Goal: Task Accomplishment & Management: Use online tool/utility

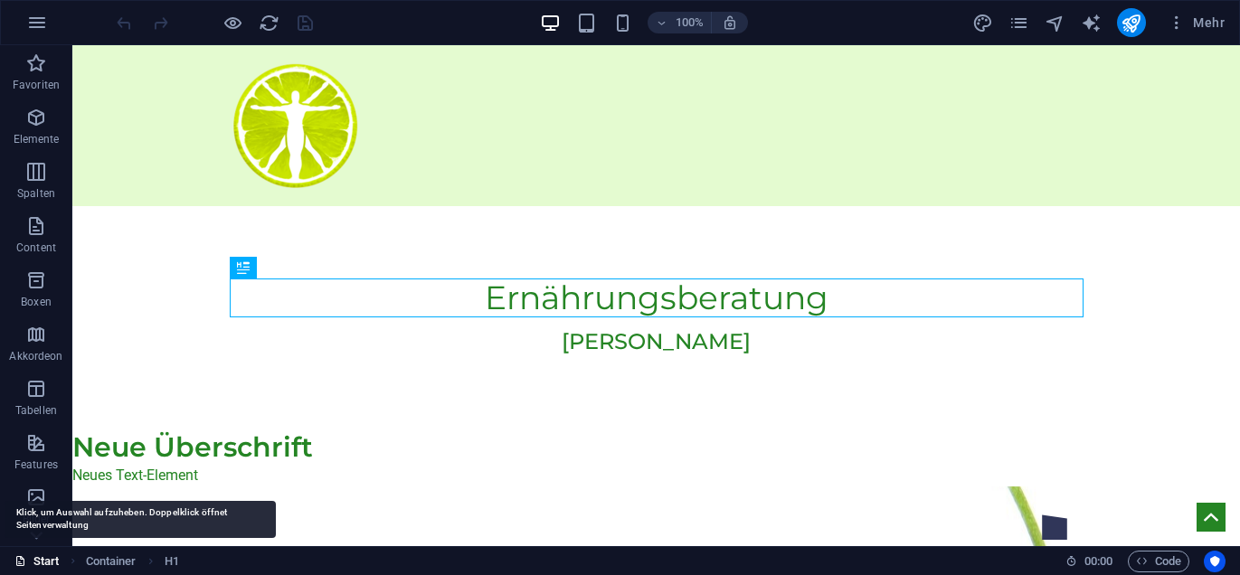
click at [43, 557] on link "Start" at bounding box center [36, 562] width 45 height 22
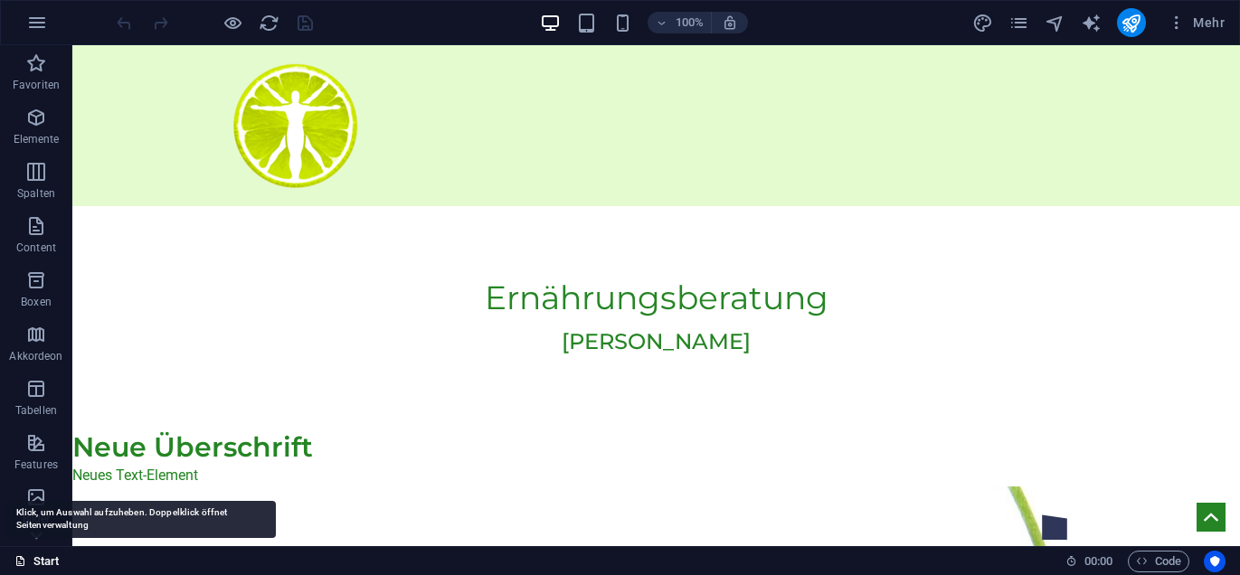
click at [39, 564] on link "Start" at bounding box center [36, 562] width 45 height 22
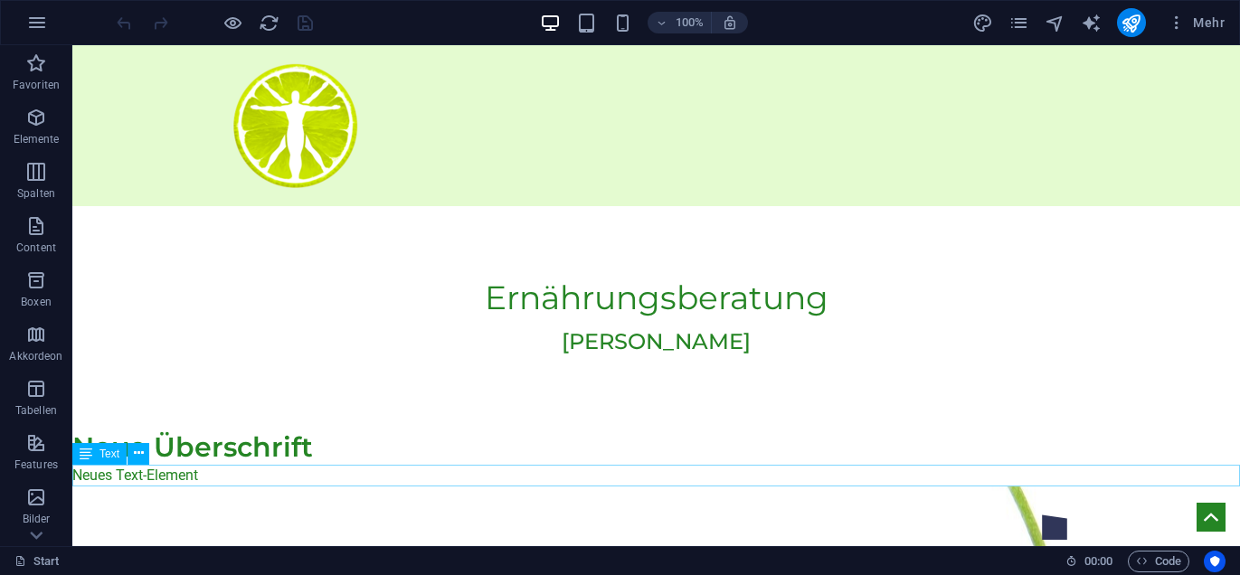
click at [132, 482] on div "Neues Text-Element" at bounding box center [656, 476] width 1168 height 22
click at [37, 21] on icon "button" at bounding box center [37, 23] width 22 height 22
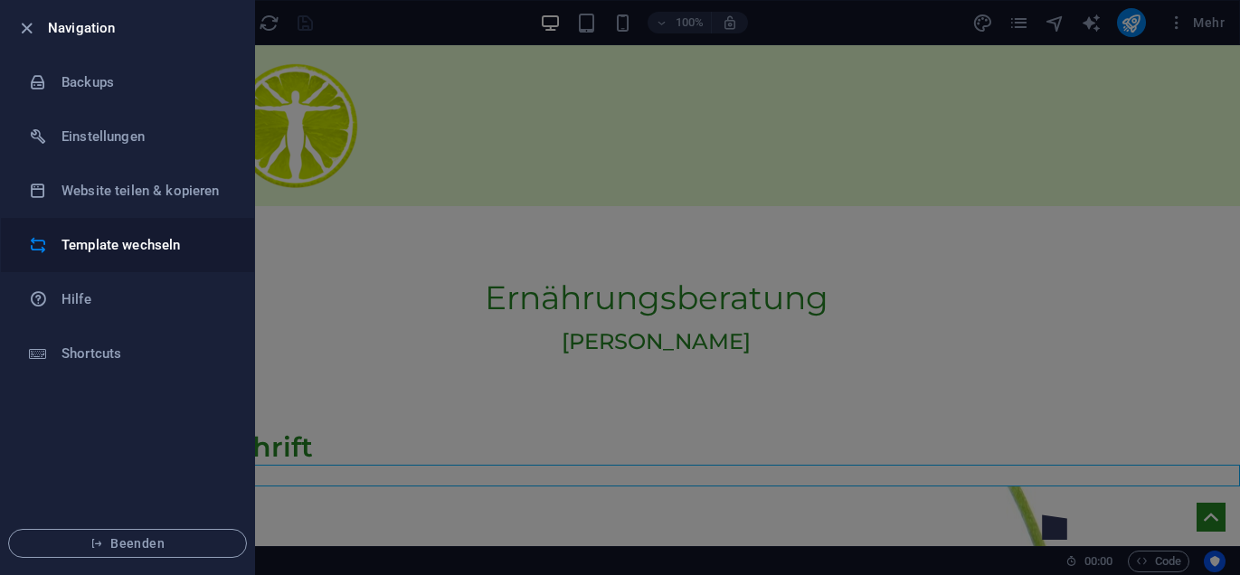
click at [126, 247] on h6 "Template wechseln" at bounding box center [145, 245] width 167 height 22
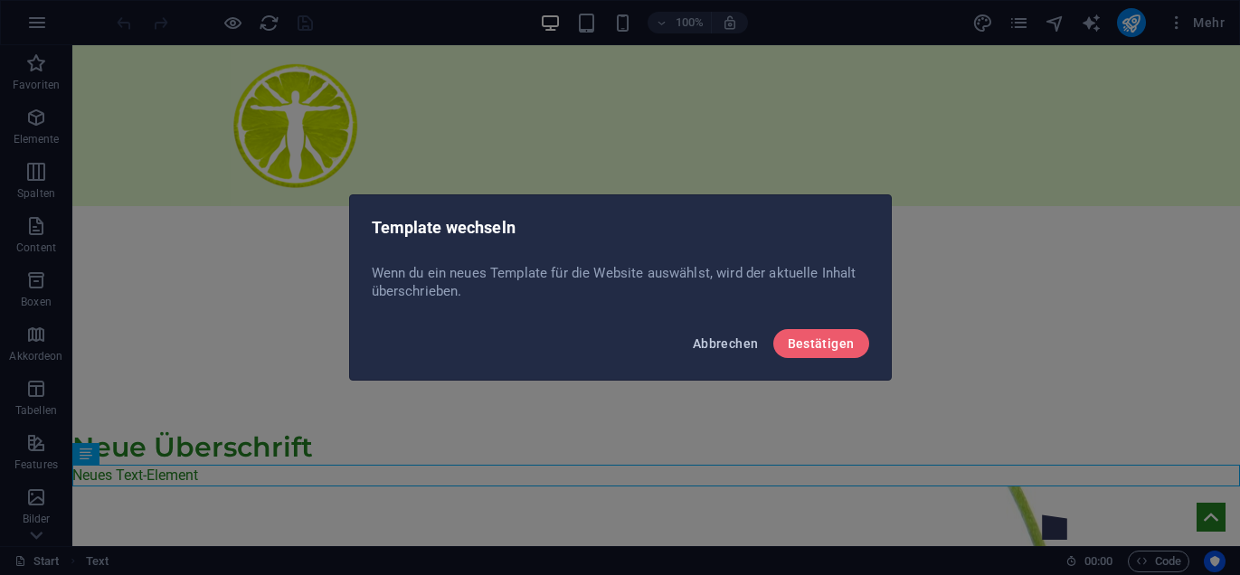
click at [725, 336] on span "Abbrechen" at bounding box center [726, 343] width 66 height 14
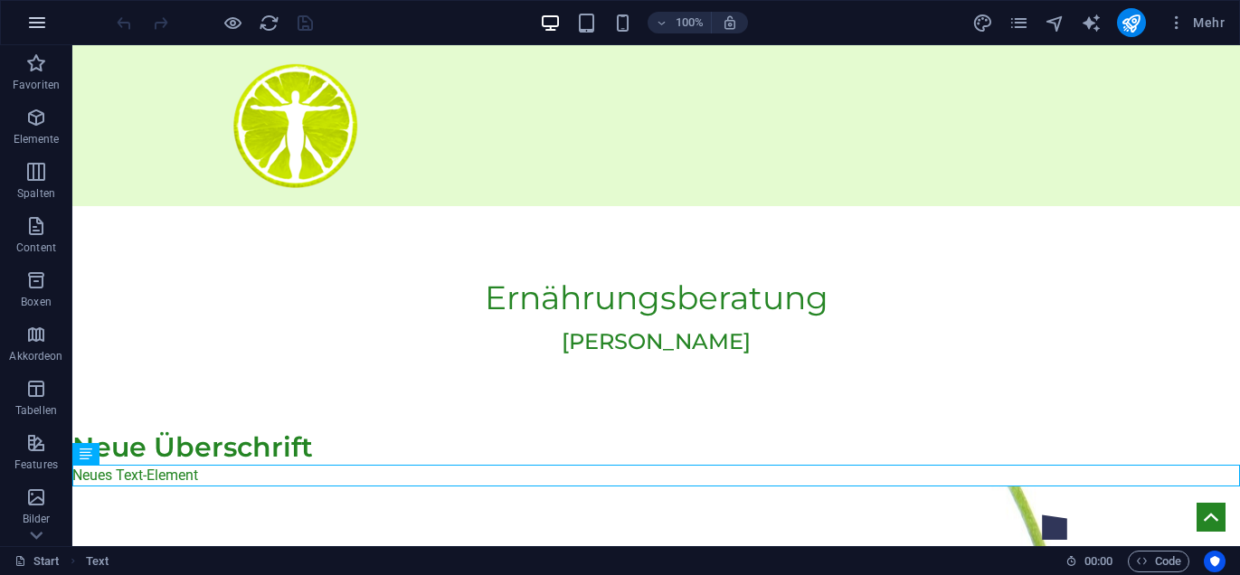
click at [39, 30] on icon "button" at bounding box center [37, 23] width 22 height 22
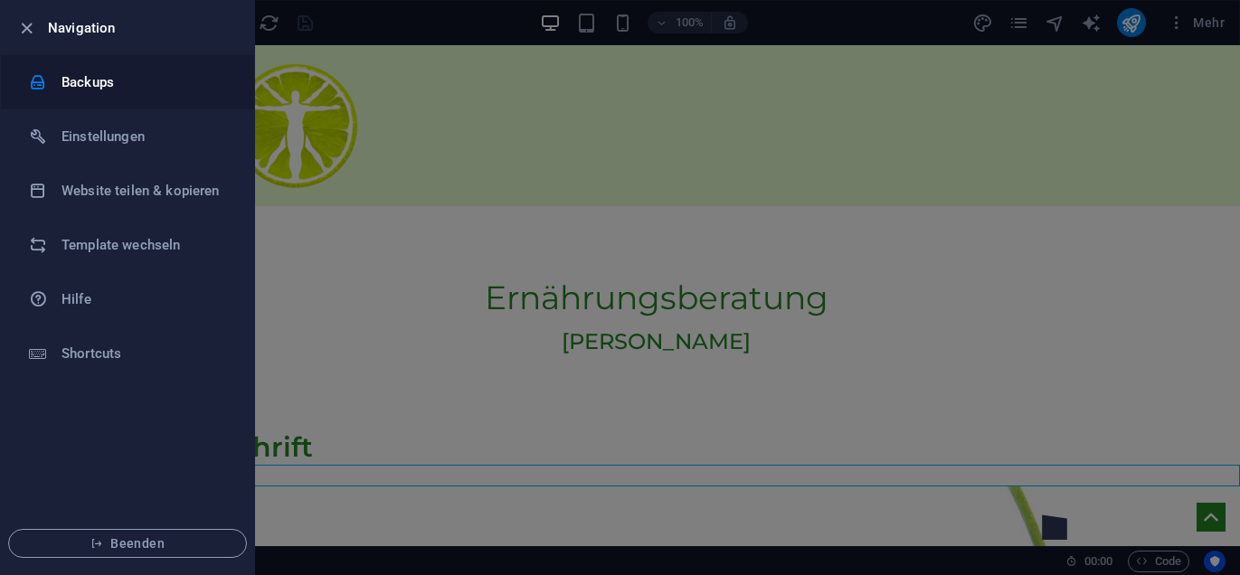
click at [85, 90] on h6 "Backups" at bounding box center [145, 82] width 167 height 22
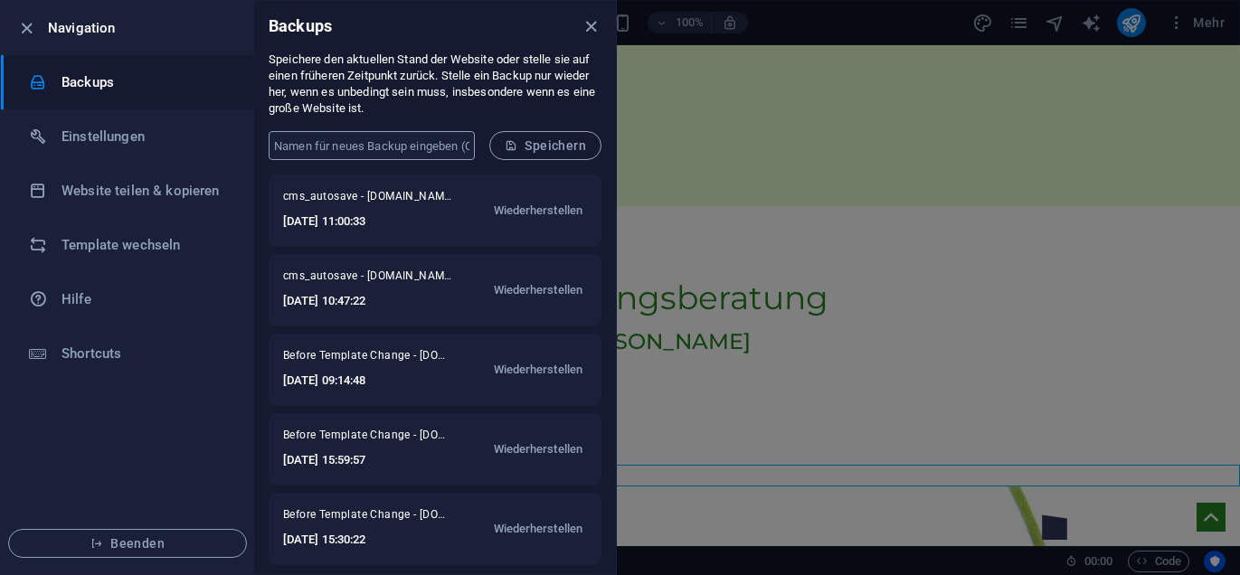
click at [412, 132] on input "text" at bounding box center [372, 145] width 206 height 29
type input "Natalie 6.10.25"
click at [545, 139] on span "Speichern" at bounding box center [545, 145] width 81 height 14
click at [884, 193] on div at bounding box center [620, 287] width 1240 height 575
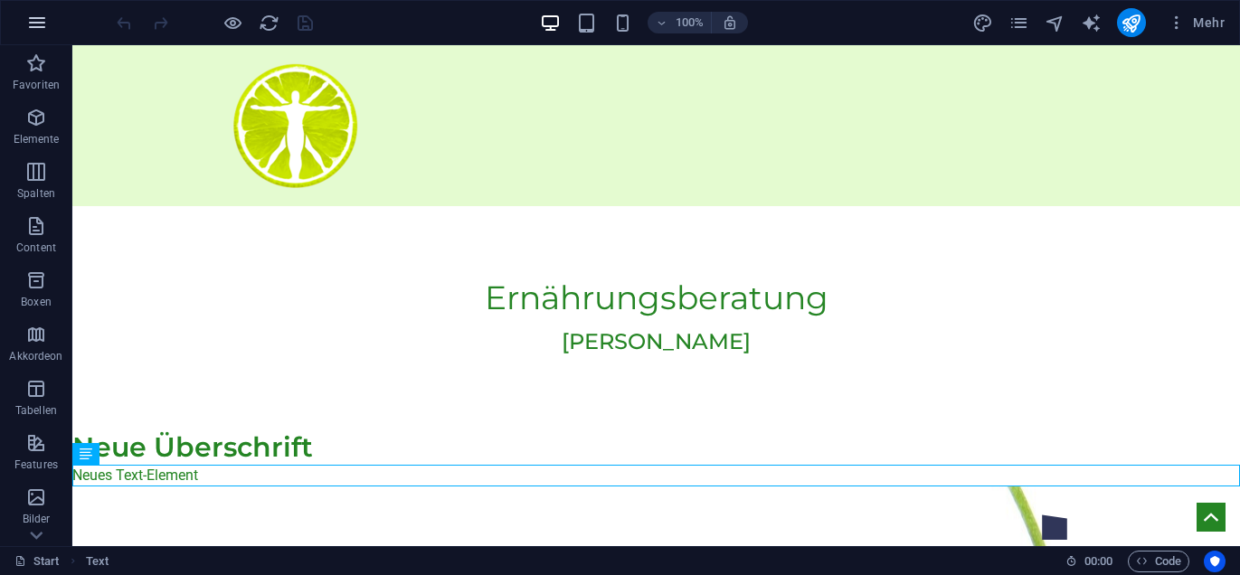
click at [33, 18] on icon "button" at bounding box center [37, 23] width 22 height 22
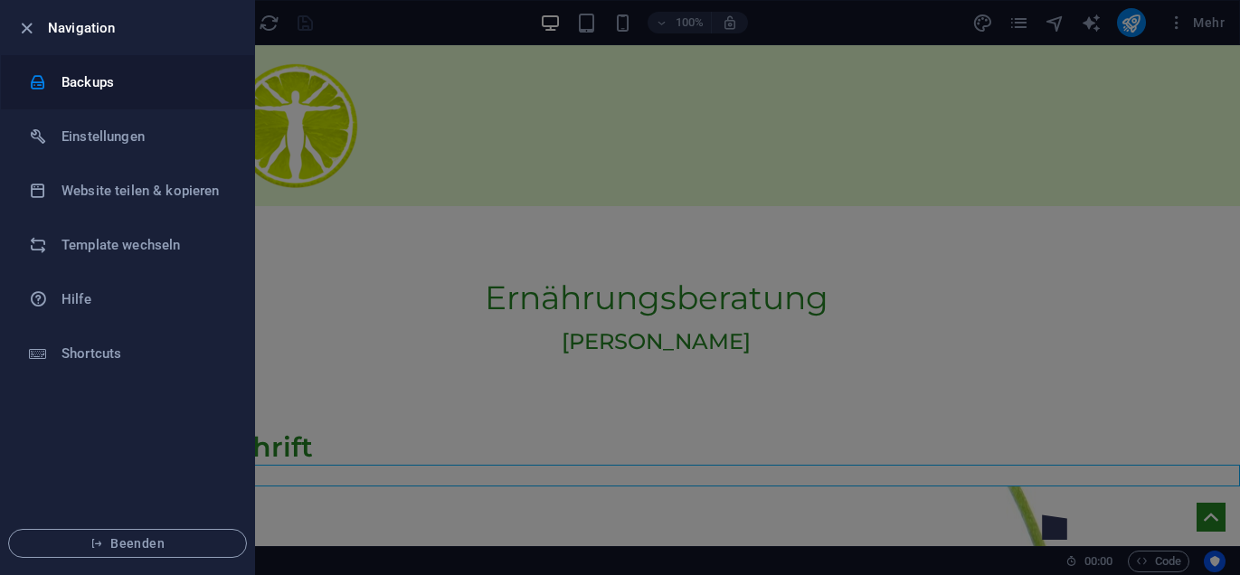
click at [78, 83] on h6 "Backups" at bounding box center [145, 82] width 167 height 22
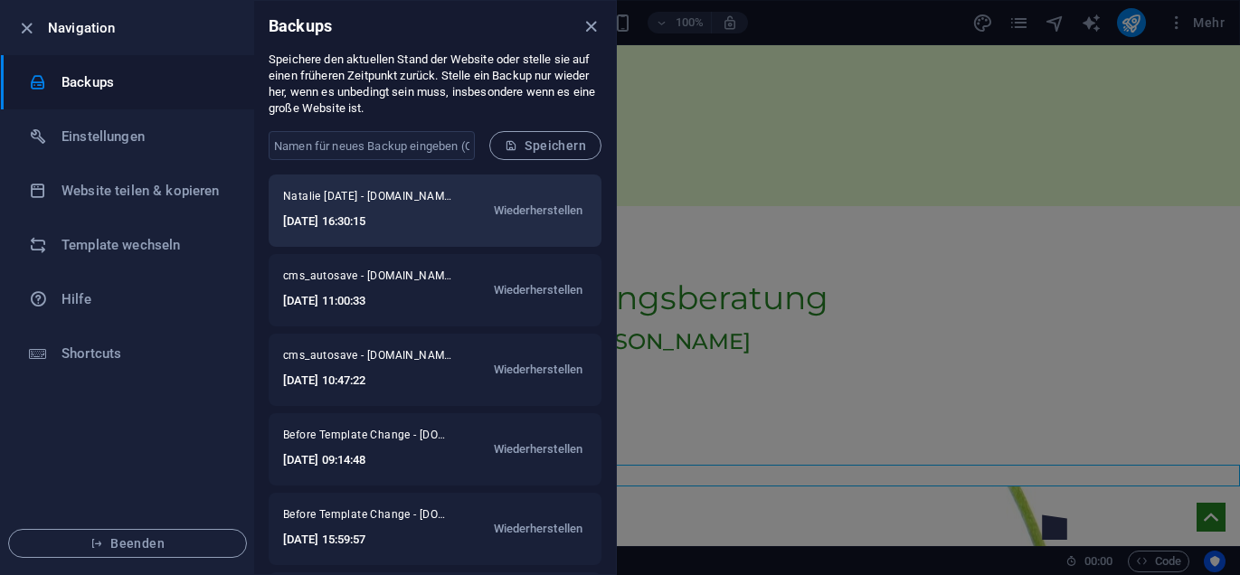
click at [356, 213] on h6 "2025-10-06 16:30:15" at bounding box center [368, 222] width 170 height 22
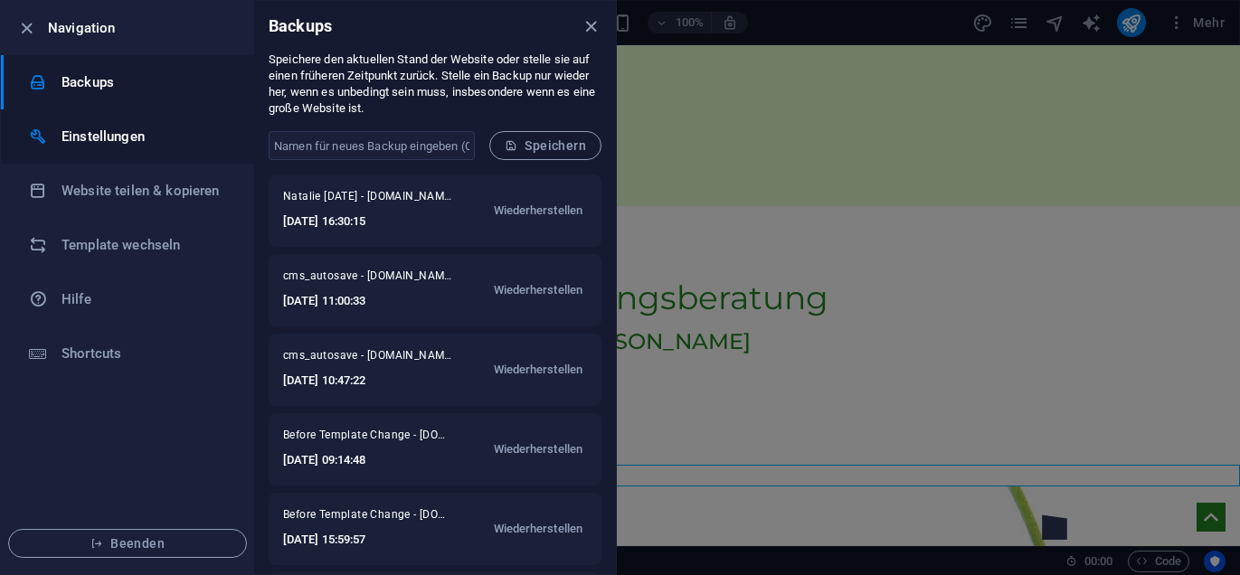
click at [80, 133] on h6 "Einstellungen" at bounding box center [145, 137] width 167 height 22
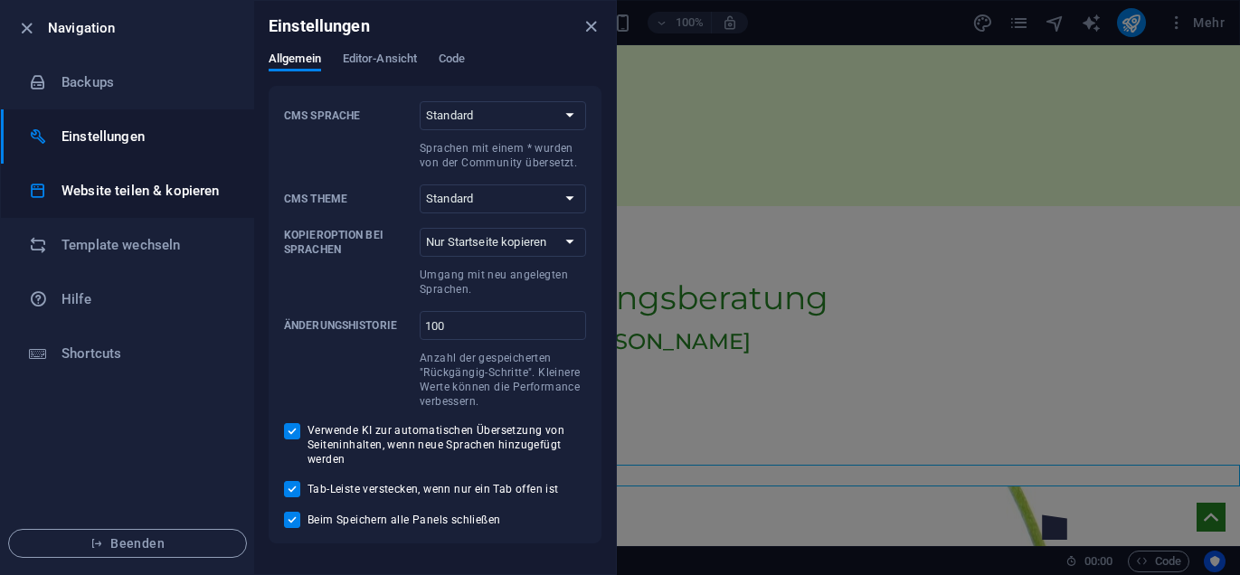
click at [103, 178] on li "Website teilen & kopieren" at bounding box center [127, 191] width 253 height 54
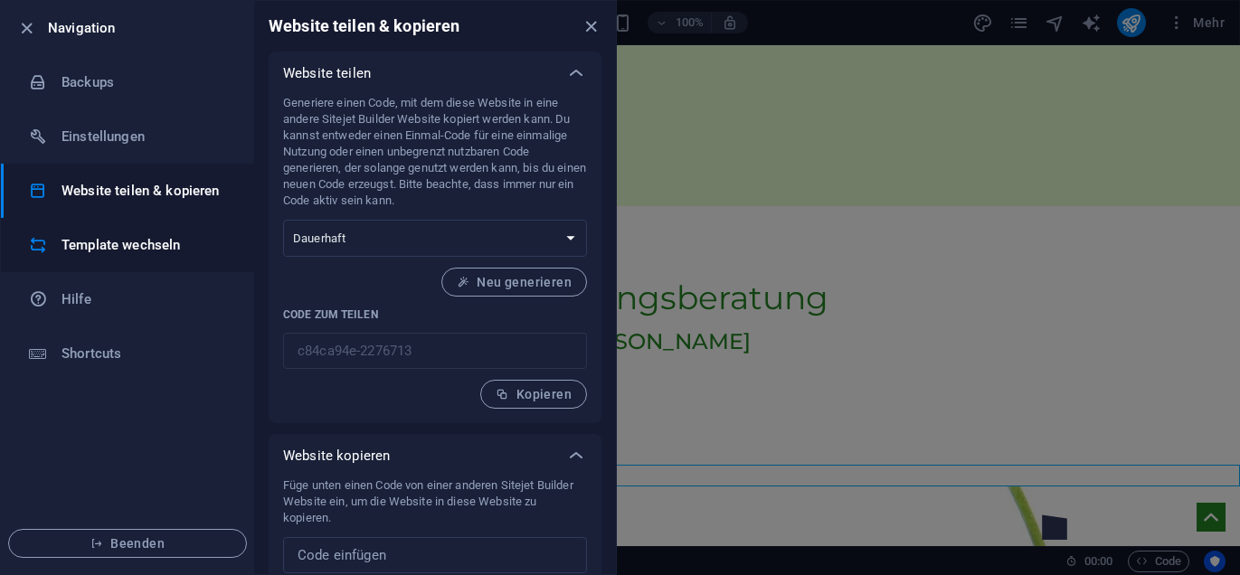
click at [103, 237] on h6 "Template wechseln" at bounding box center [145, 245] width 167 height 22
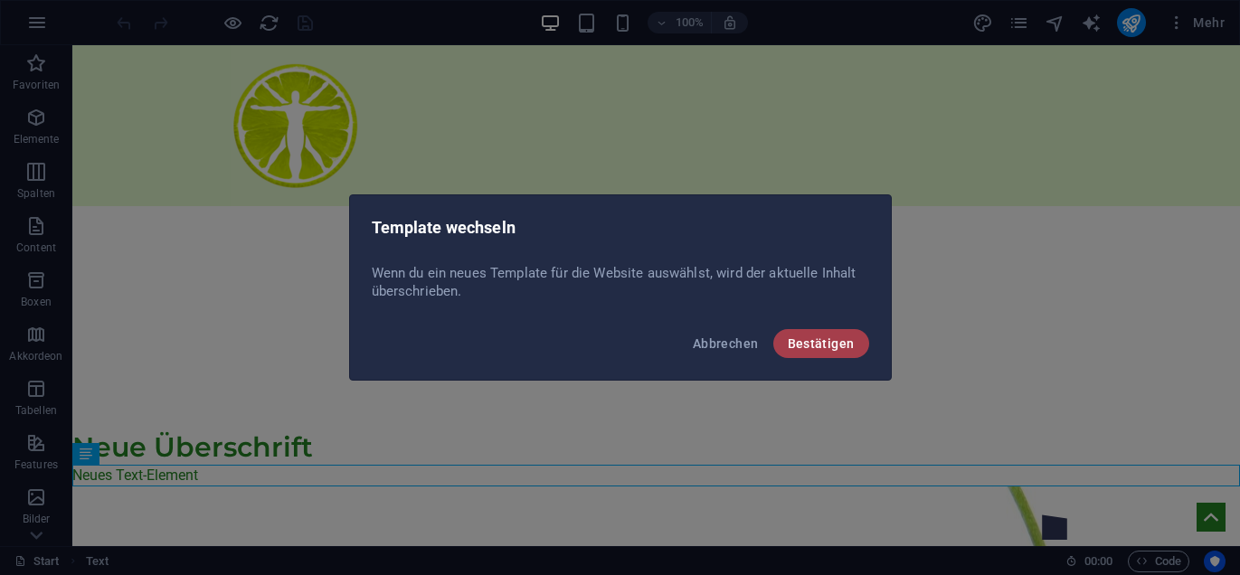
click at [815, 342] on span "Bestätigen" at bounding box center [821, 343] width 67 height 14
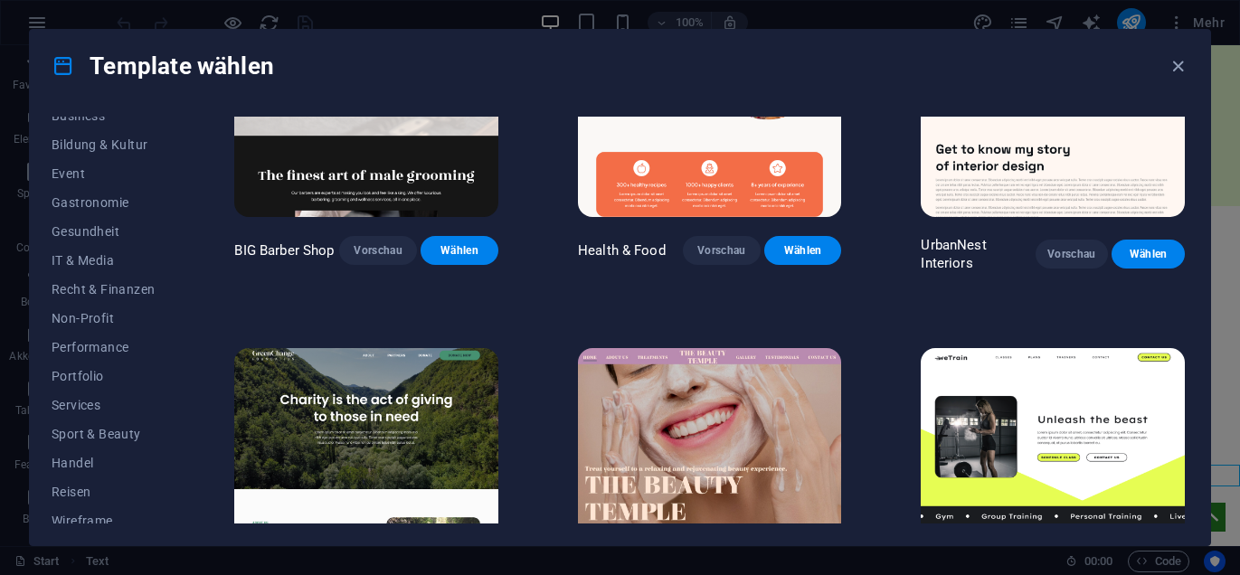
scroll to position [316, 0]
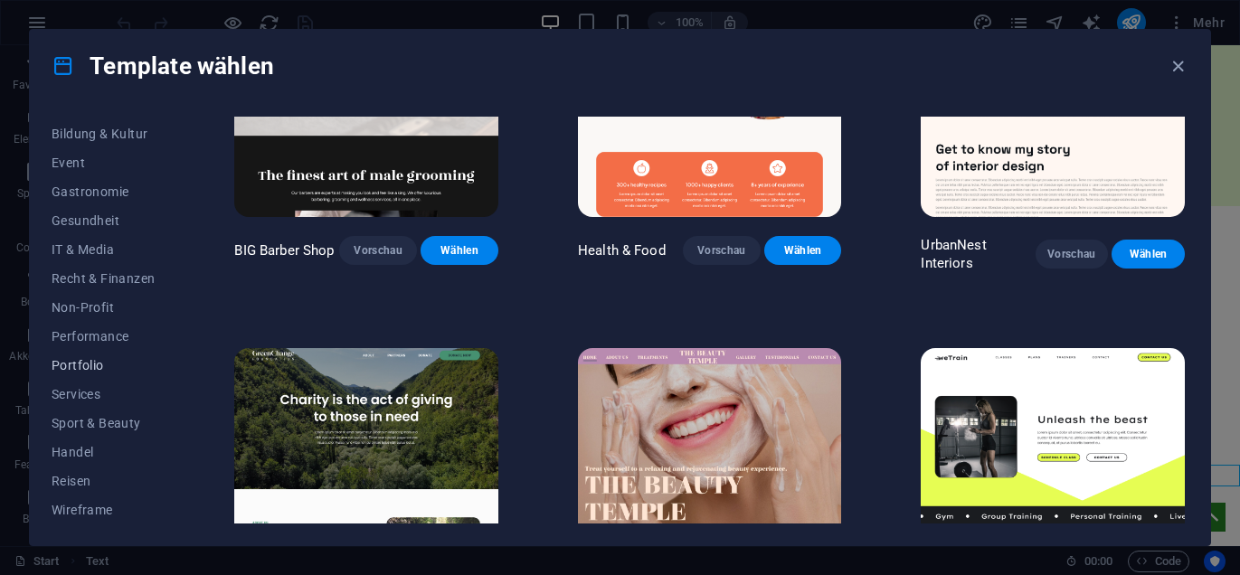
click at [92, 363] on span "Portfolio" at bounding box center [103, 365] width 103 height 14
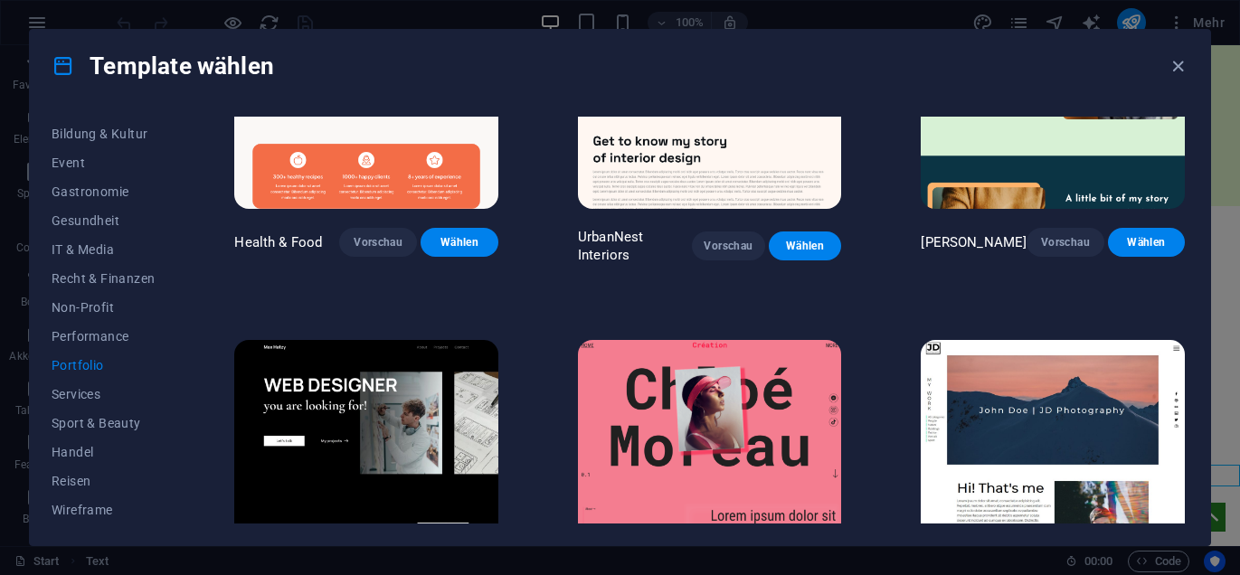
click at [404, 178] on img at bounding box center [366, 87] width 264 height 243
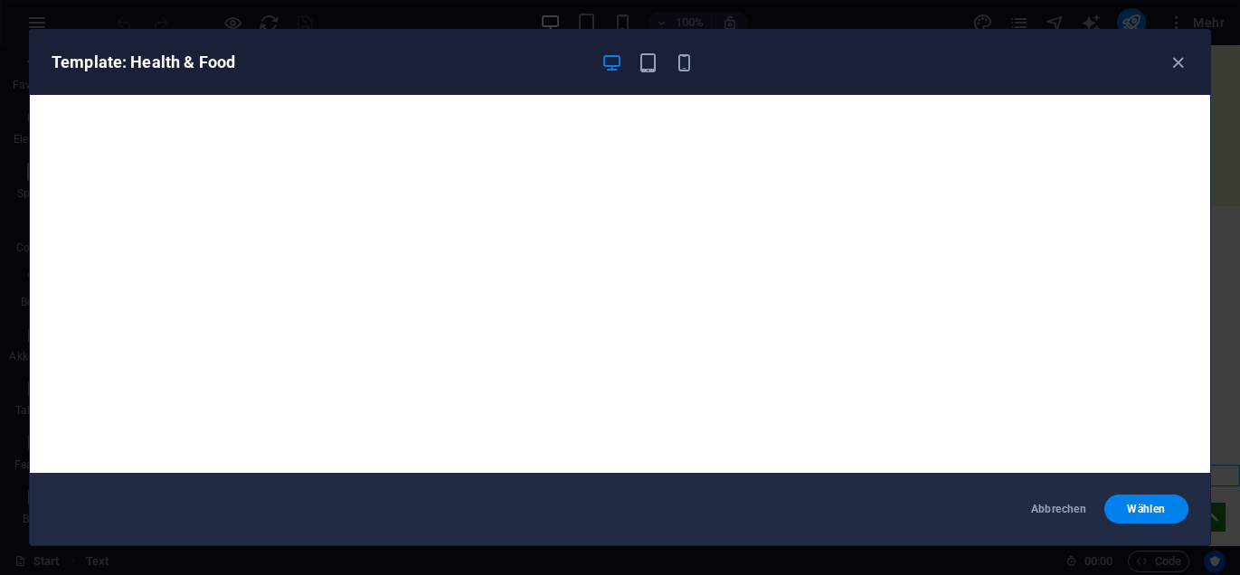
drag, startPoint x: 1210, startPoint y: 121, endPoint x: 1222, endPoint y: 291, distance: 170.5
click at [1222, 291] on div "Template: Health & Food Abbrechen Wählen" at bounding box center [620, 287] width 1240 height 575
click at [1151, 510] on span "Wählen" at bounding box center [1146, 509] width 55 height 14
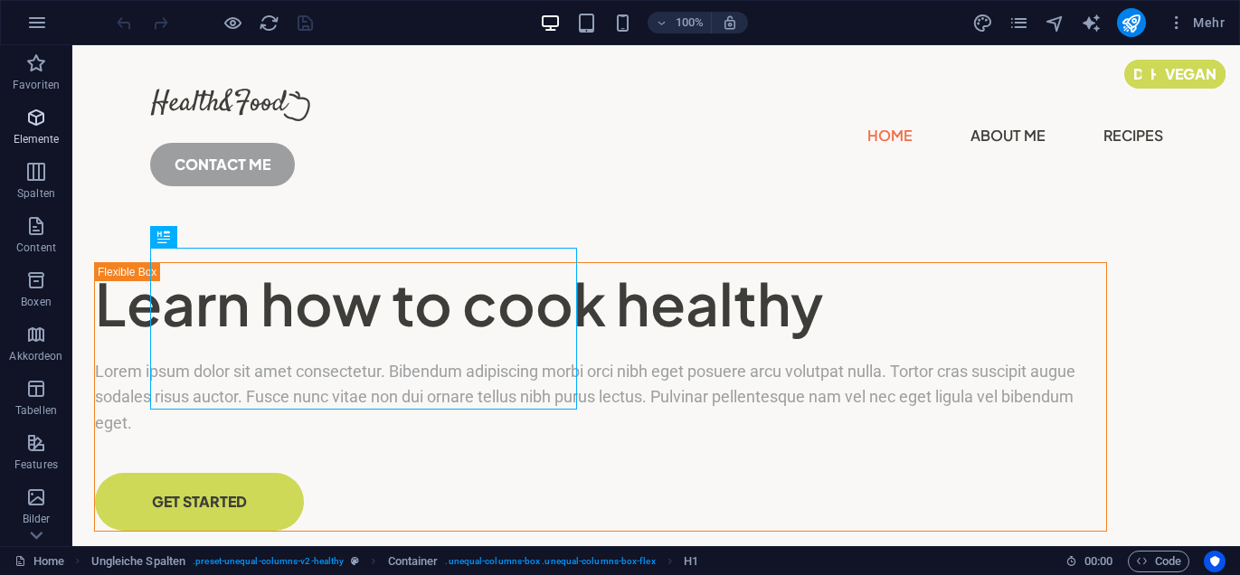
click at [38, 119] on icon "button" at bounding box center [36, 118] width 22 height 22
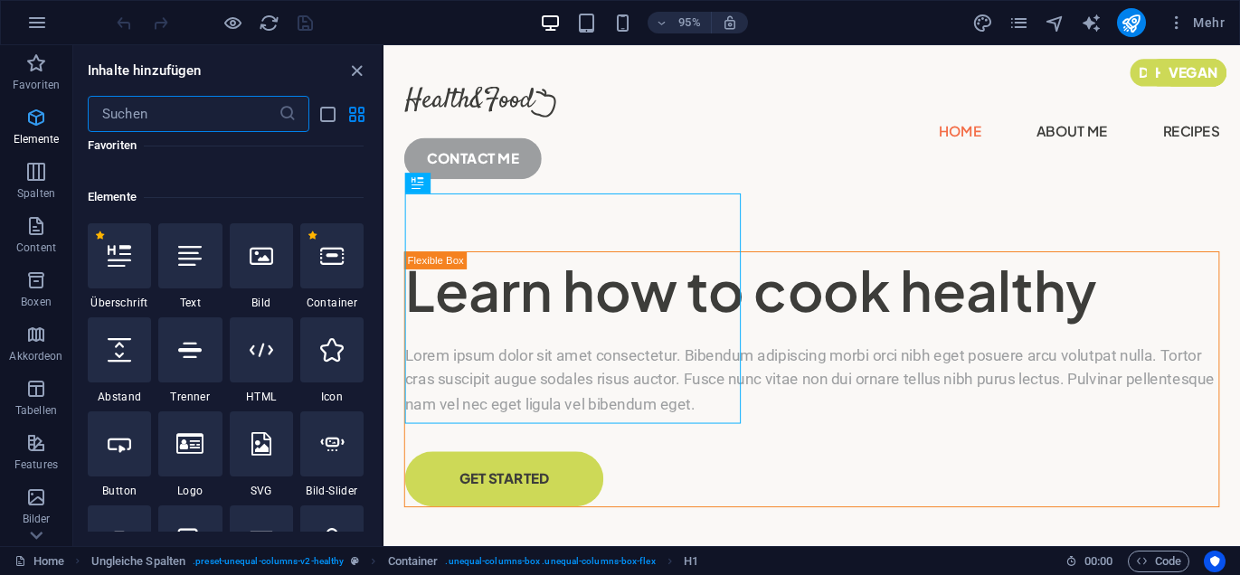
scroll to position [192, 0]
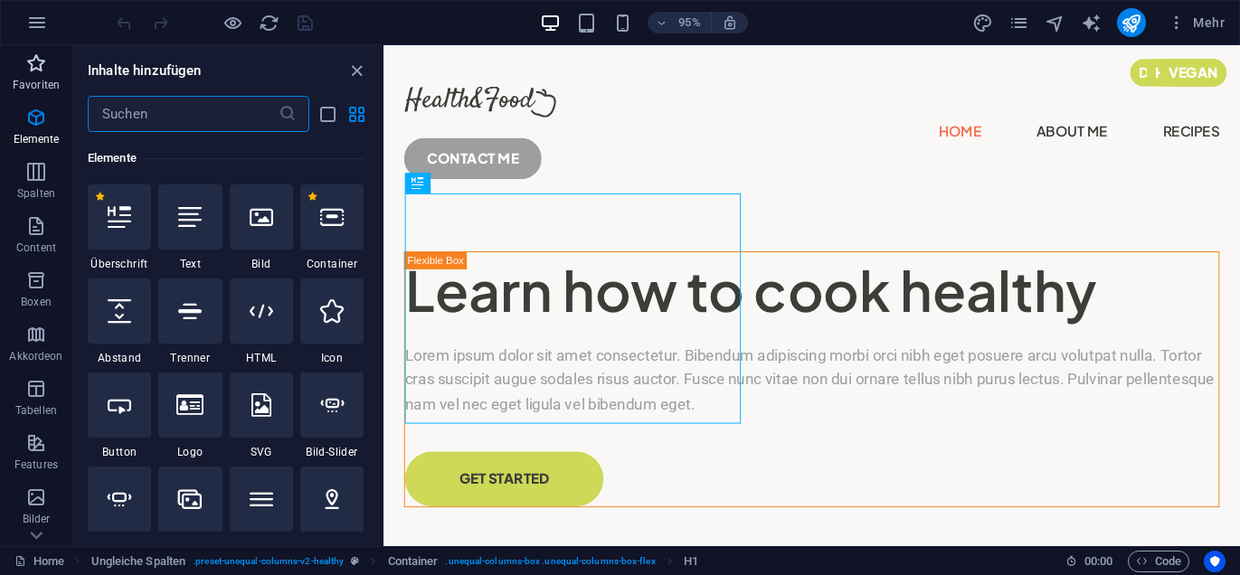
click at [40, 69] on icon "button" at bounding box center [36, 63] width 22 height 22
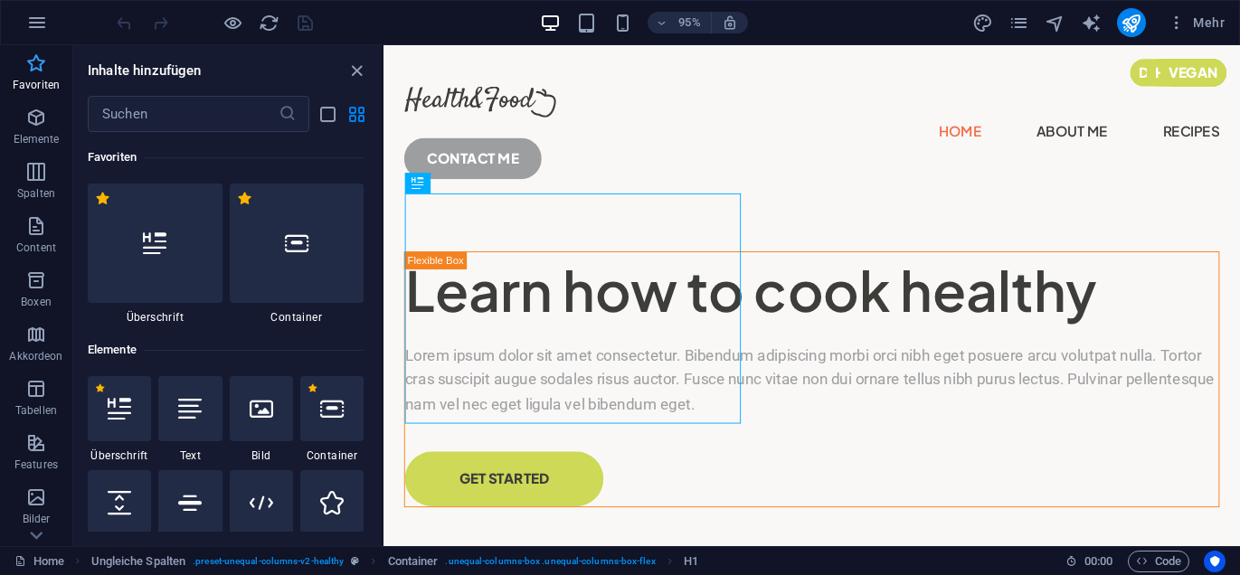
scroll to position [0, 0]
click at [1021, 20] on icon "pages" at bounding box center [1019, 23] width 21 height 21
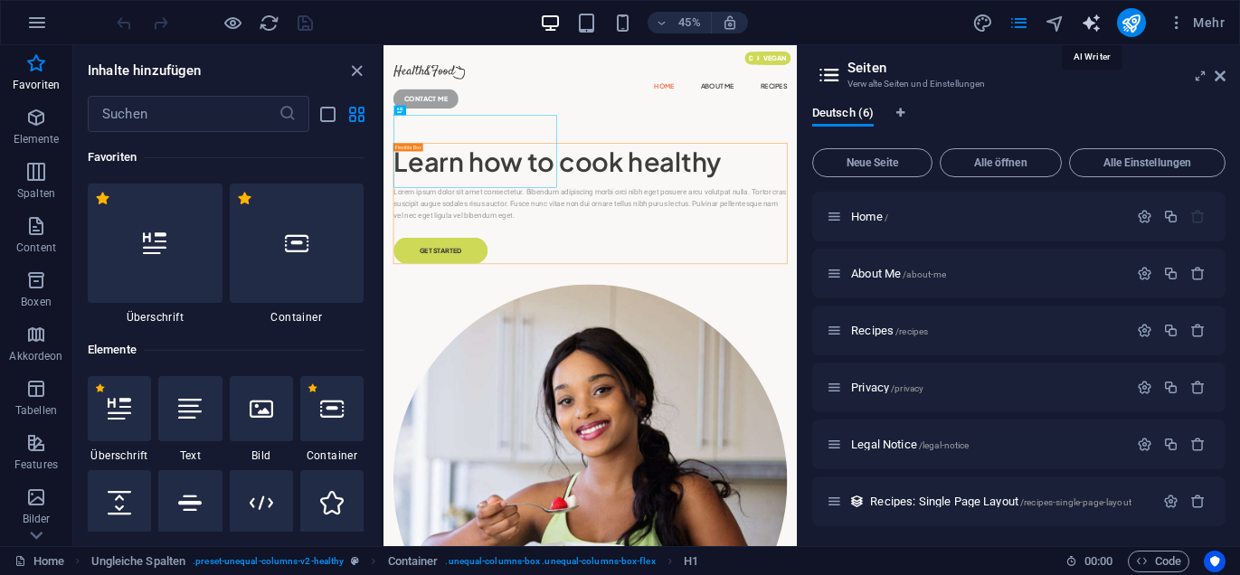
click at [1098, 28] on icon "text_generator" at bounding box center [1091, 23] width 21 height 21
select select "English"
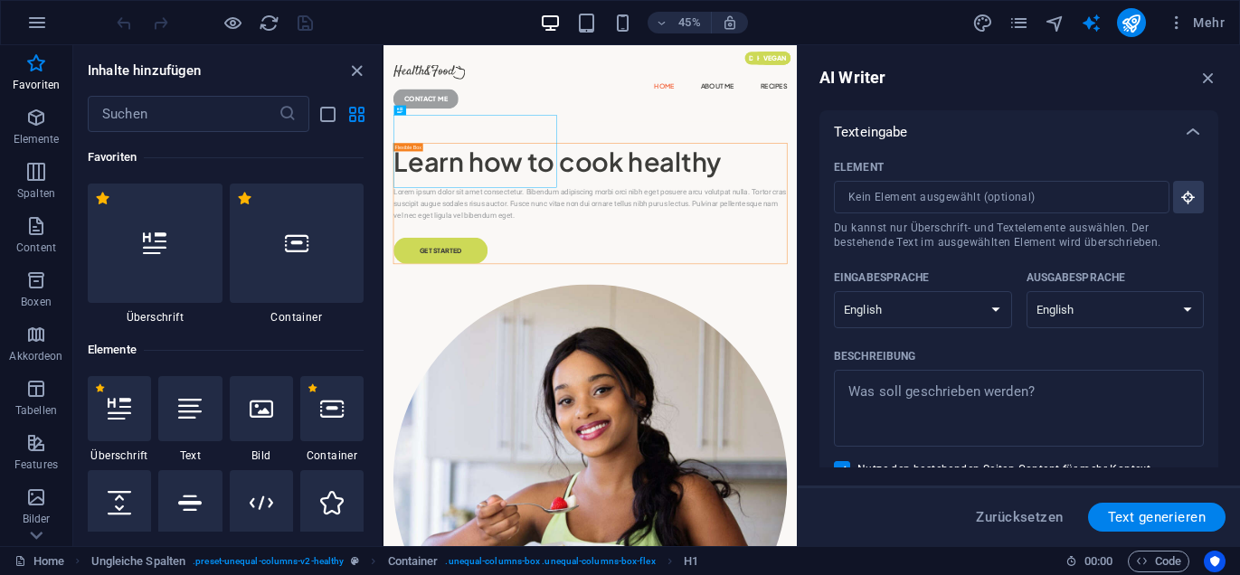
drag, startPoint x: 1218, startPoint y: 223, endPoint x: 1216, endPoint y: 237, distance: 14.6
click at [1216, 237] on div "Texteingabe Element ​ Du kannst nur Überschrift- und Textelemente auswählen. De…" at bounding box center [1019, 288] width 399 height 357
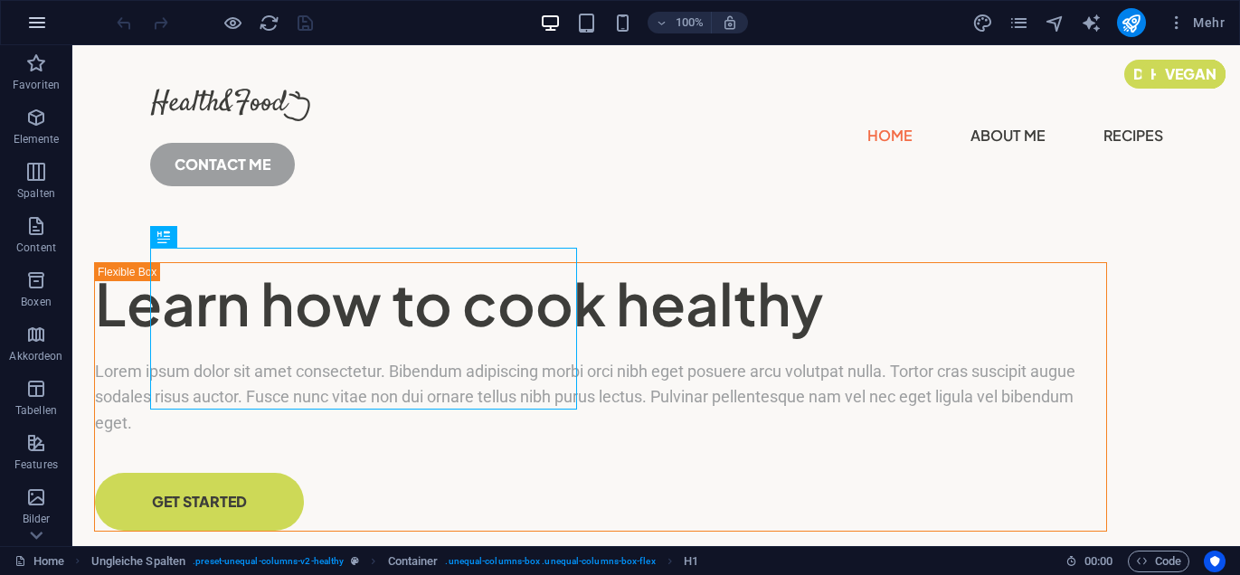
click at [31, 24] on icon "button" at bounding box center [37, 23] width 22 height 22
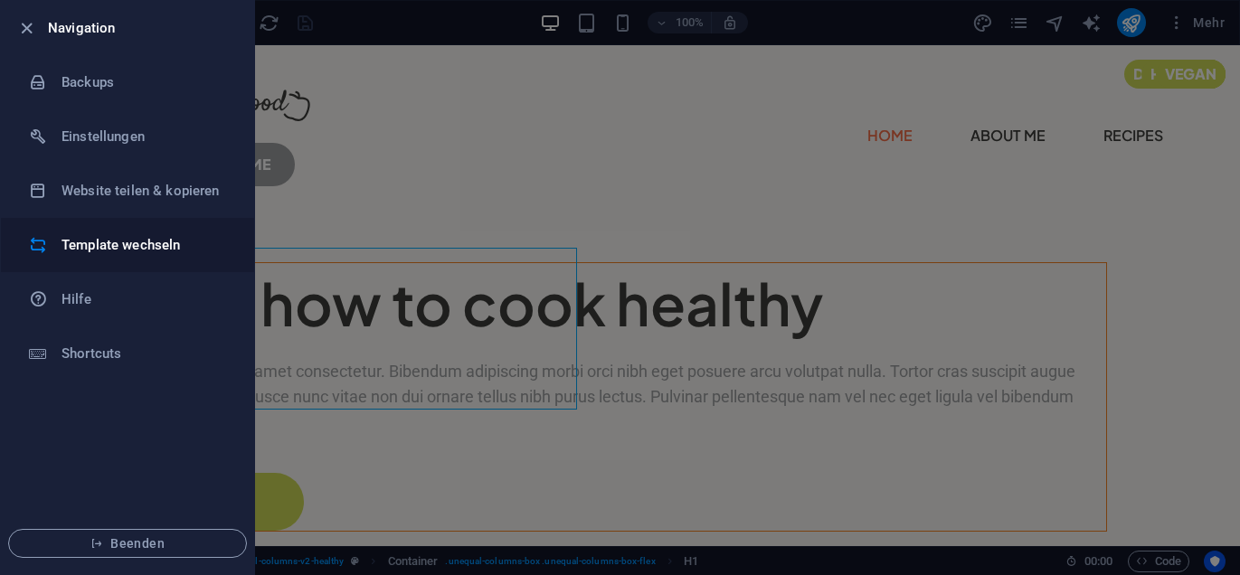
click at [80, 242] on h6 "Template wechseln" at bounding box center [145, 245] width 167 height 22
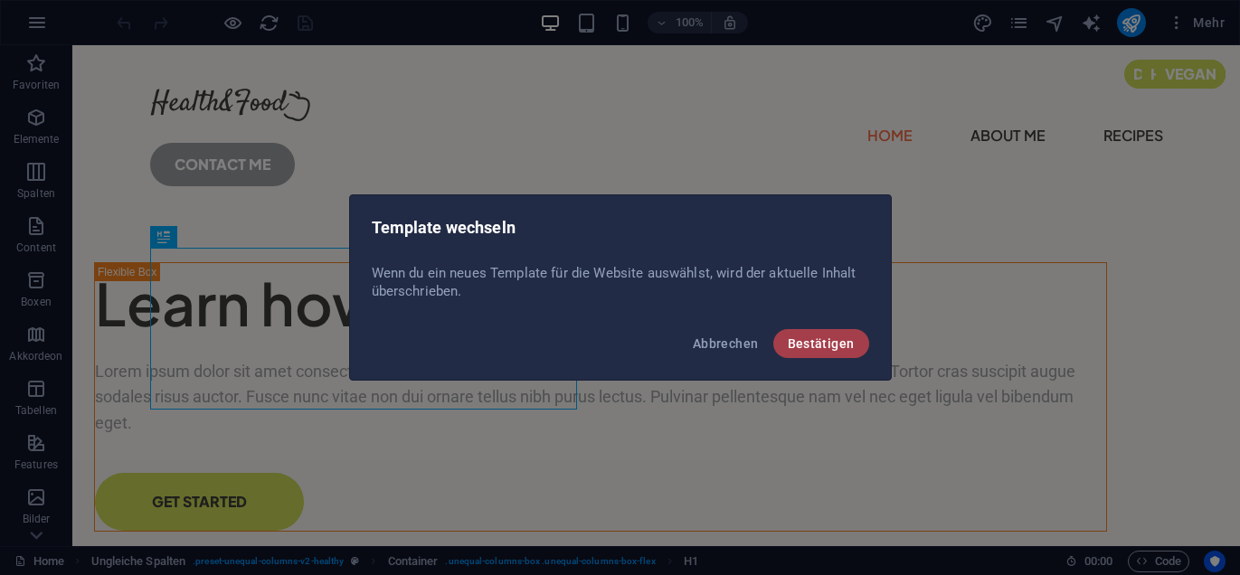
click at [839, 340] on span "Bestätigen" at bounding box center [821, 343] width 67 height 14
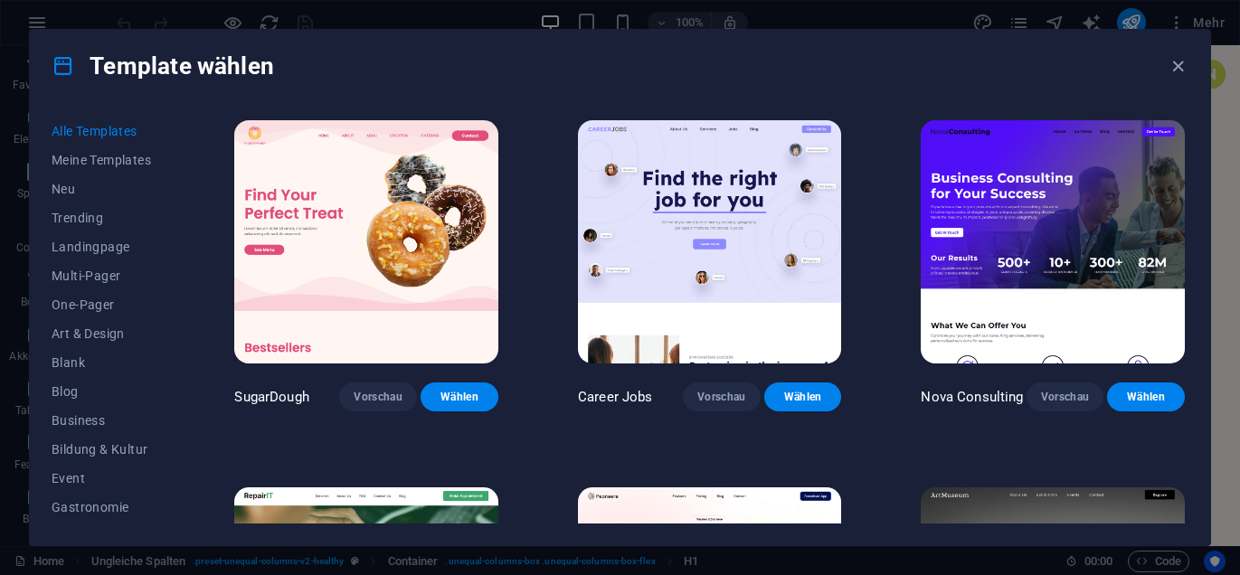
click at [177, 333] on div "Alle Templates Meine Templates Neu Trending Landingpage Multi-Pager One-Pager A…" at bounding box center [620, 323] width 1180 height 443
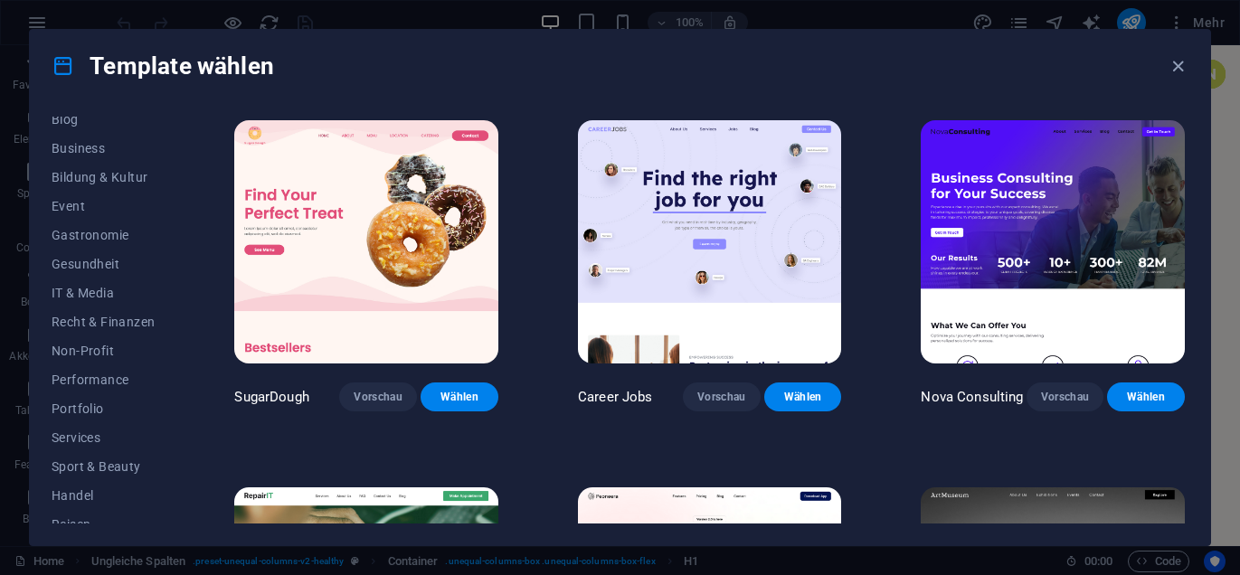
scroll to position [281, 0]
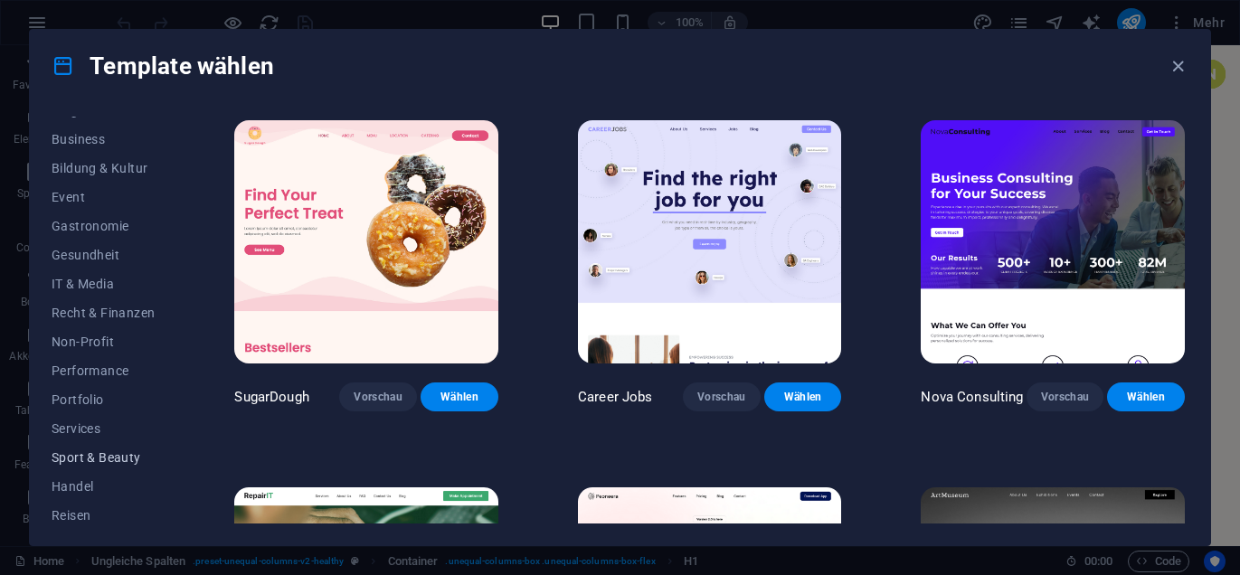
click at [87, 450] on span "Sport & Beauty" at bounding box center [103, 457] width 103 height 14
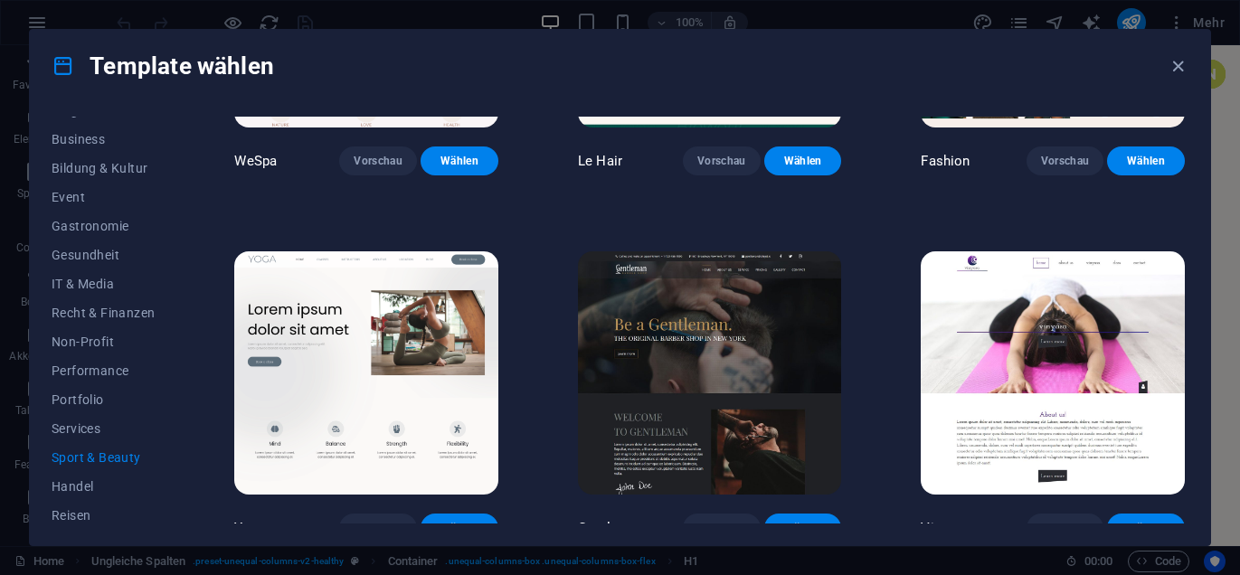
scroll to position [612, 0]
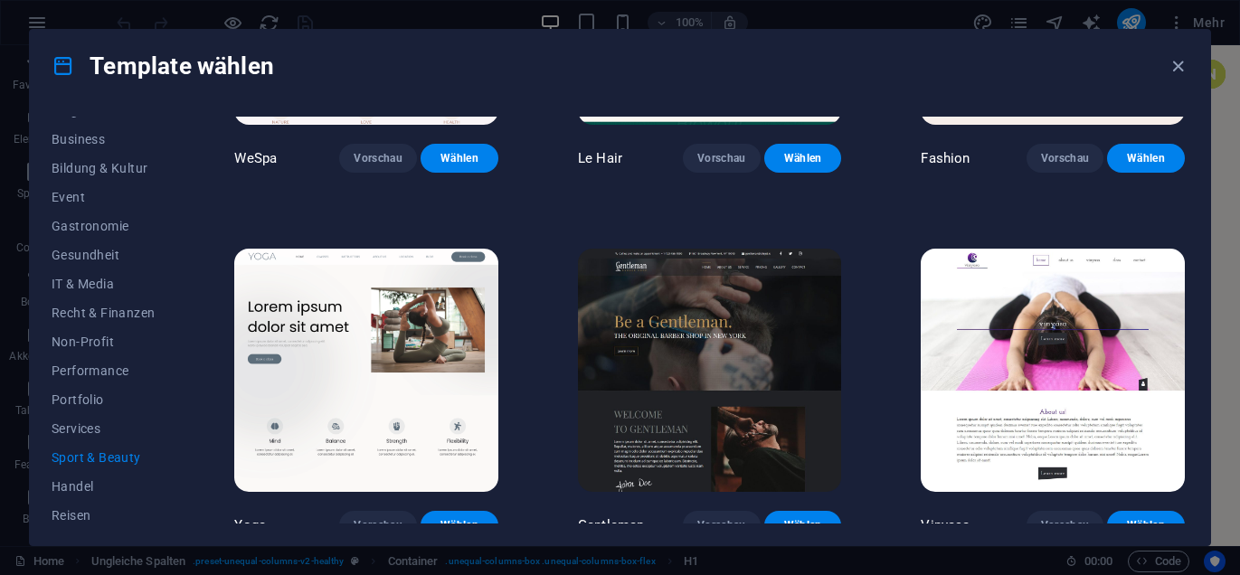
click at [404, 344] on img at bounding box center [366, 370] width 264 height 243
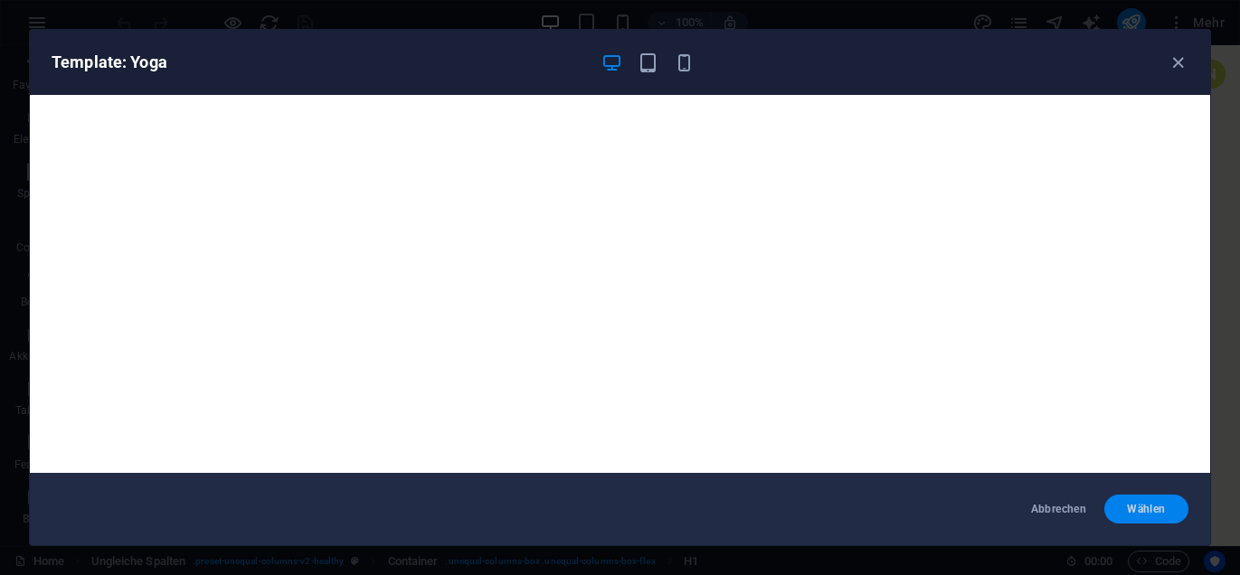
click at [1142, 512] on span "Wählen" at bounding box center [1146, 509] width 55 height 14
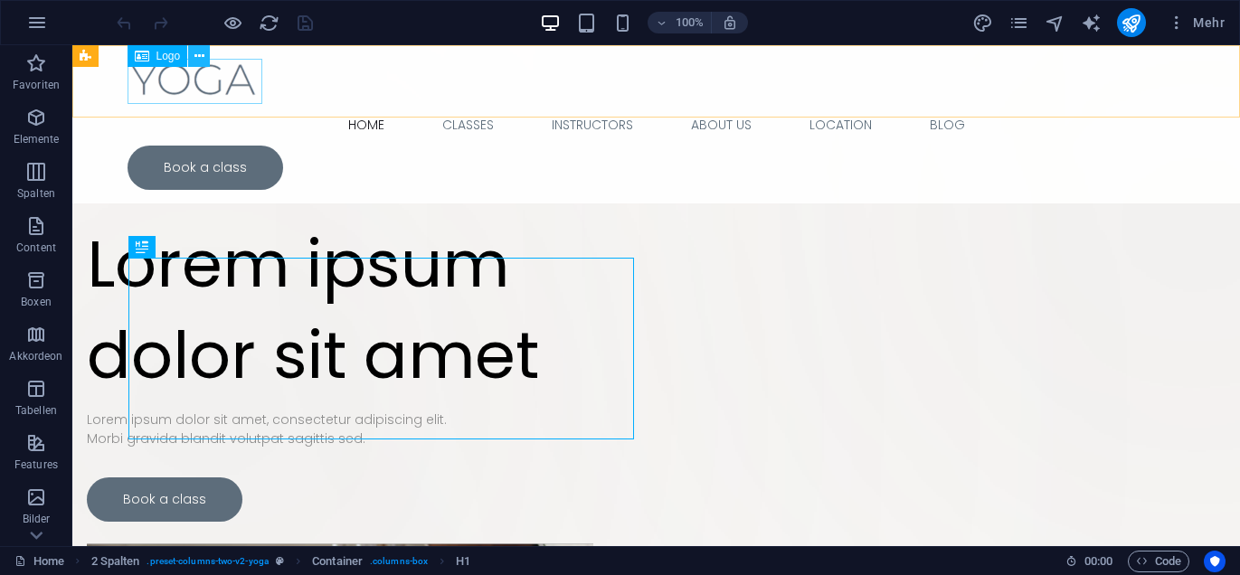
click at [203, 55] on icon at bounding box center [199, 56] width 10 height 19
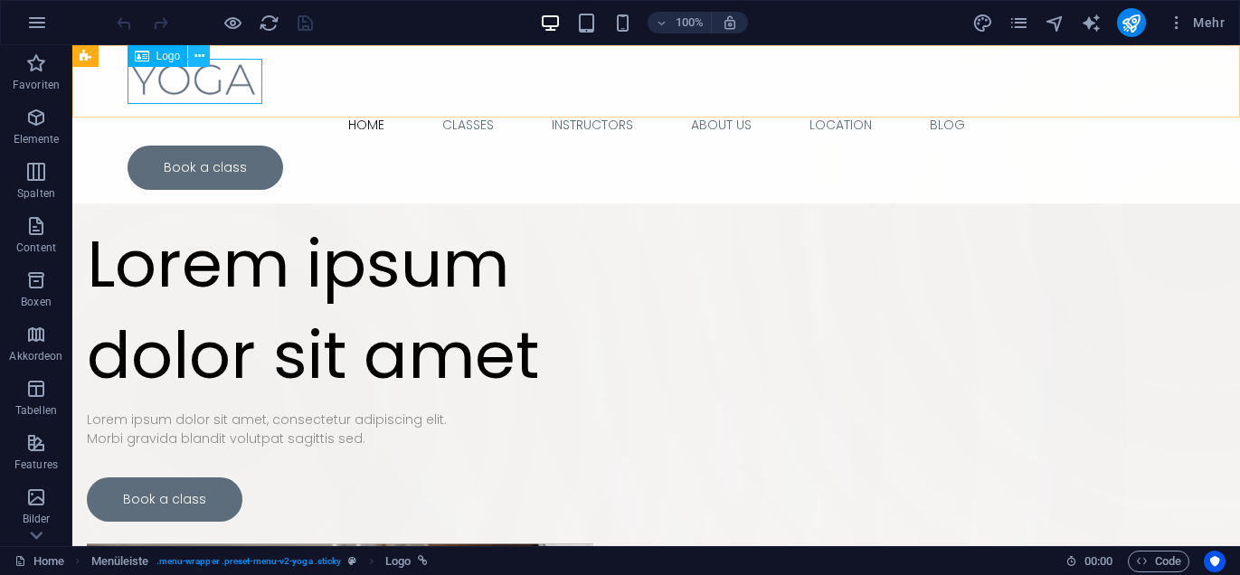
click at [204, 59] on button at bounding box center [199, 56] width 22 height 22
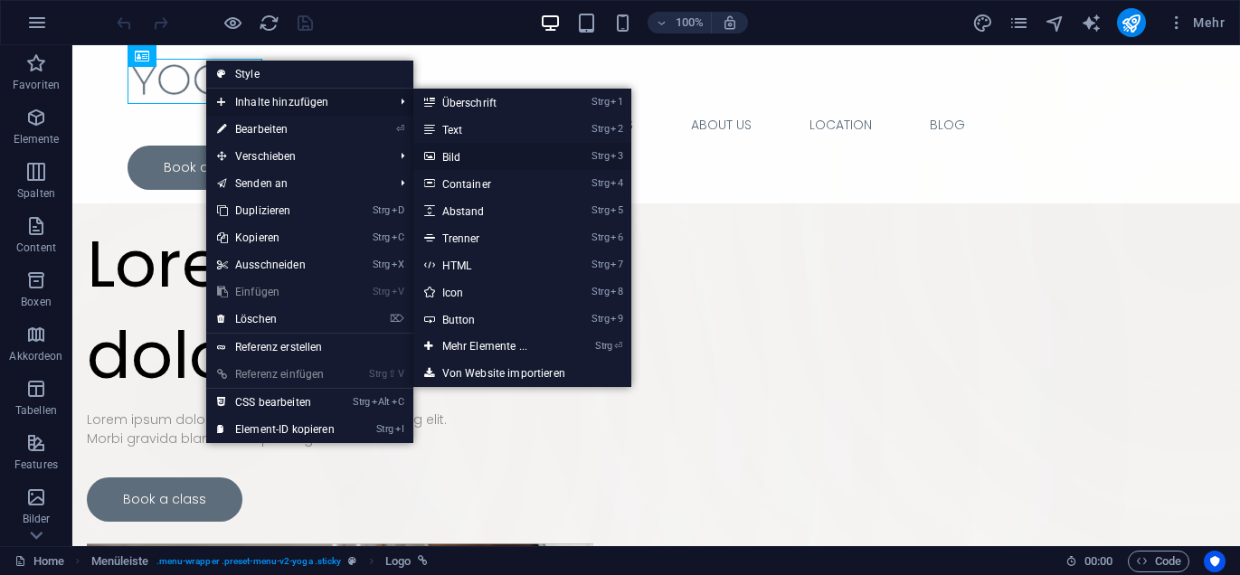
click at [456, 156] on link "Strg 3 Bild" at bounding box center [488, 156] width 150 height 27
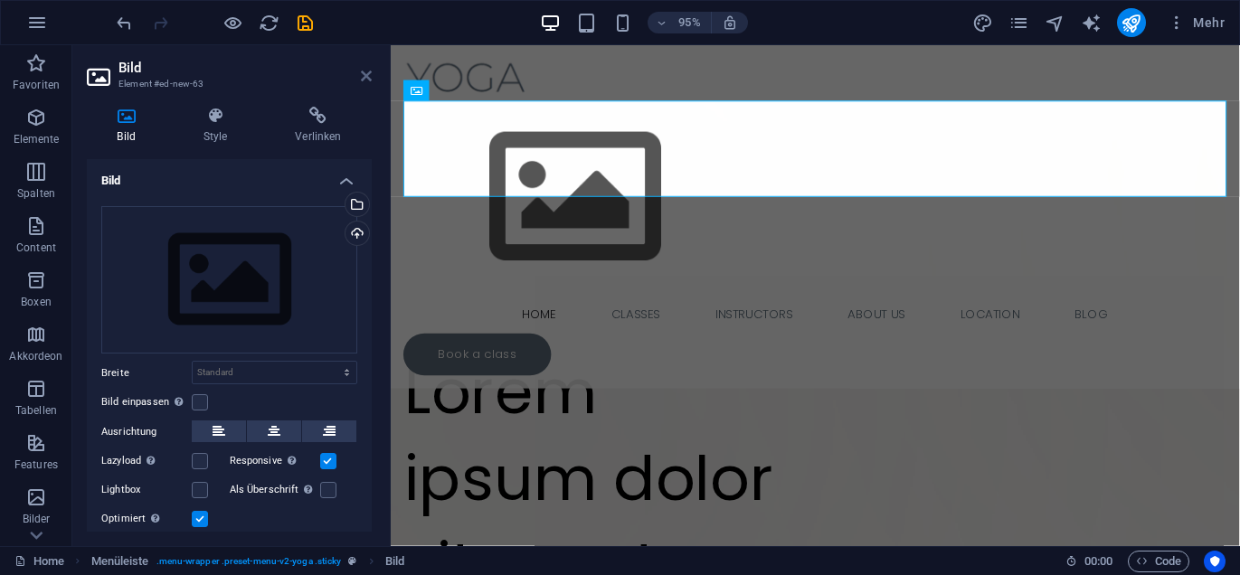
click at [365, 75] on icon at bounding box center [366, 76] width 11 height 14
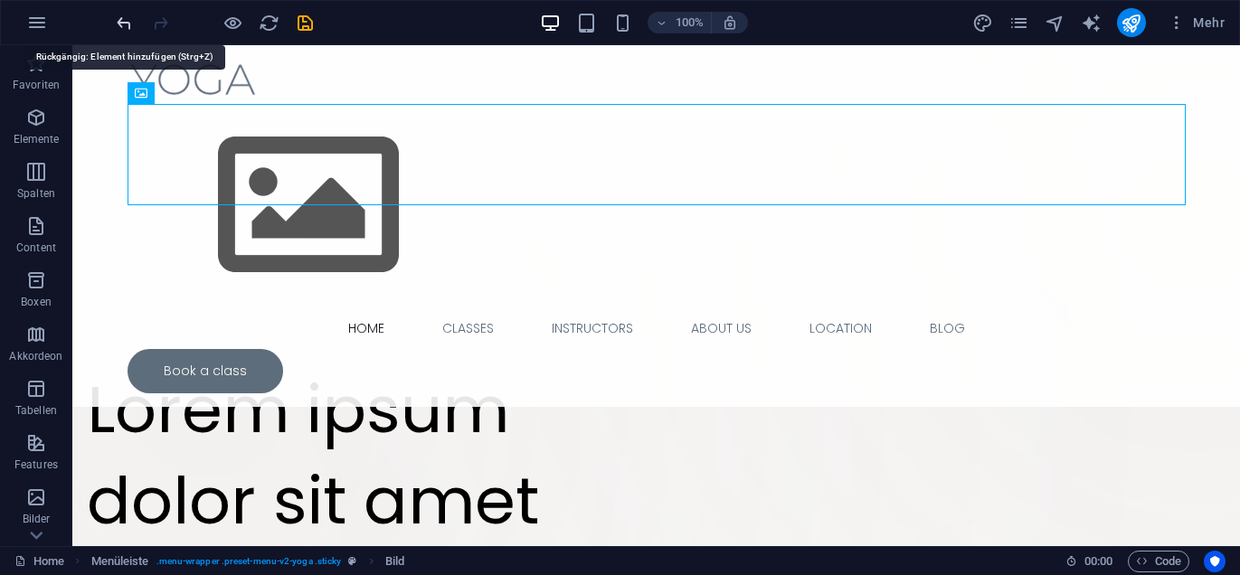
click at [126, 29] on icon "undo" at bounding box center [124, 23] width 21 height 21
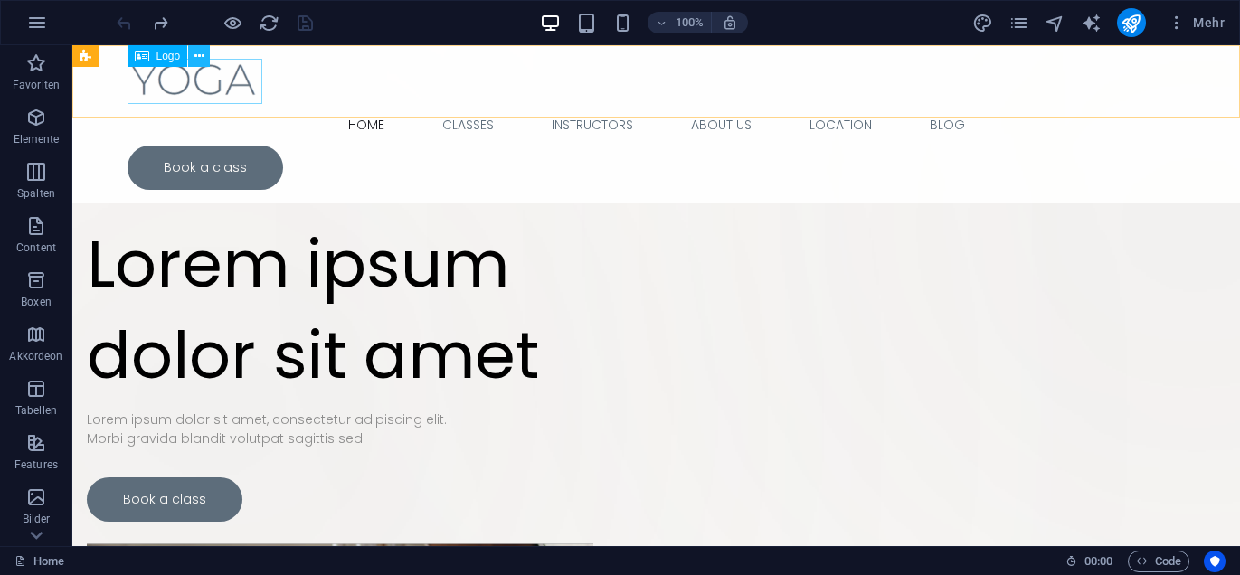
click at [201, 53] on icon at bounding box center [199, 56] width 10 height 19
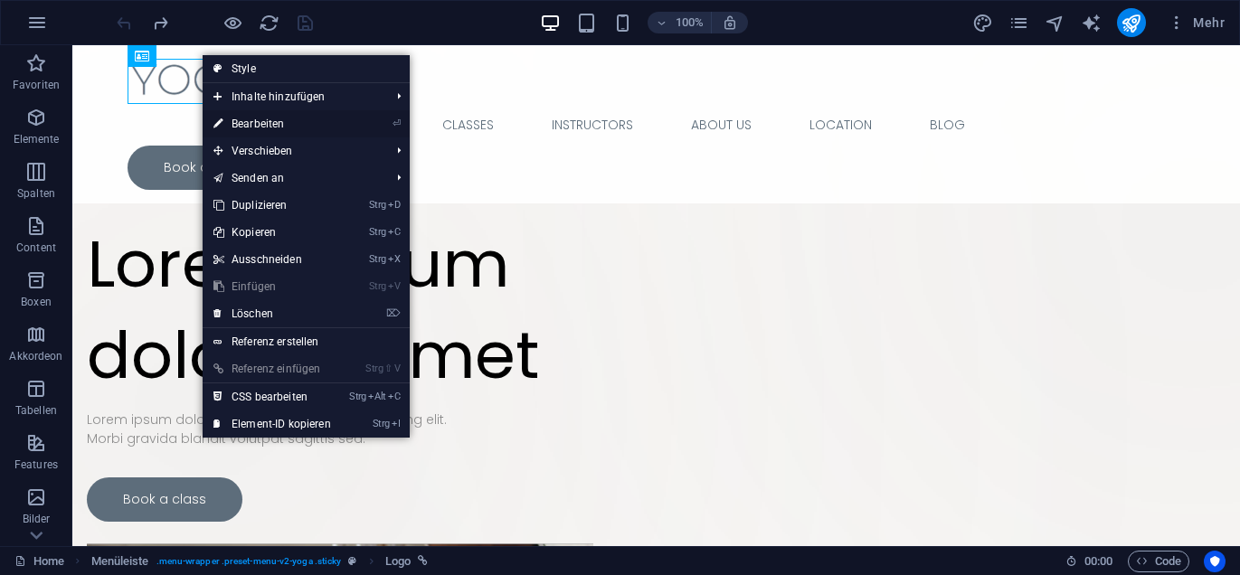
click at [246, 121] on link "⏎ Bearbeiten" at bounding box center [272, 123] width 139 height 27
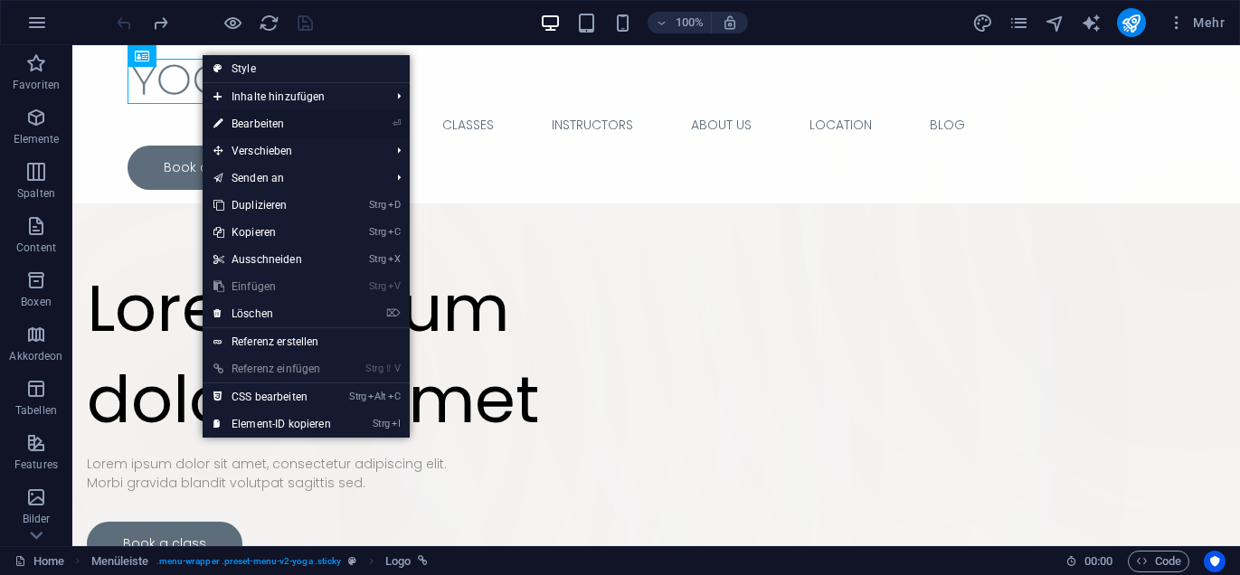
select select "px"
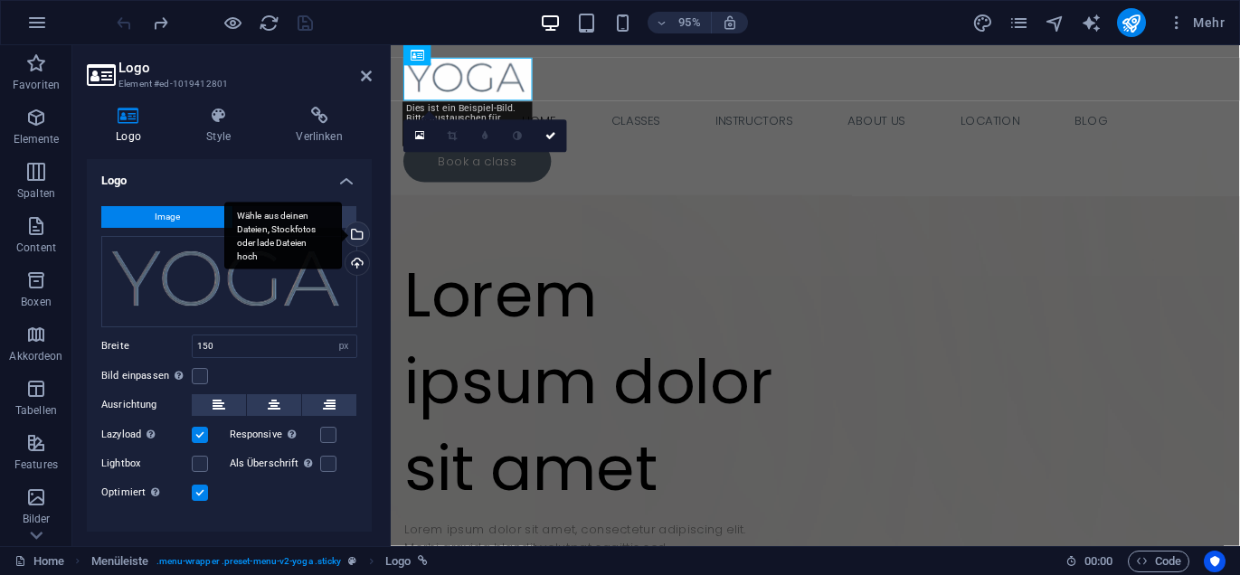
click at [355, 232] on div "Wähle aus deinen Dateien, Stockfotos oder lade Dateien hoch" at bounding box center [355, 236] width 27 height 27
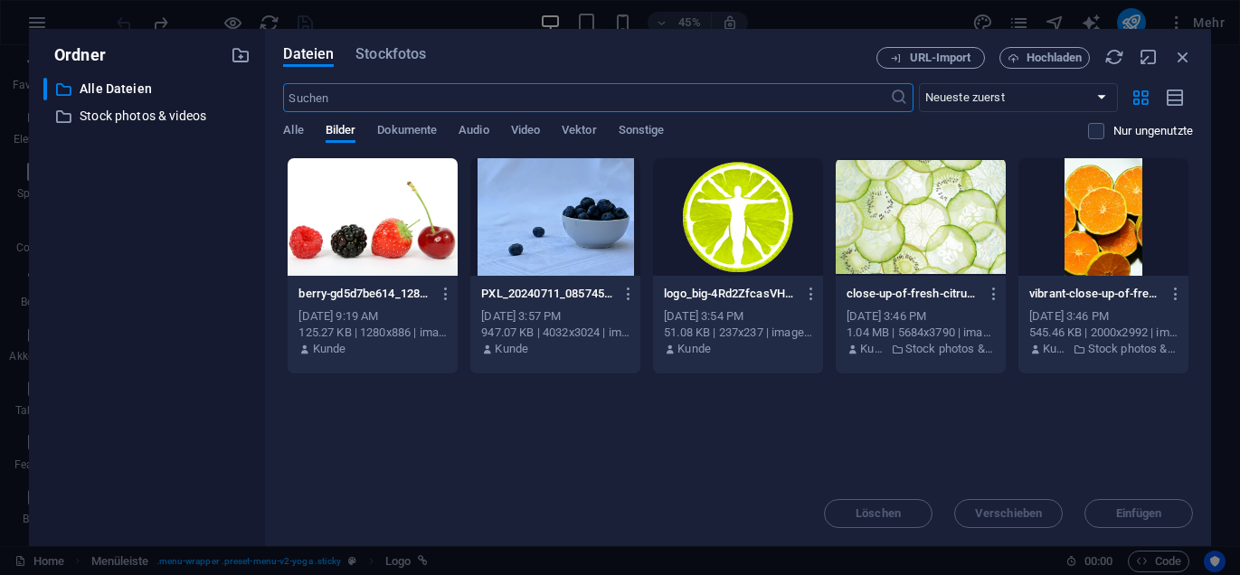
click at [753, 224] on div at bounding box center [738, 217] width 170 height 118
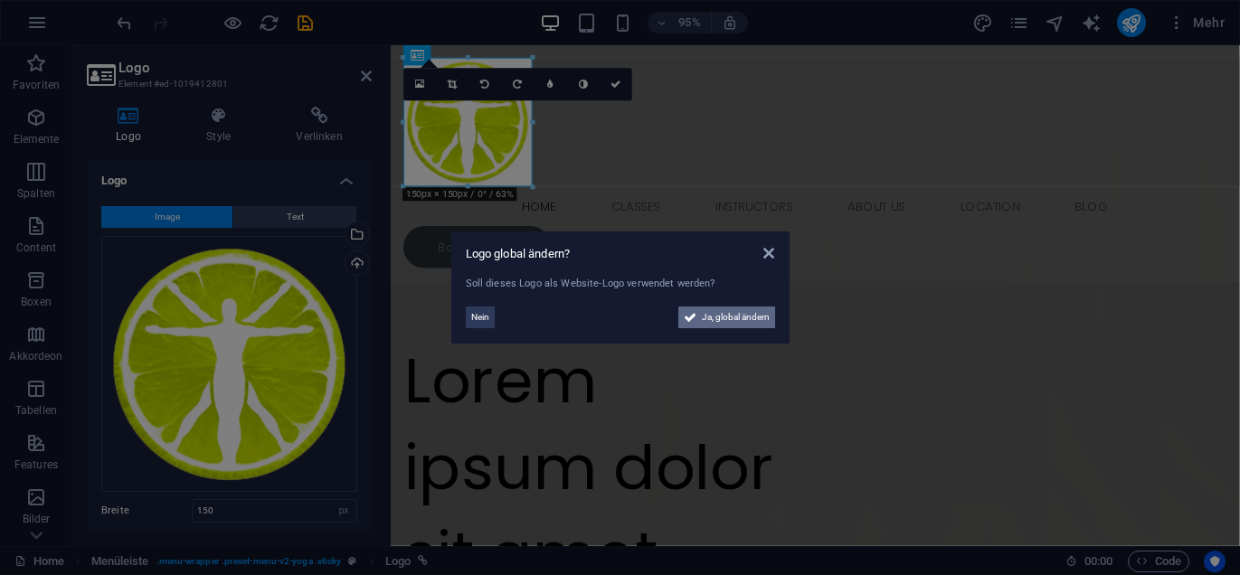
click at [732, 315] on span "Ja, global ändern" at bounding box center [736, 318] width 68 height 22
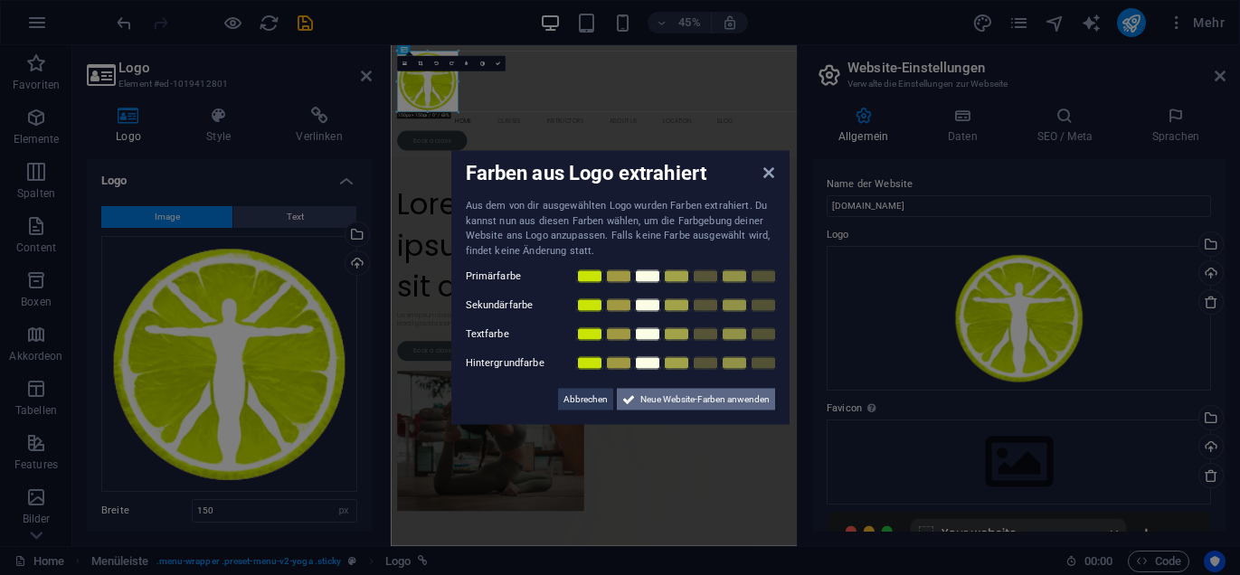
click at [658, 397] on span "Neue Website-Farben anwenden" at bounding box center [704, 400] width 129 height 22
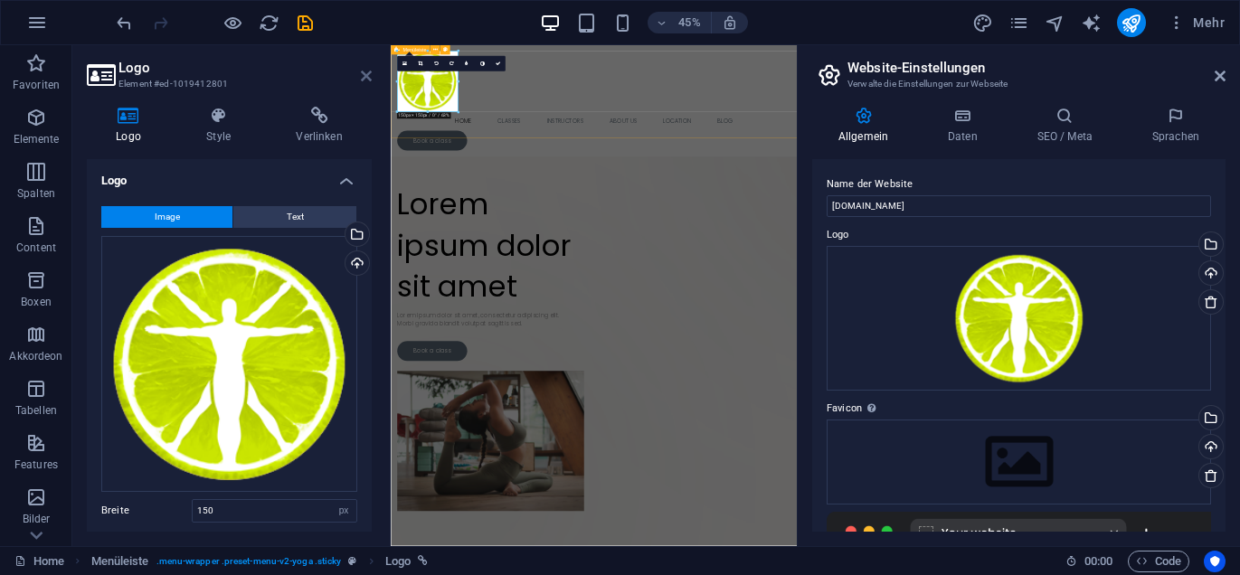
click at [365, 79] on icon at bounding box center [366, 76] width 11 height 14
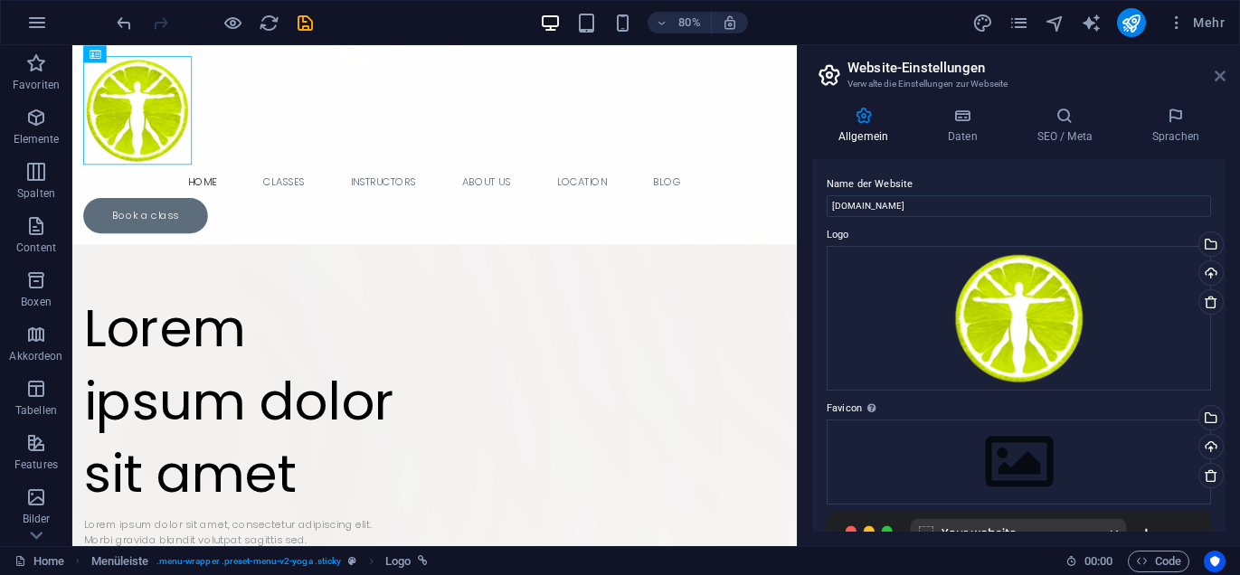
click at [1219, 72] on icon at bounding box center [1220, 76] width 11 height 14
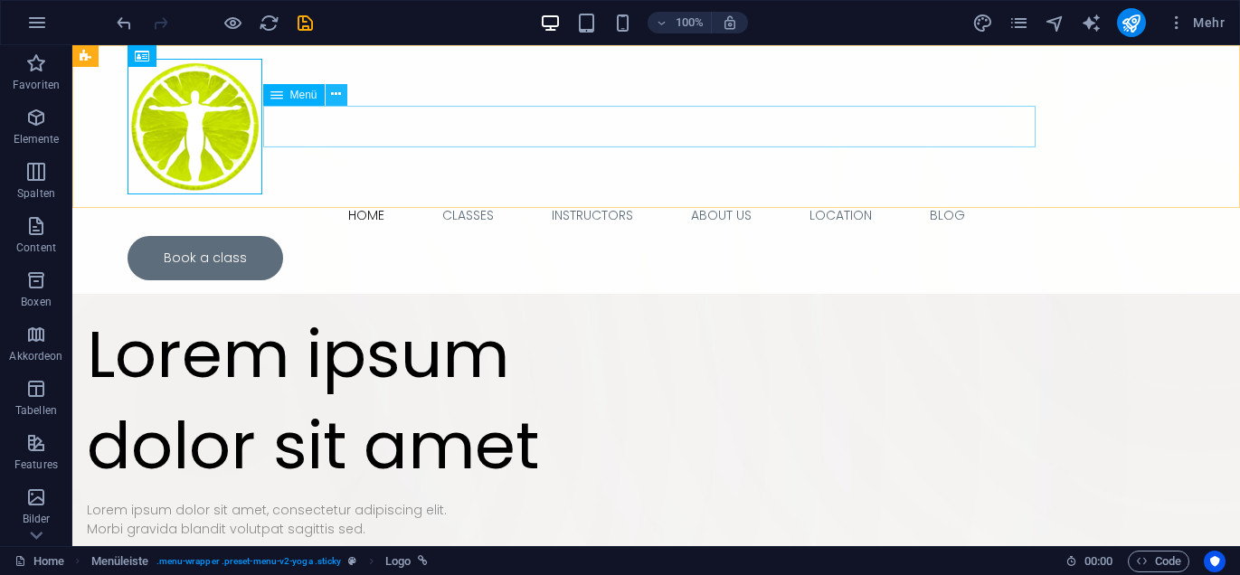
click at [339, 94] on icon at bounding box center [336, 94] width 10 height 19
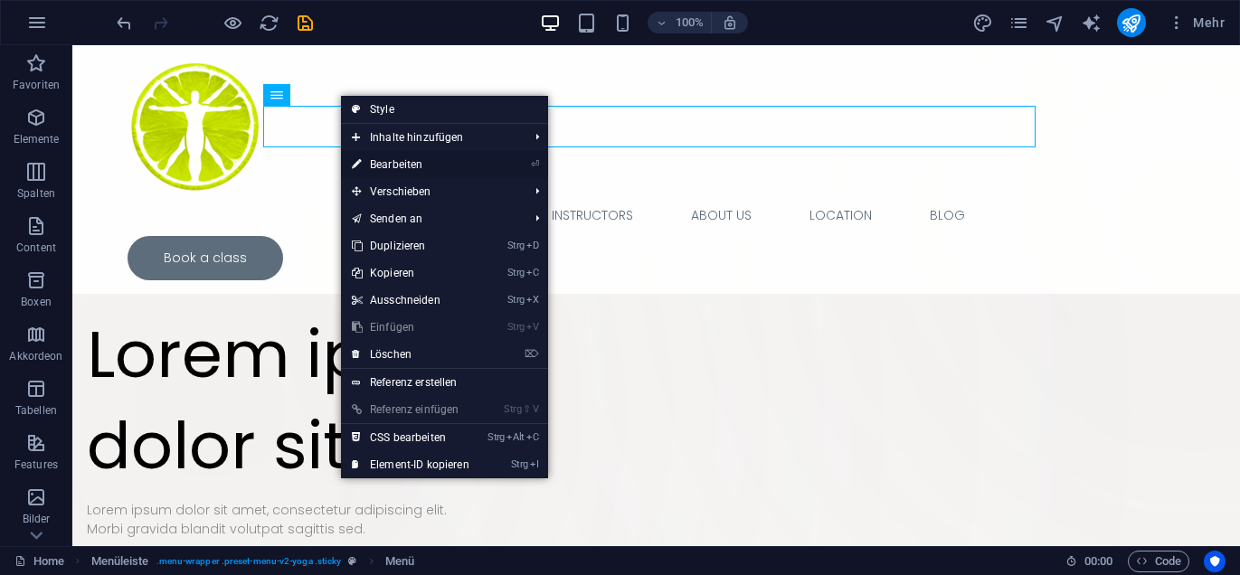
click at [396, 162] on link "⏎ Bearbeiten" at bounding box center [410, 164] width 139 height 27
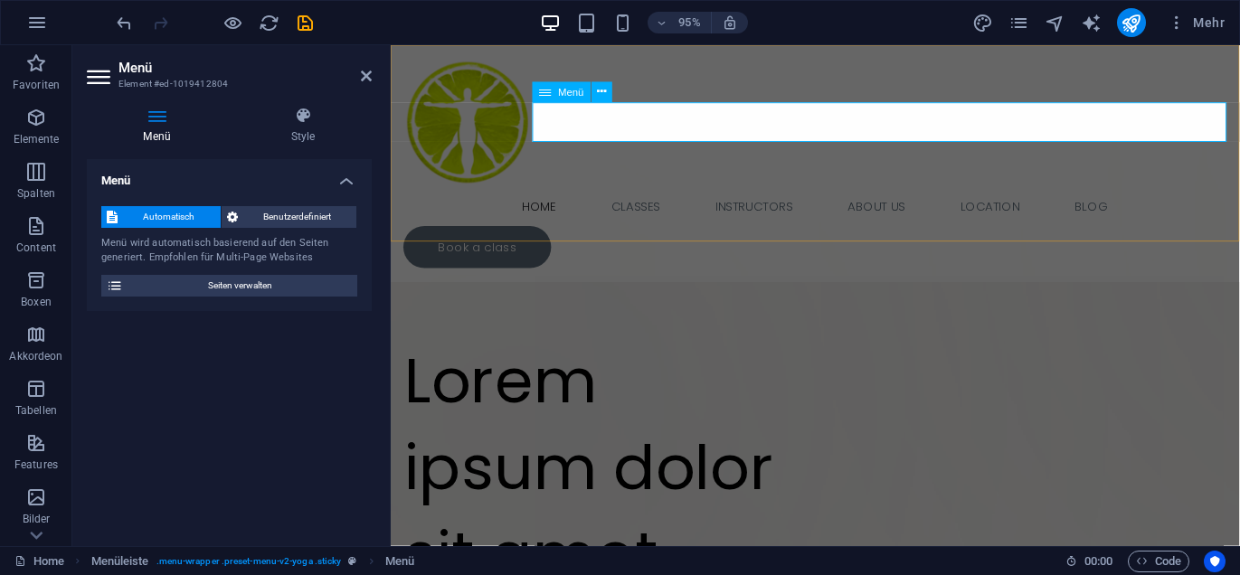
click at [623, 194] on nav "Home Classes Instructors About Us Location Blog" at bounding box center [837, 215] width 867 height 42
click at [302, 128] on h4 "Style" at bounding box center [302, 126] width 137 height 38
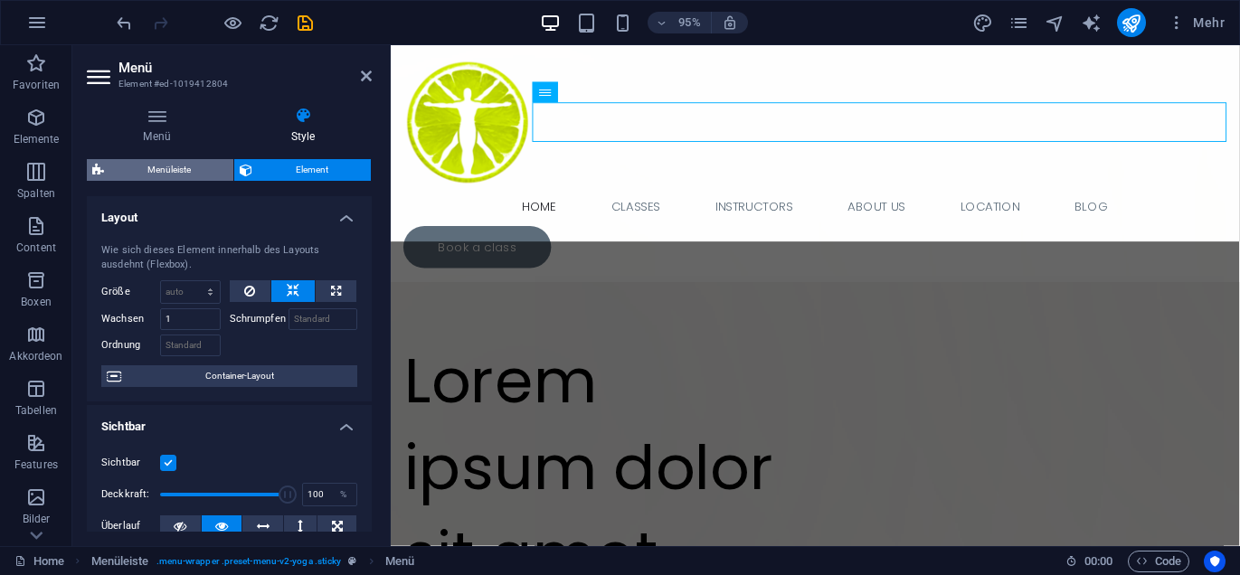
click at [179, 166] on span "Menüleiste" at bounding box center [168, 170] width 118 height 22
select select "px"
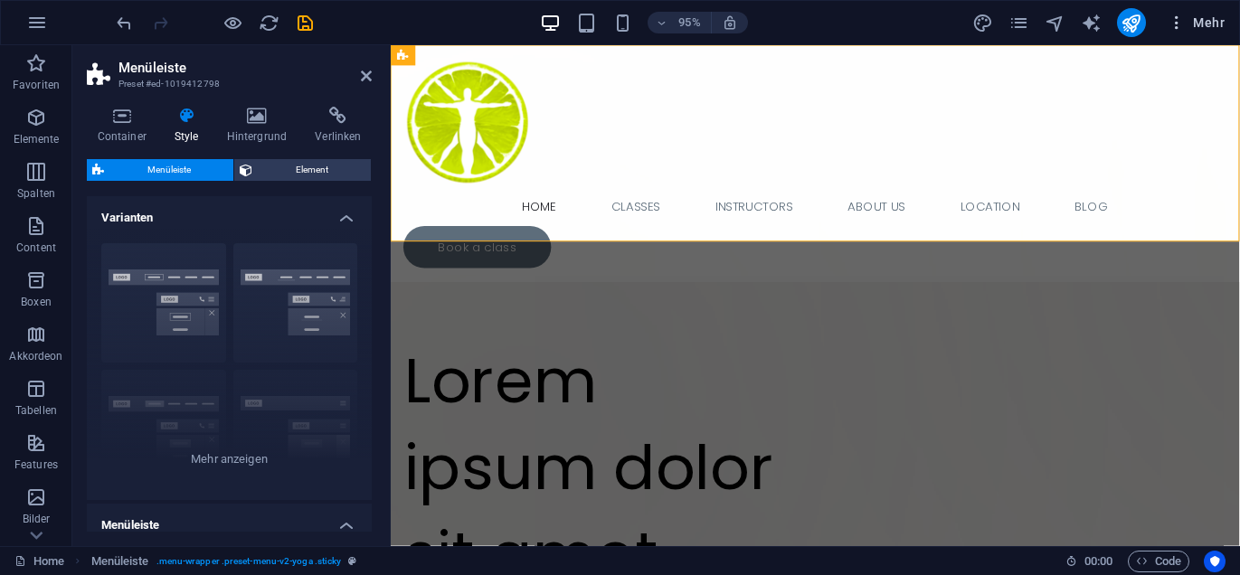
click at [1178, 21] on icon "button" at bounding box center [1177, 23] width 18 height 18
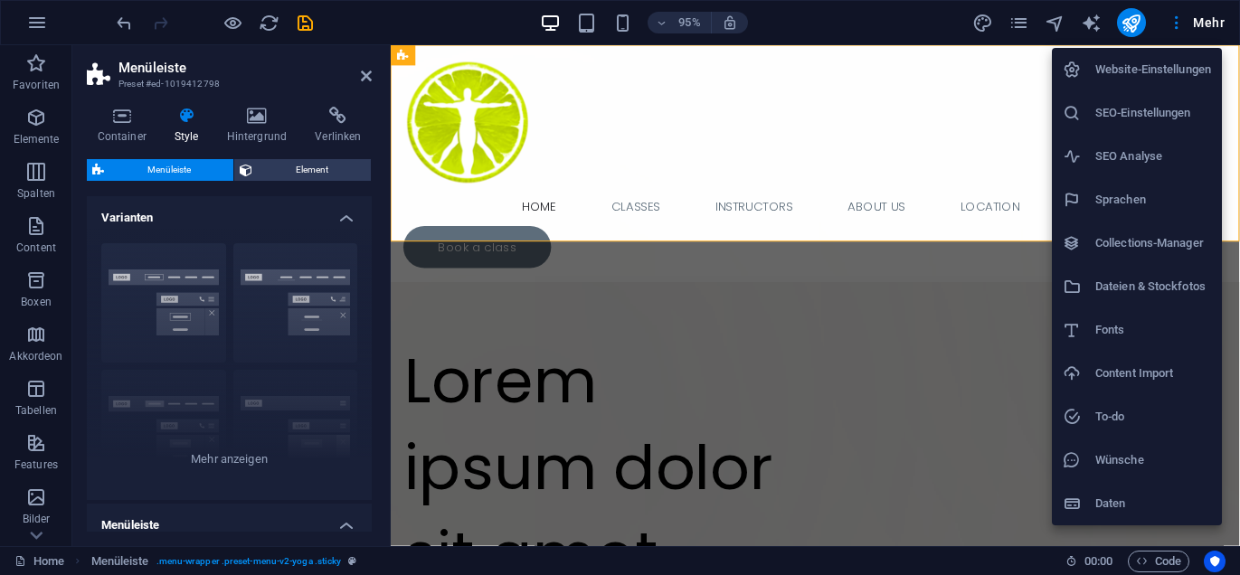
click at [988, 19] on div at bounding box center [620, 287] width 1240 height 575
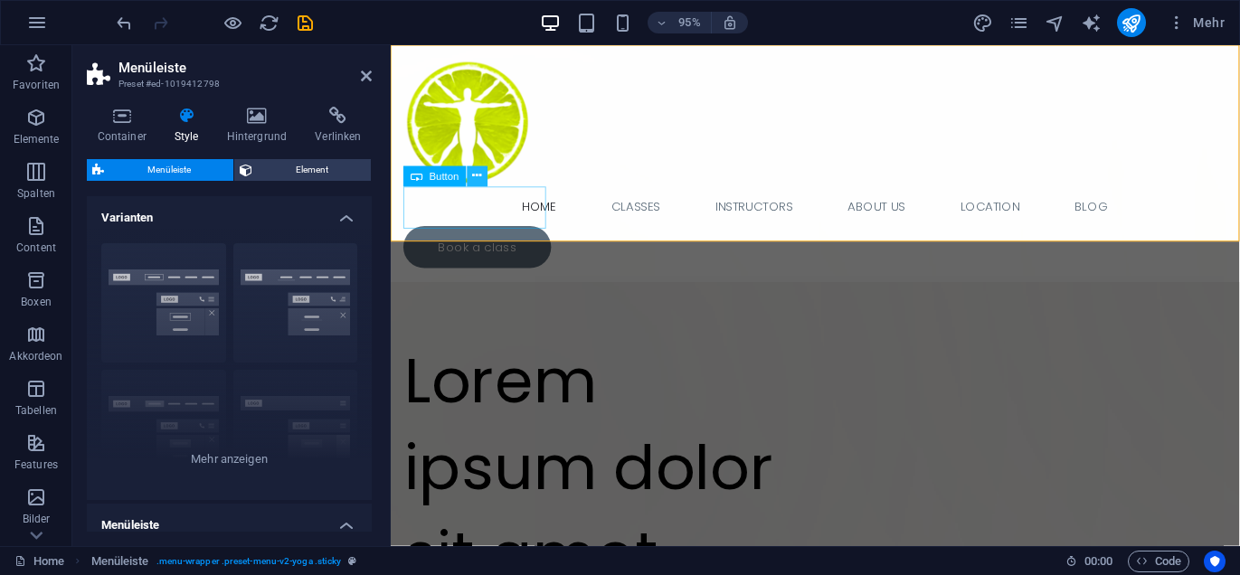
click at [475, 179] on icon at bounding box center [476, 176] width 9 height 18
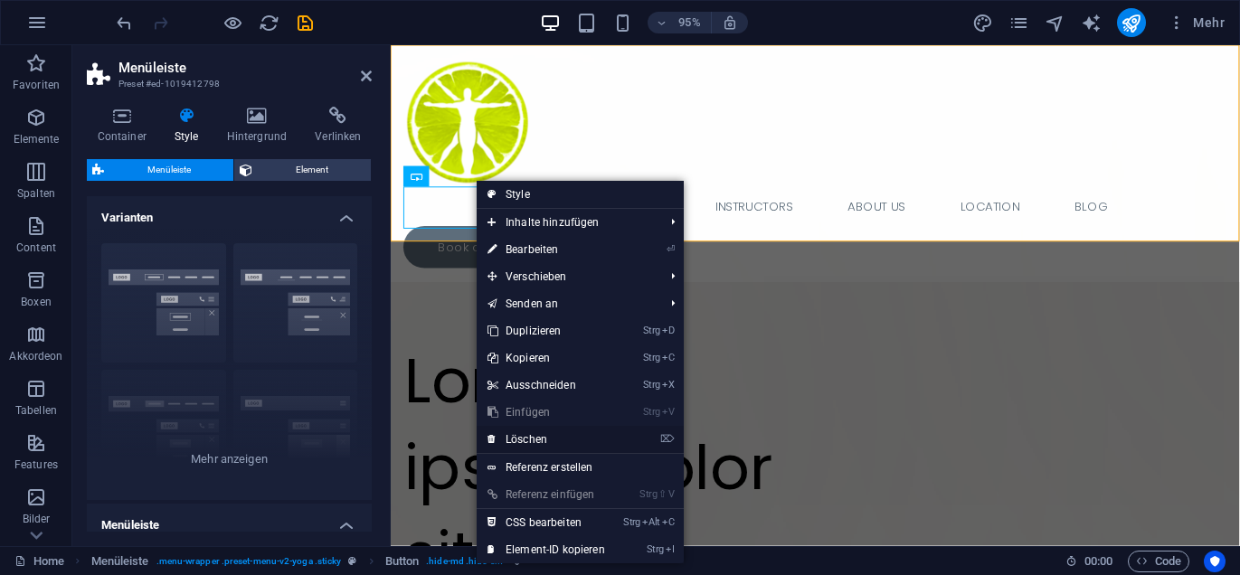
click at [532, 438] on link "⌦ Löschen" at bounding box center [546, 439] width 139 height 27
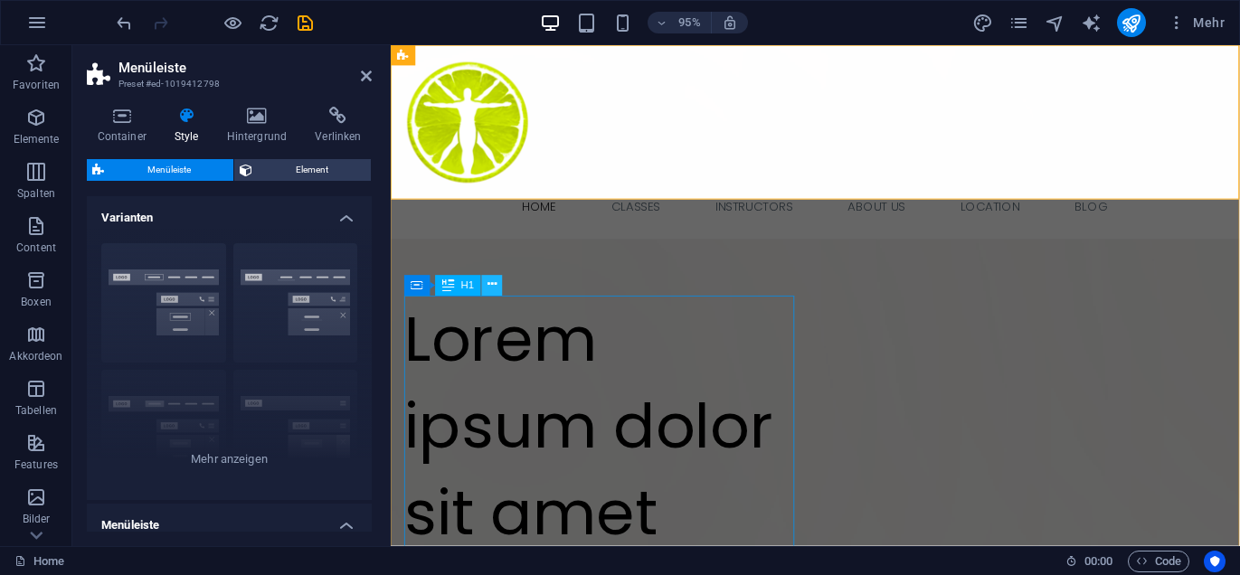
click at [490, 287] on icon at bounding box center [492, 286] width 9 height 18
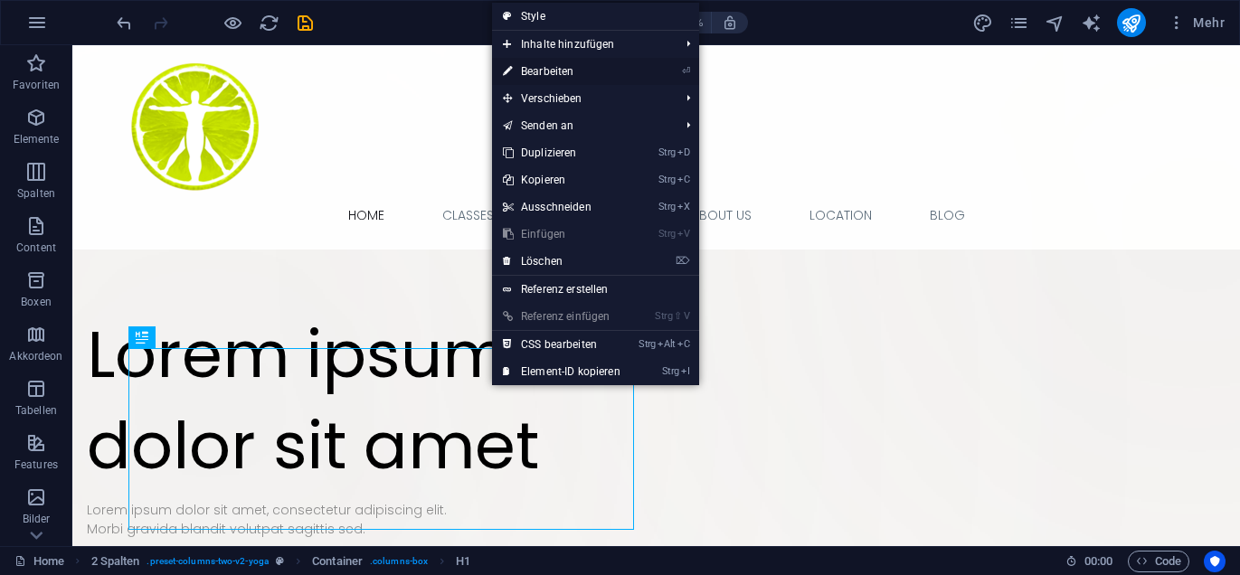
click at [544, 67] on link "⏎ Bearbeiten" at bounding box center [561, 71] width 139 height 27
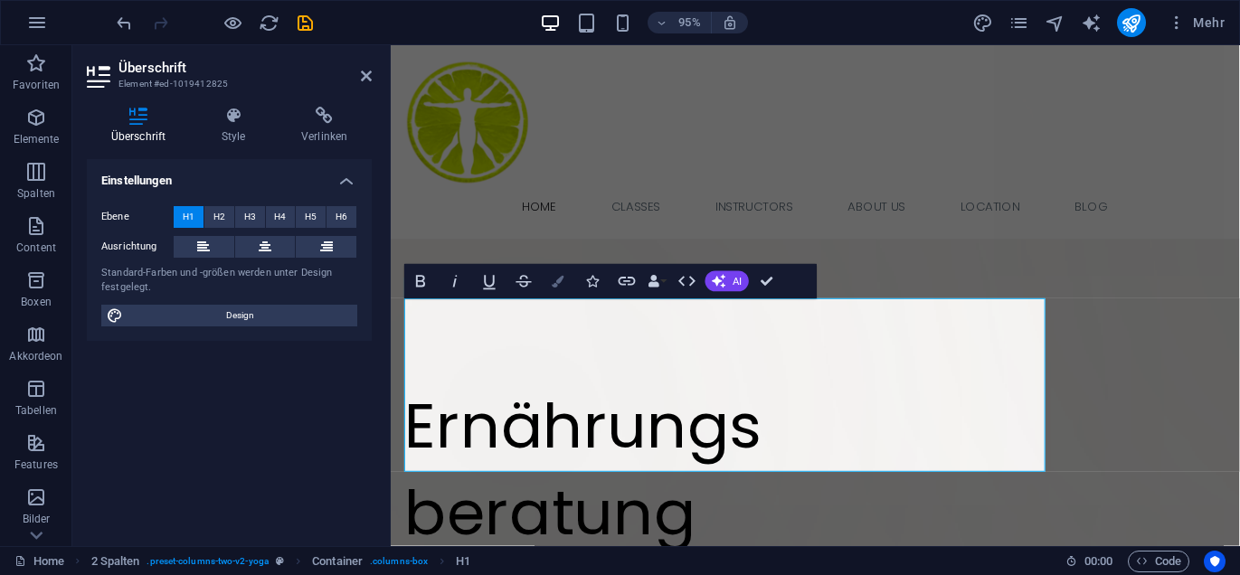
click at [555, 284] on icon "button" at bounding box center [559, 282] width 12 height 12
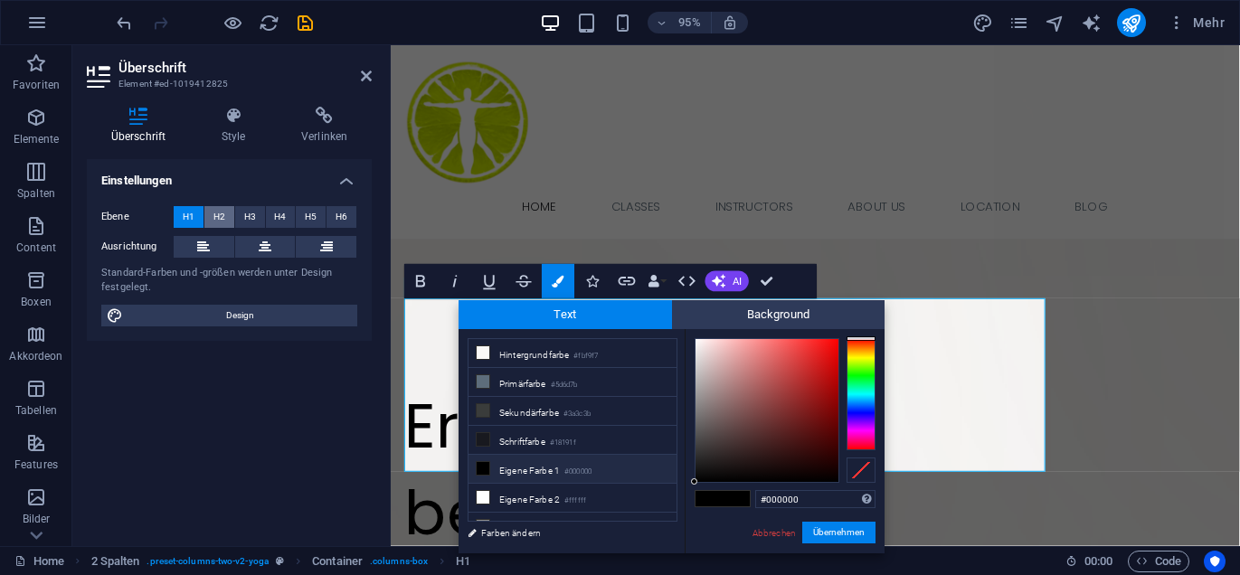
click at [225, 214] on button "H2" at bounding box center [219, 217] width 30 height 22
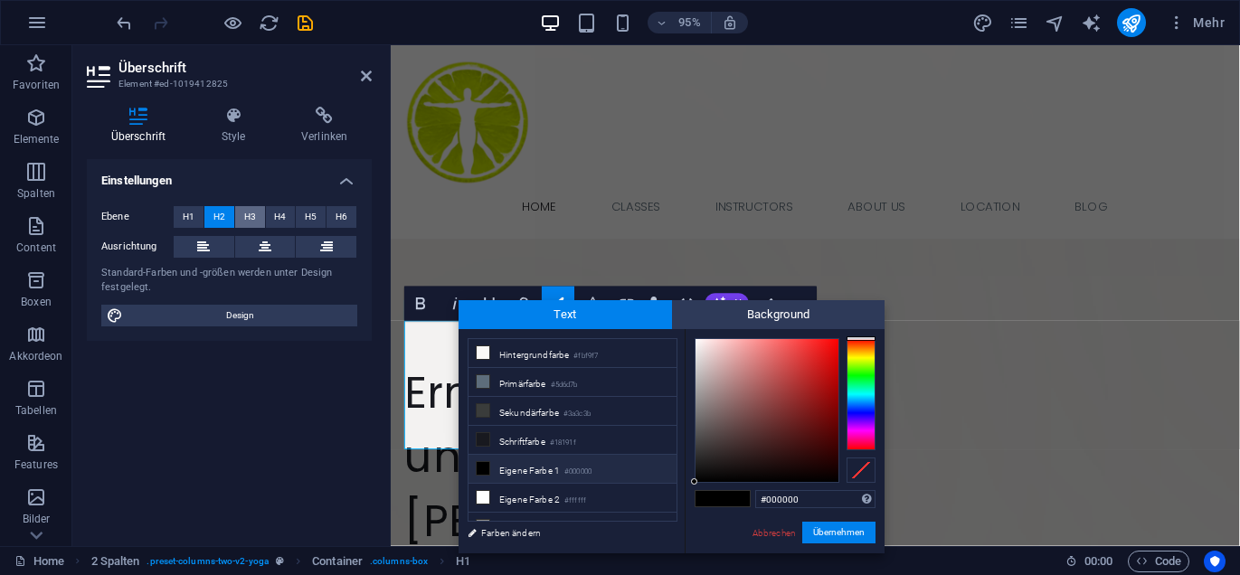
click at [252, 217] on span "H3" at bounding box center [250, 217] width 12 height 22
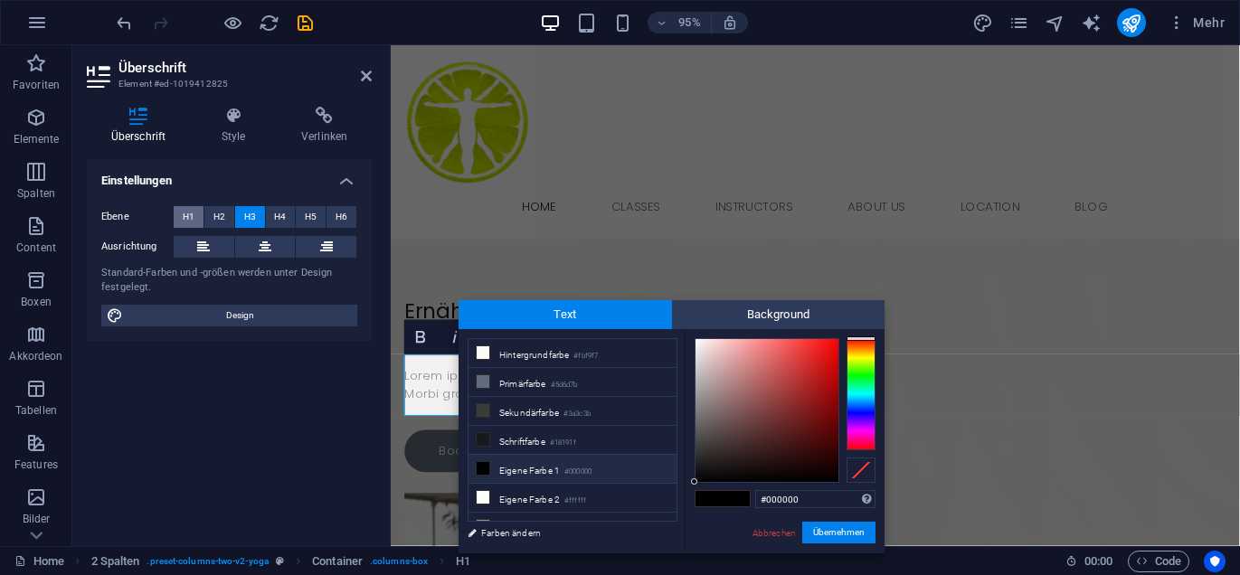
click at [185, 218] on span "H1" at bounding box center [189, 217] width 12 height 22
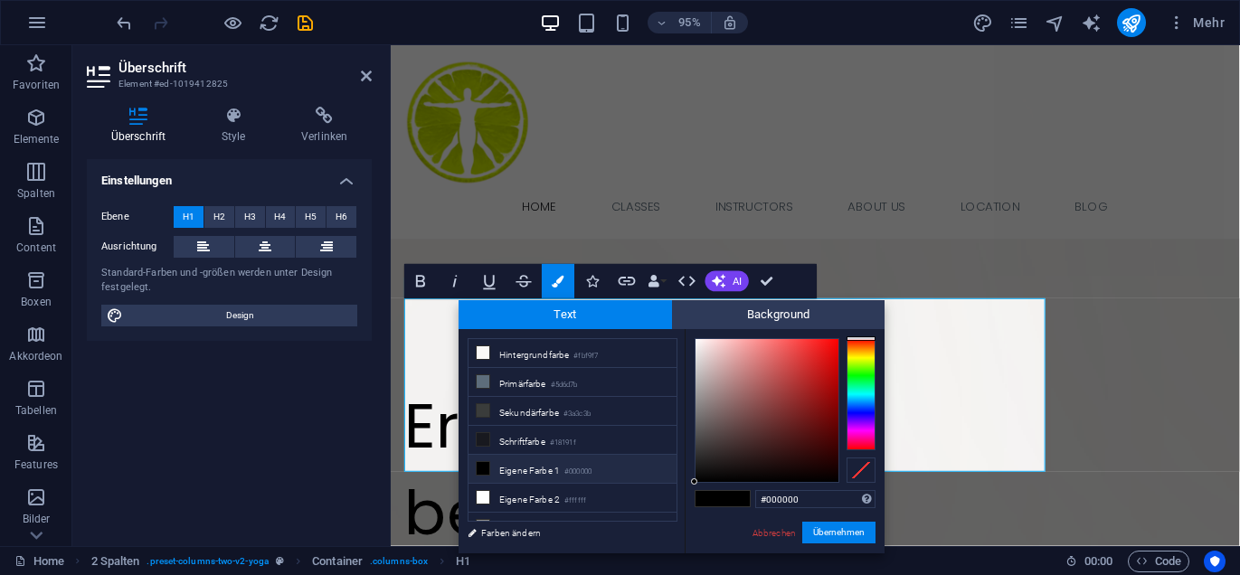
click at [137, 121] on icon at bounding box center [138, 116] width 103 height 18
click at [275, 220] on span "H4" at bounding box center [280, 217] width 12 height 22
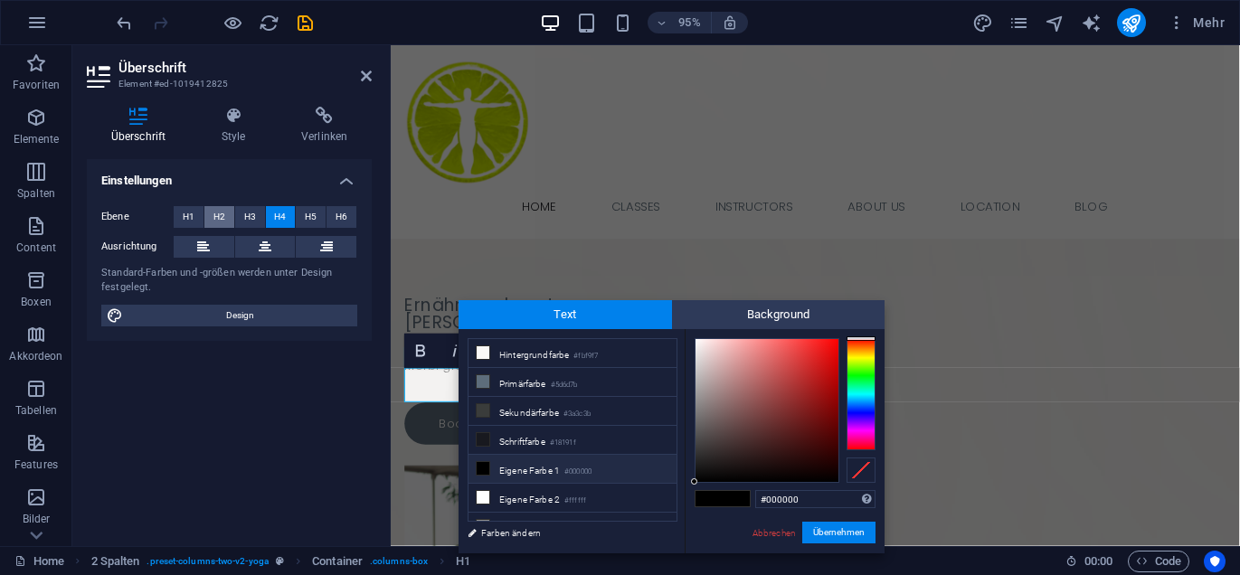
click at [224, 218] on span "H2" at bounding box center [219, 217] width 12 height 22
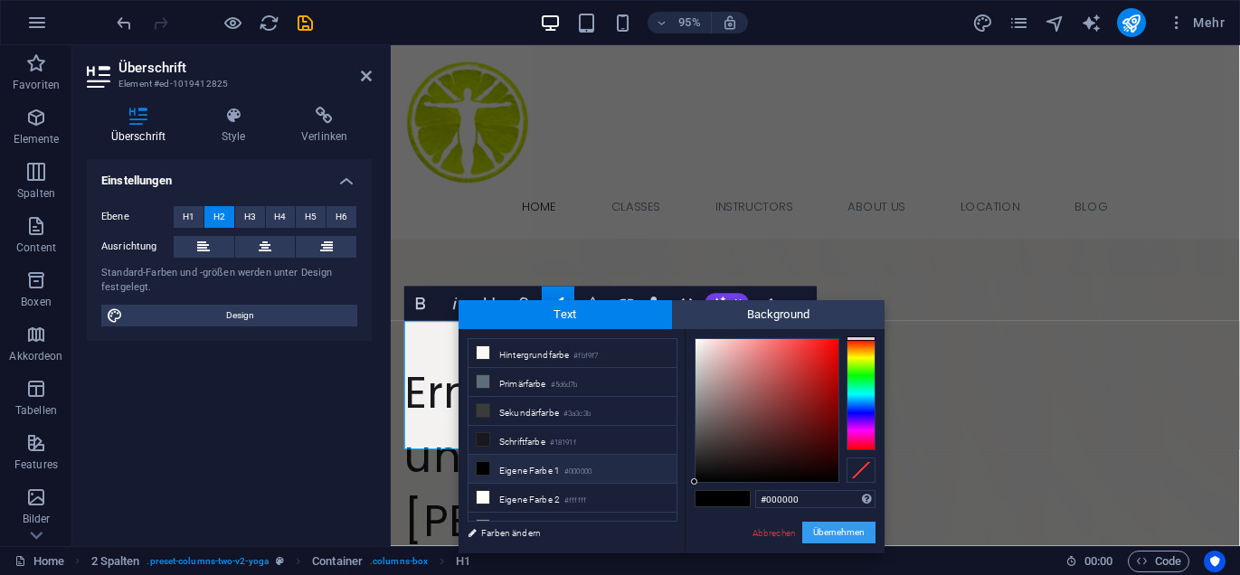
click at [847, 533] on button "Übernehmen" at bounding box center [838, 533] width 73 height 22
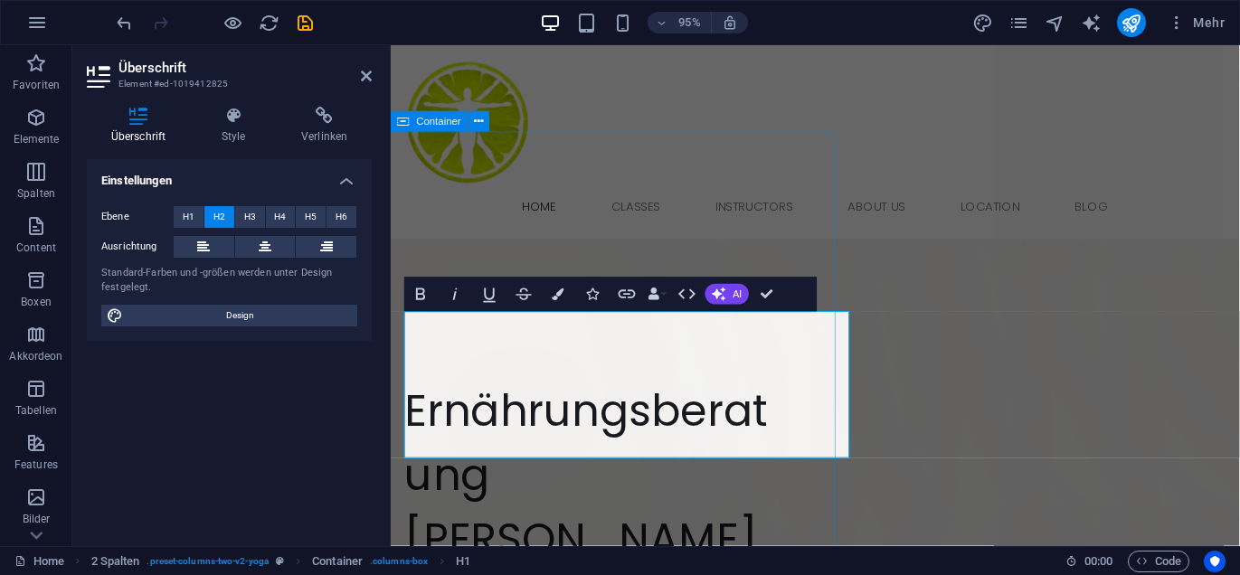
click at [838, 535] on div "Ziehe hier Inhalte hinein oder Elemente hinzufügen Zwischenablage einfügen" at bounding box center [528, 468] width 662 height 662
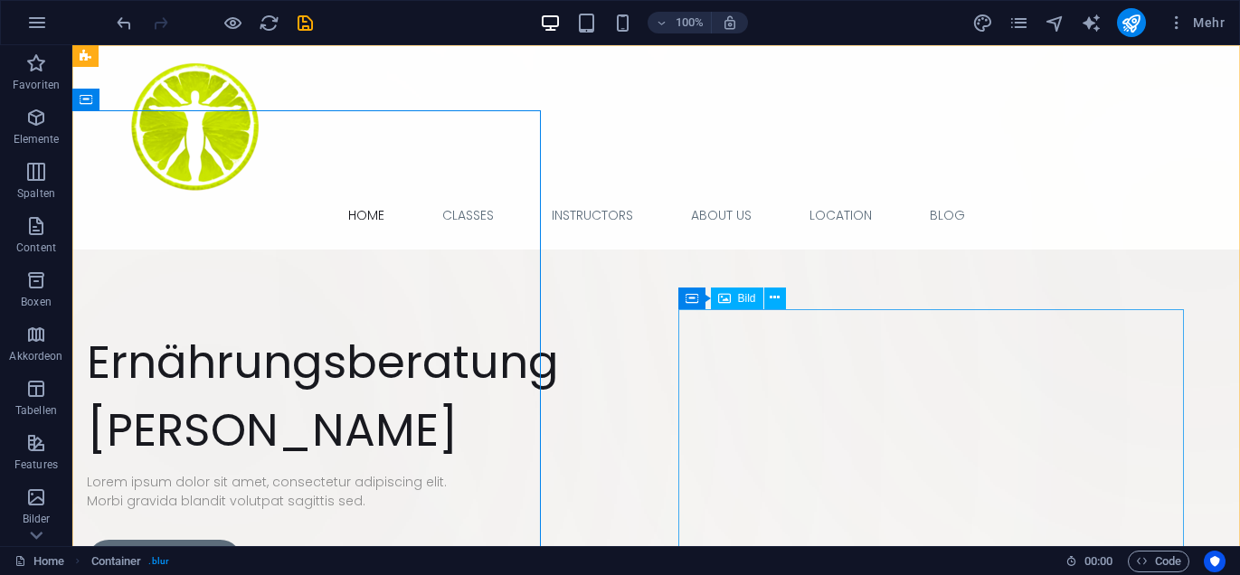
click at [742, 300] on span "Bild" at bounding box center [747, 298] width 18 height 11
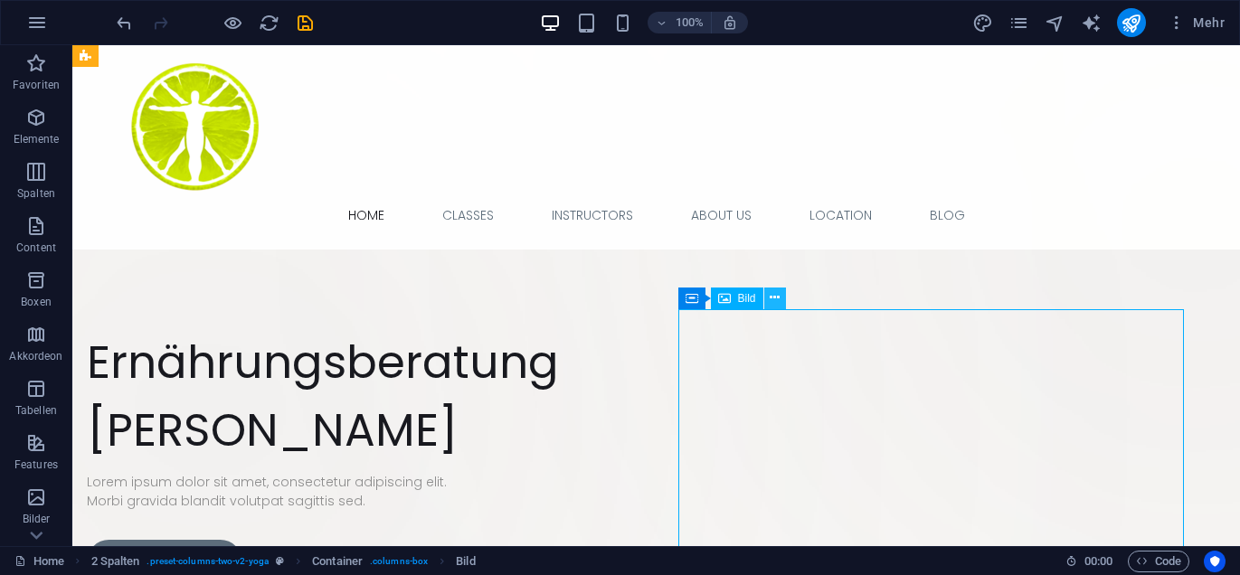
click at [772, 299] on icon at bounding box center [775, 298] width 10 height 19
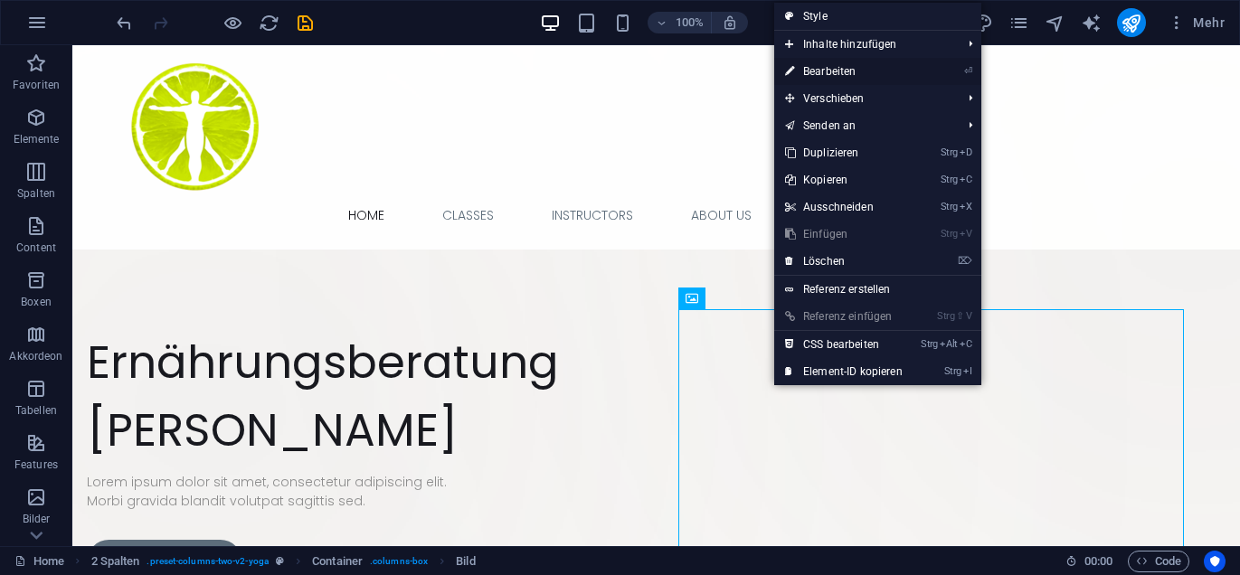
click at [827, 68] on link "⏎ Bearbeiten" at bounding box center [843, 71] width 139 height 27
select select "%"
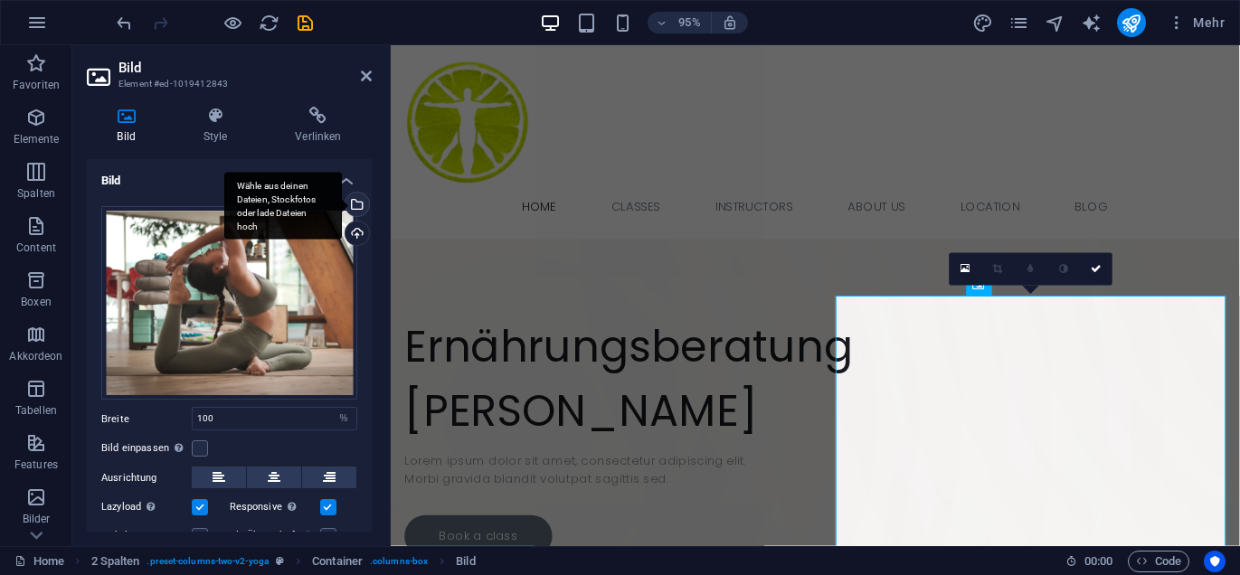
click at [354, 204] on div "Wähle aus deinen Dateien, Stockfotos oder lade Dateien hoch" at bounding box center [355, 206] width 27 height 27
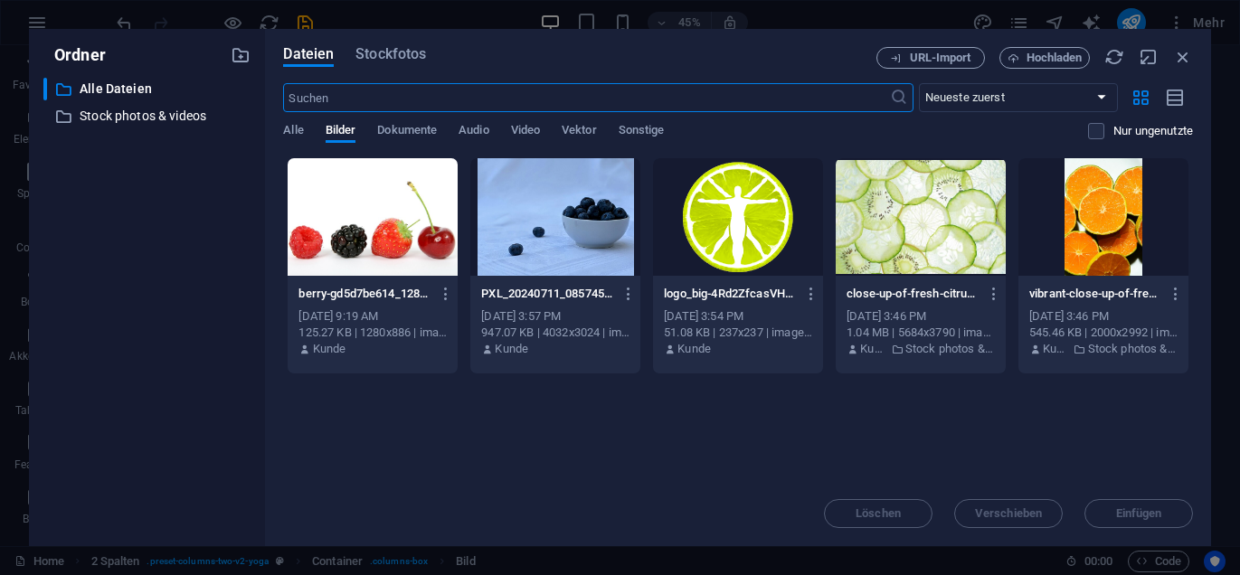
click at [396, 245] on div at bounding box center [373, 217] width 170 height 118
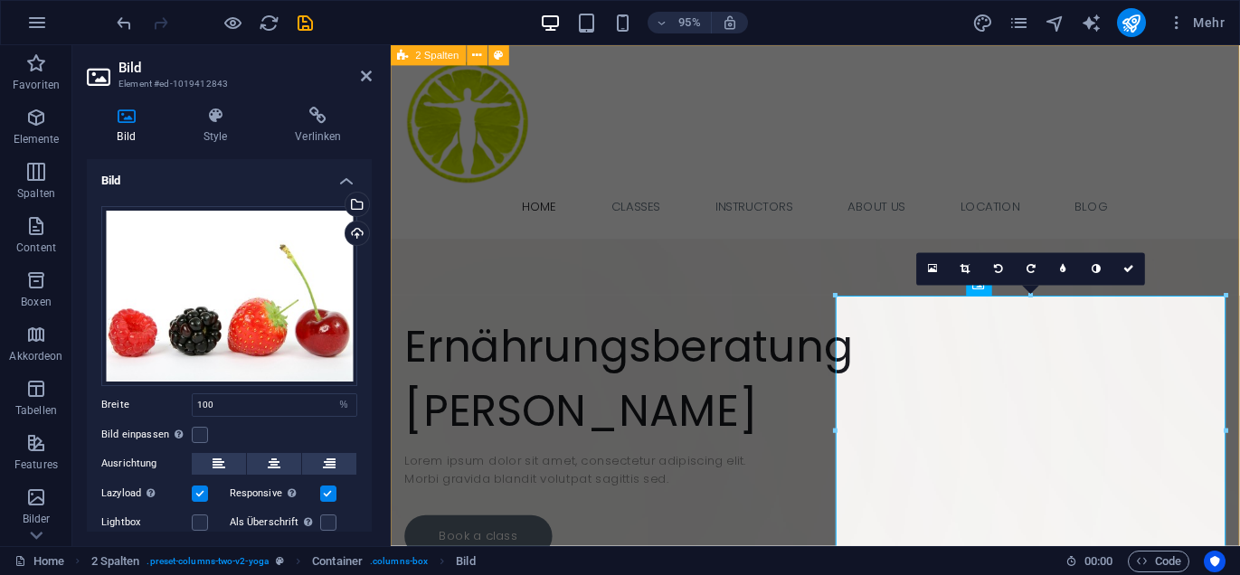
click at [862, 240] on div "Ziehe hier Inhalte hinein oder Elemente hinzufügen Zwischenablage einfügen ​ Er…" at bounding box center [838, 518] width 894 height 946
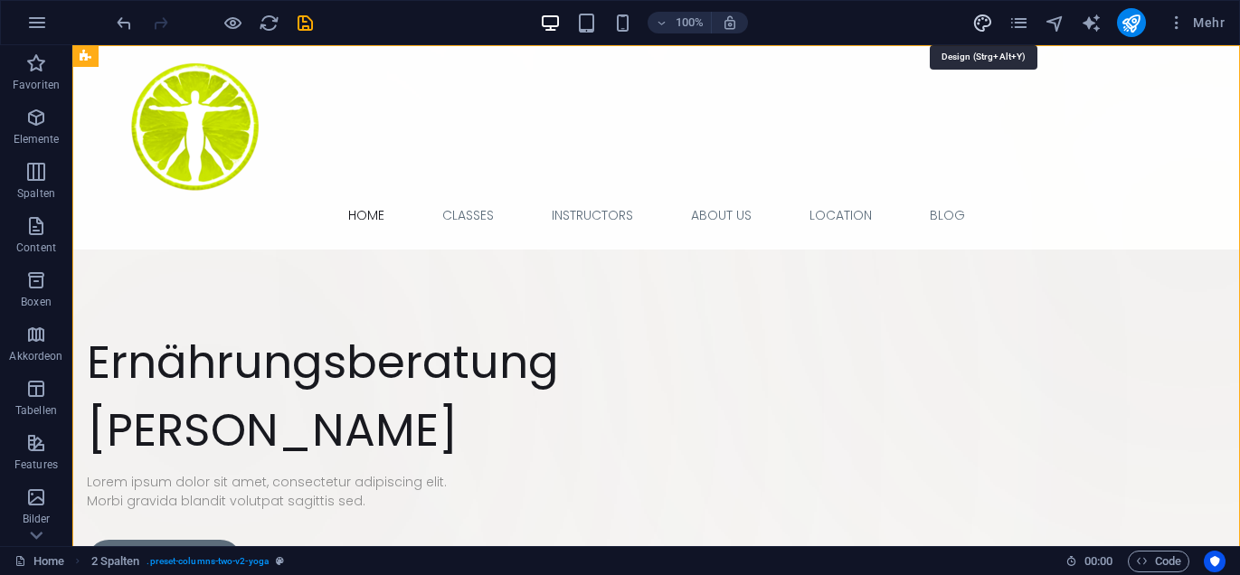
click at [983, 22] on icon "design" at bounding box center [982, 23] width 21 height 21
select select "px"
select select "300"
select select "px"
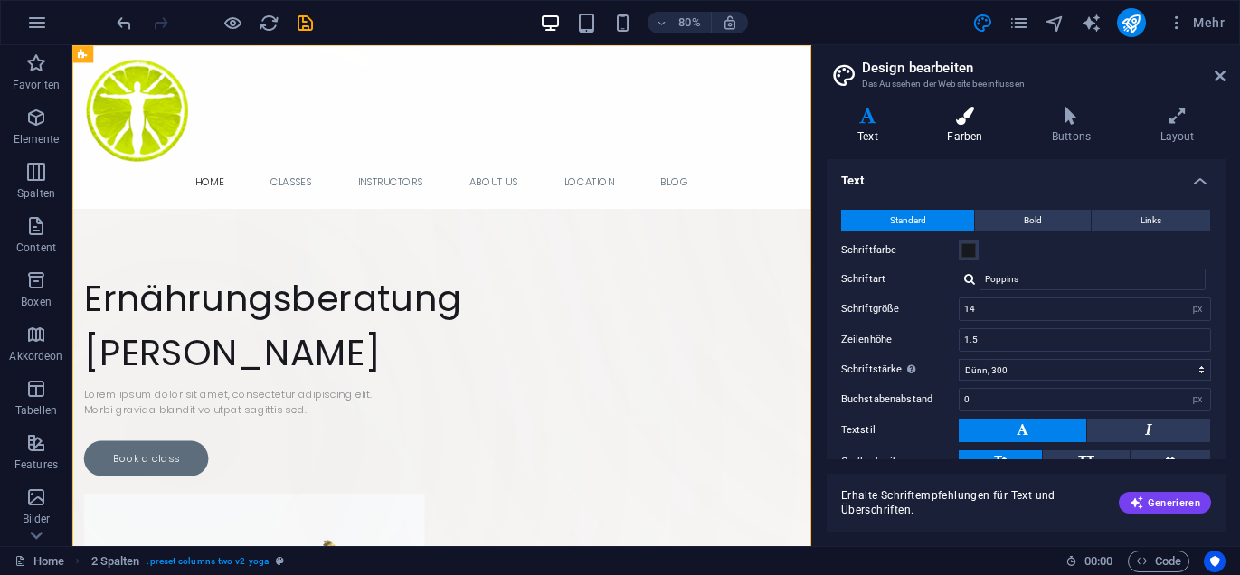
click at [966, 138] on h4 "Farben" at bounding box center [968, 126] width 105 height 38
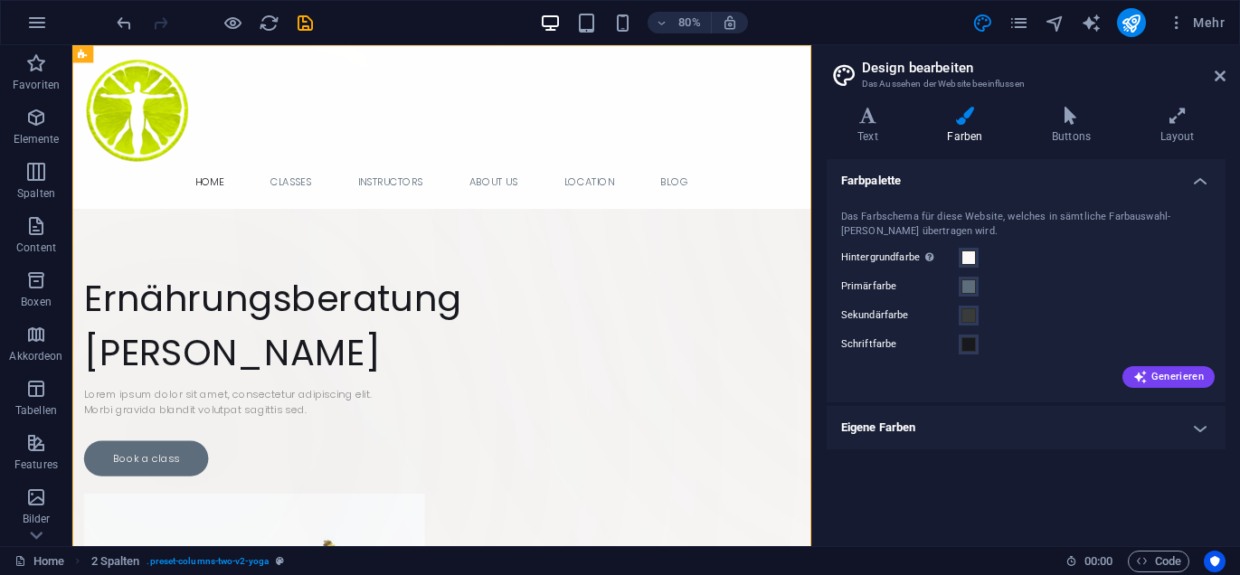
click at [1201, 427] on h4 "Eigene Farben" at bounding box center [1026, 427] width 399 height 43
click at [967, 256] on span at bounding box center [969, 258] width 14 height 14
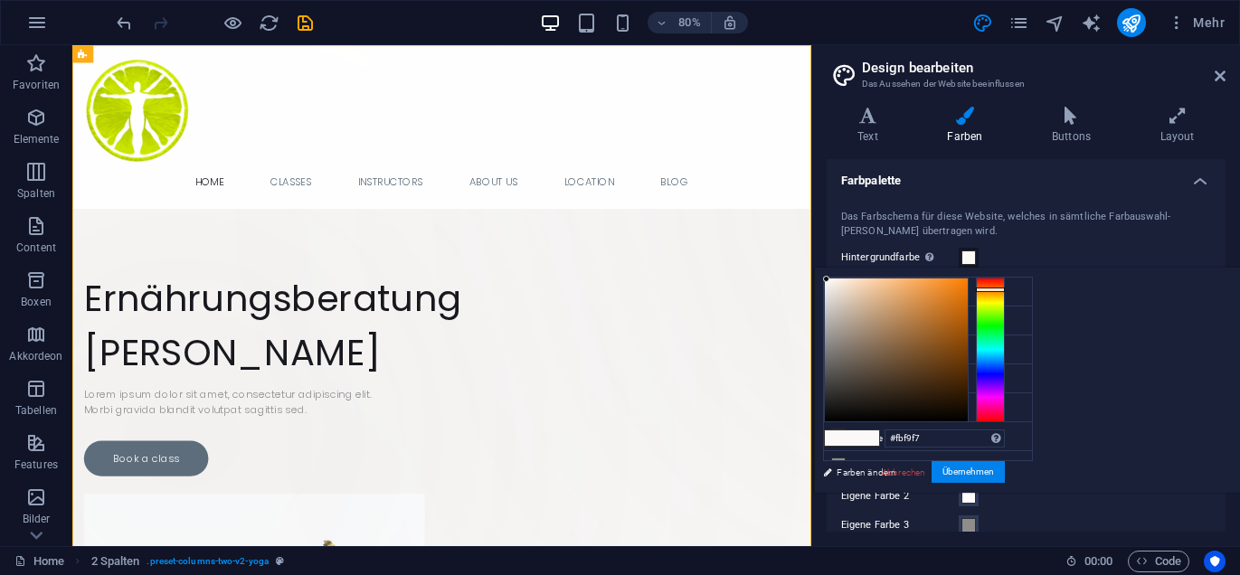
click at [1005, 310] on div at bounding box center [990, 350] width 29 height 145
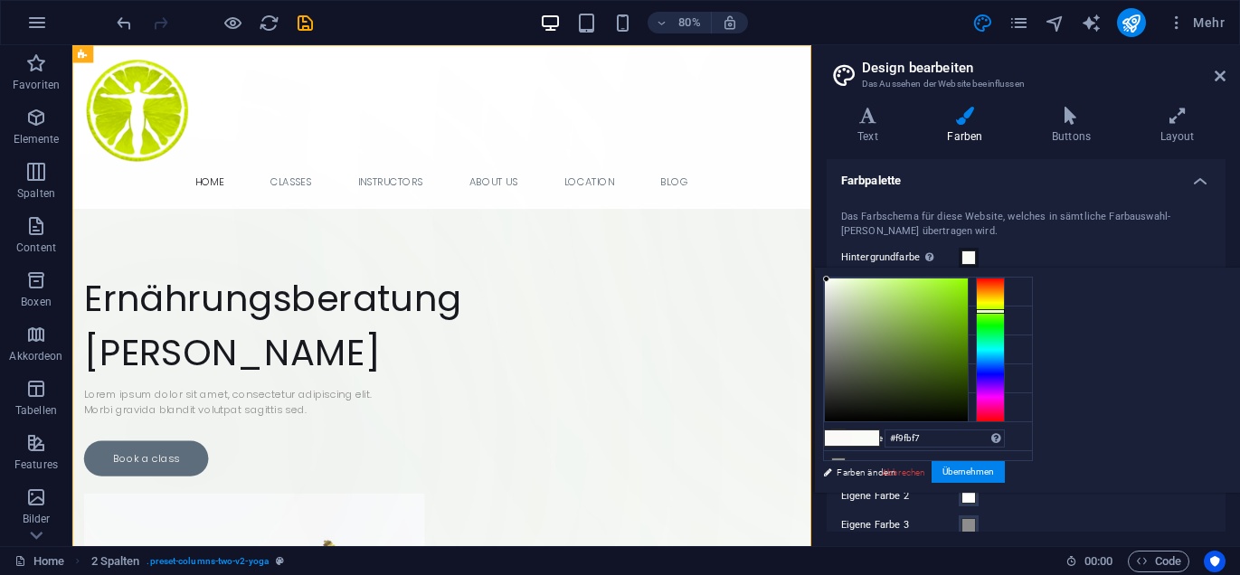
click at [1005, 312] on div at bounding box center [990, 311] width 29 height 5
click at [968, 285] on div at bounding box center [896, 350] width 143 height 143
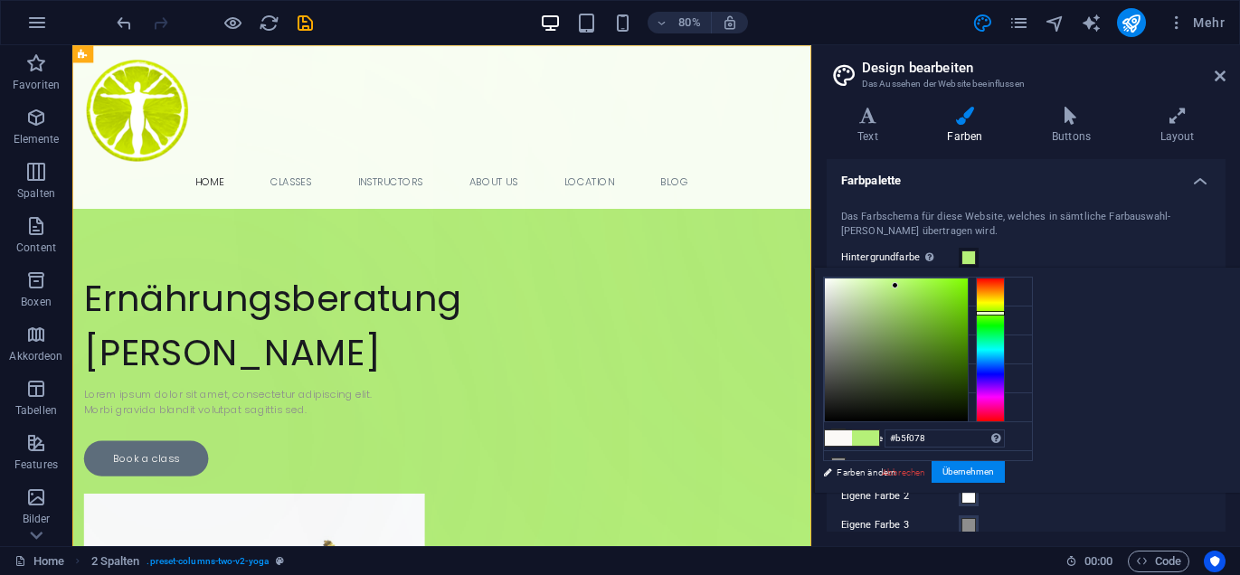
click at [968, 280] on div at bounding box center [896, 350] width 143 height 143
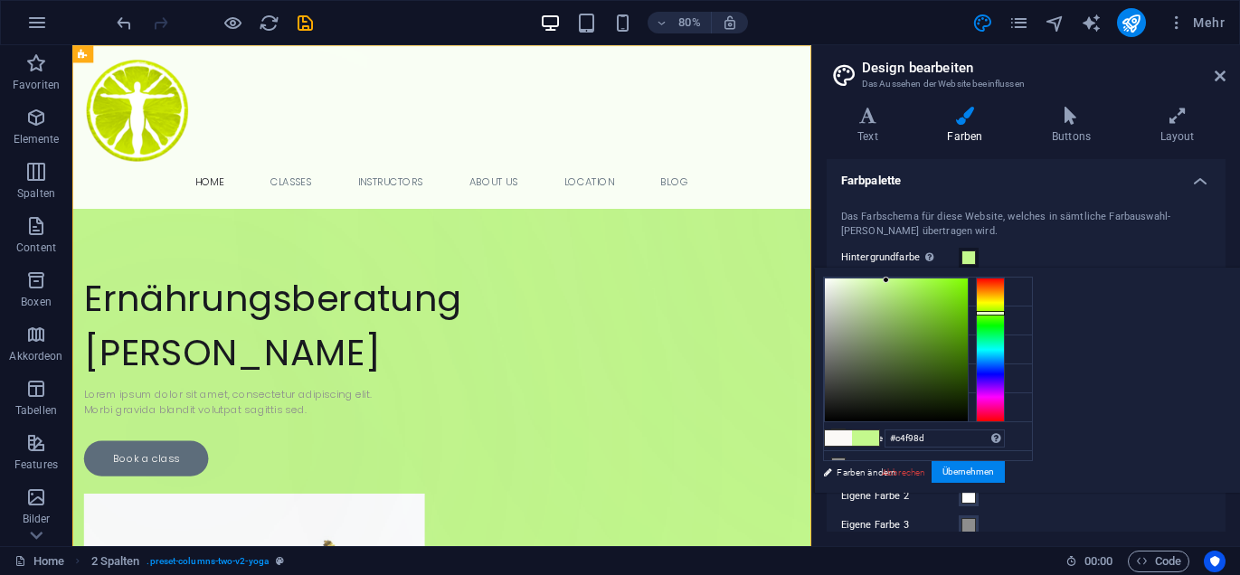
click at [968, 279] on div at bounding box center [896, 350] width 143 height 143
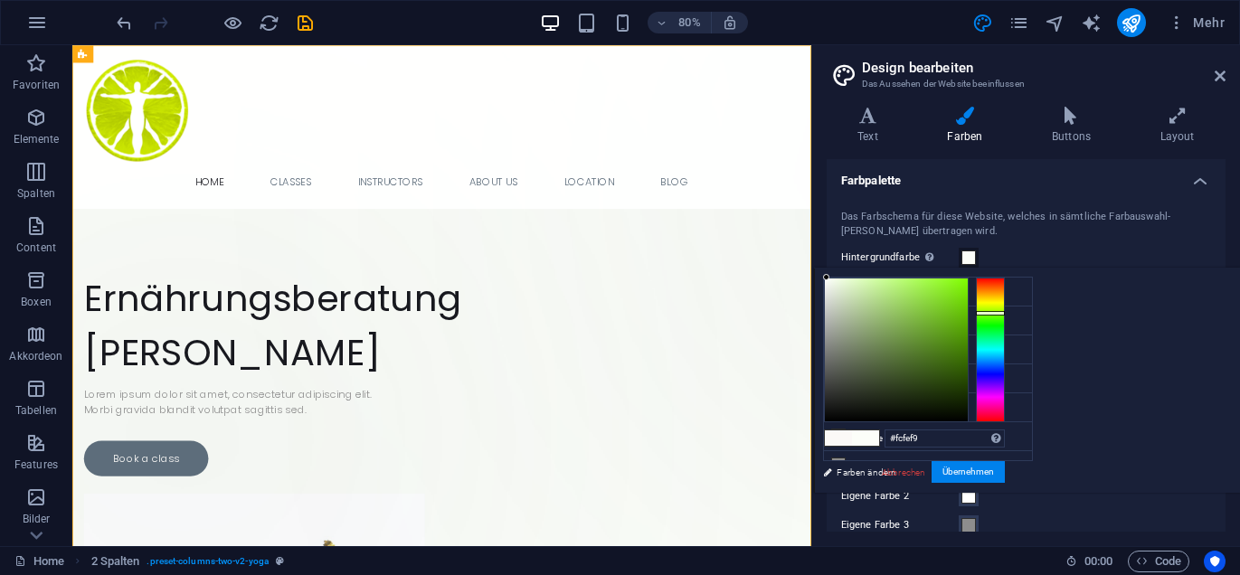
click at [968, 281] on div at bounding box center [896, 350] width 143 height 143
click at [1005, 347] on div at bounding box center [990, 350] width 29 height 145
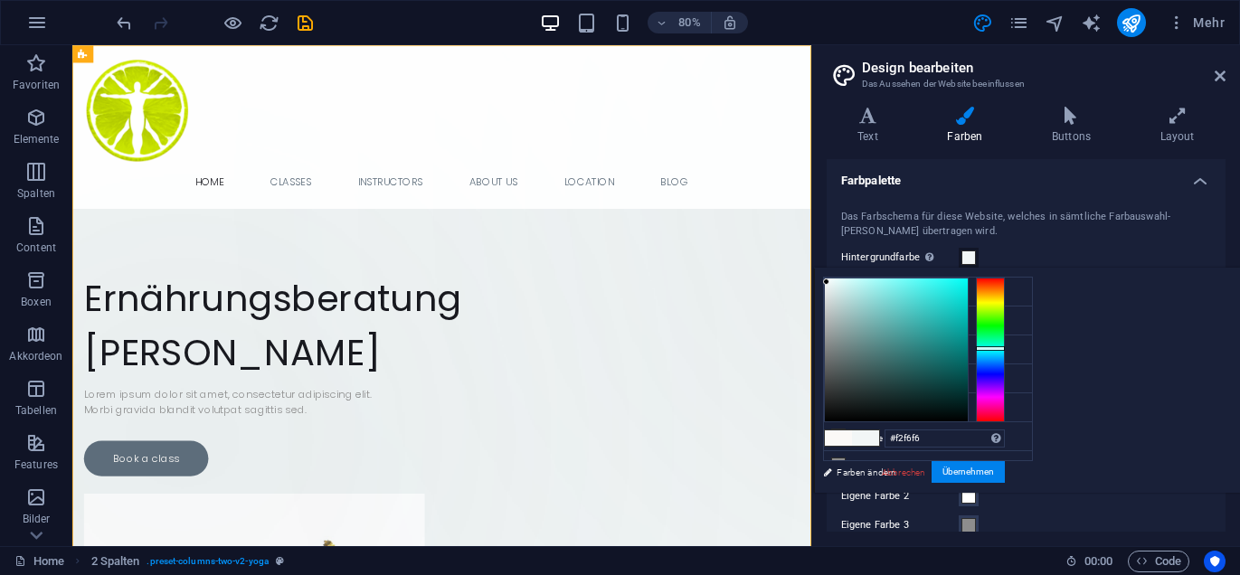
click at [968, 280] on div at bounding box center [896, 350] width 143 height 143
click at [916, 290] on li "Hintergrundfarbe #f0f9f9" at bounding box center [928, 292] width 208 height 29
click at [879, 437] on span at bounding box center [865, 438] width 27 height 15
click at [903, 288] on li "Hintergrundfarbe #f0f9f9" at bounding box center [928, 292] width 208 height 29
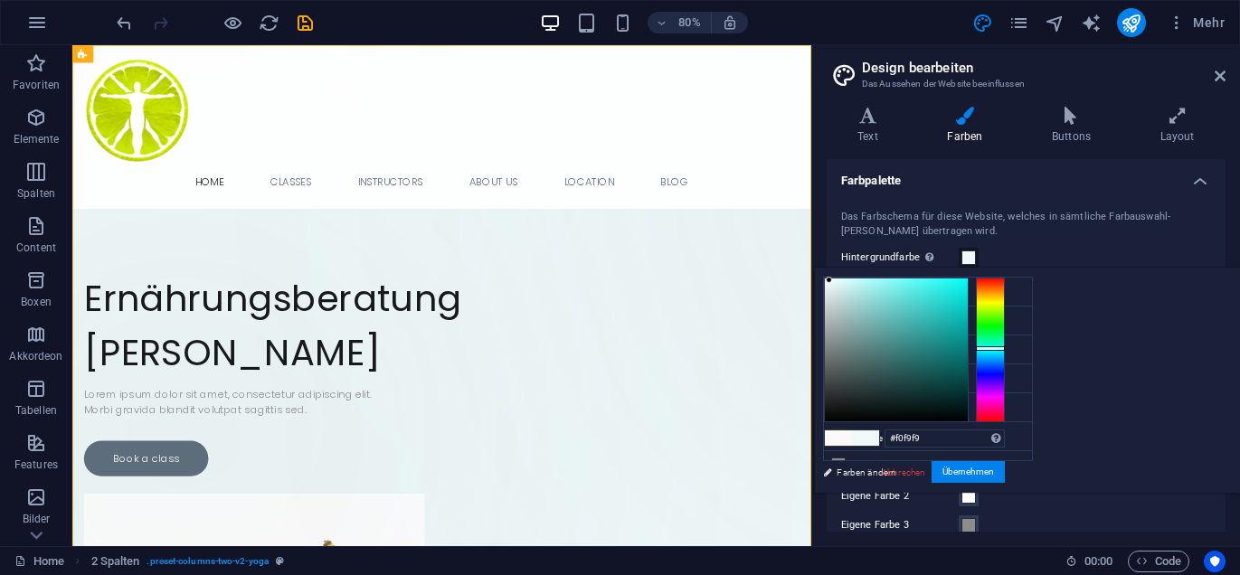
click at [1005, 393] on div at bounding box center [990, 350] width 29 height 145
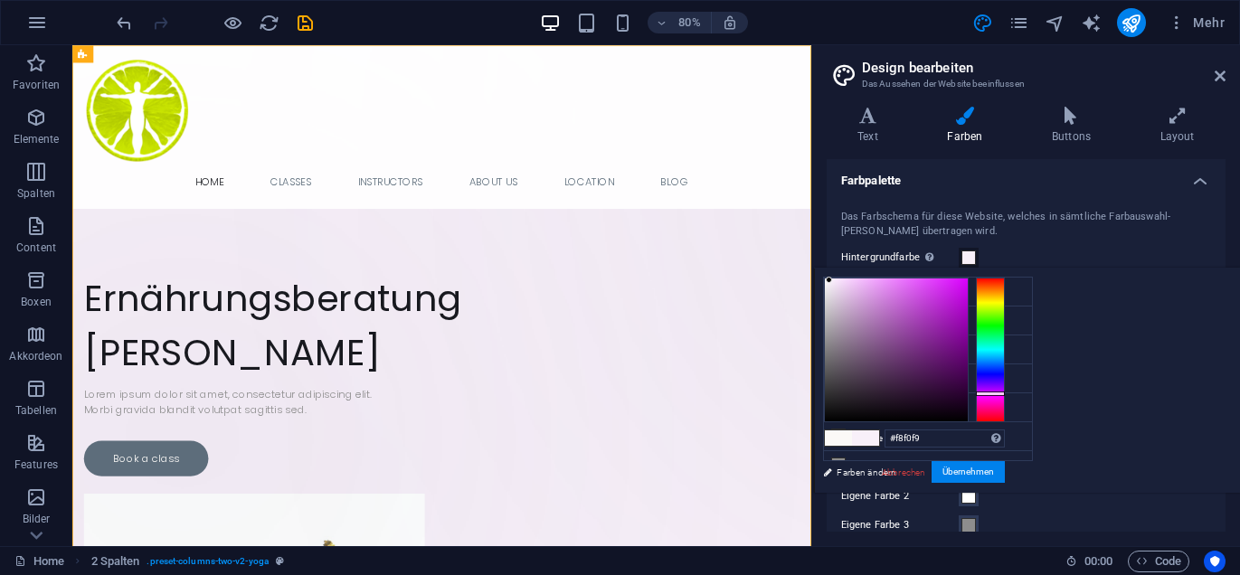
click at [1005, 419] on div at bounding box center [990, 350] width 29 height 145
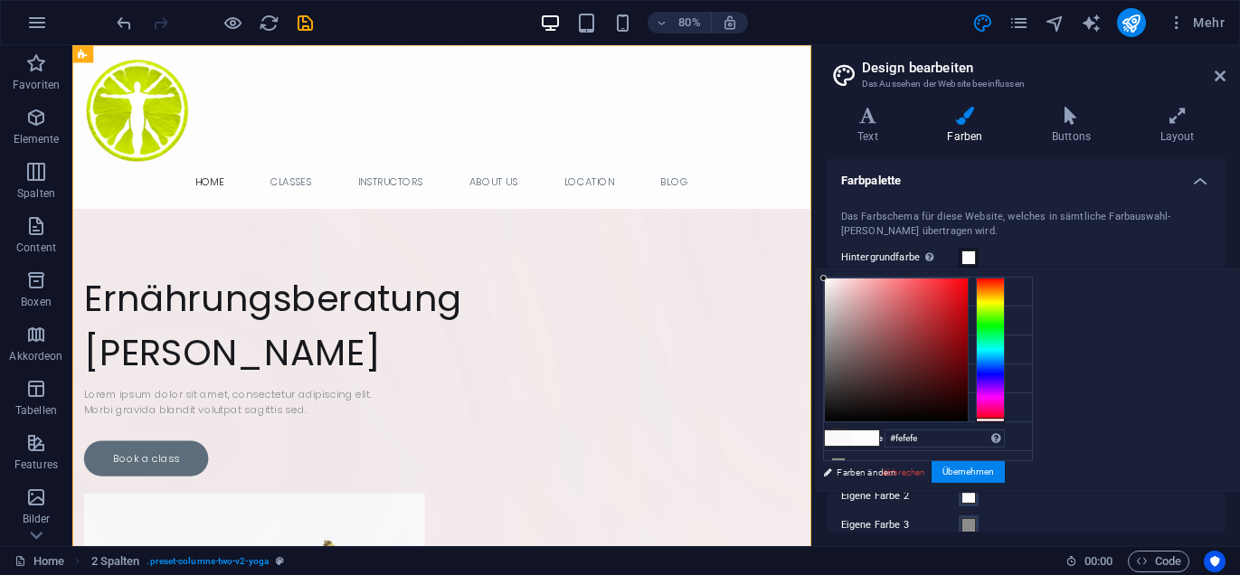
click at [827, 277] on div at bounding box center [823, 278] width 6 height 6
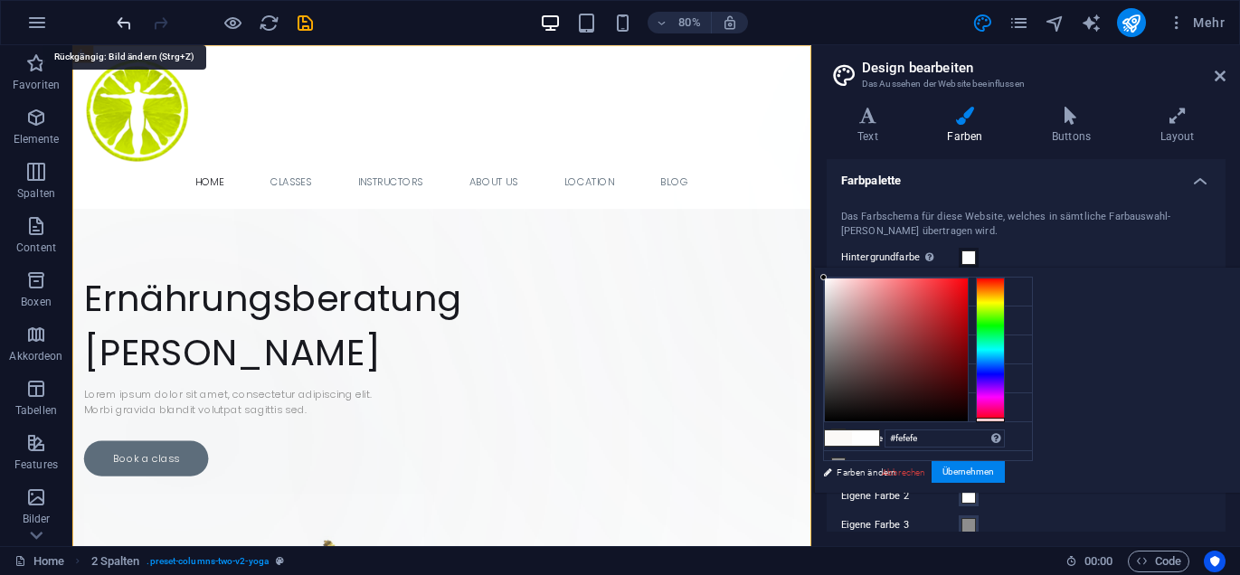
click at [123, 21] on icon "undo" at bounding box center [124, 23] width 21 height 21
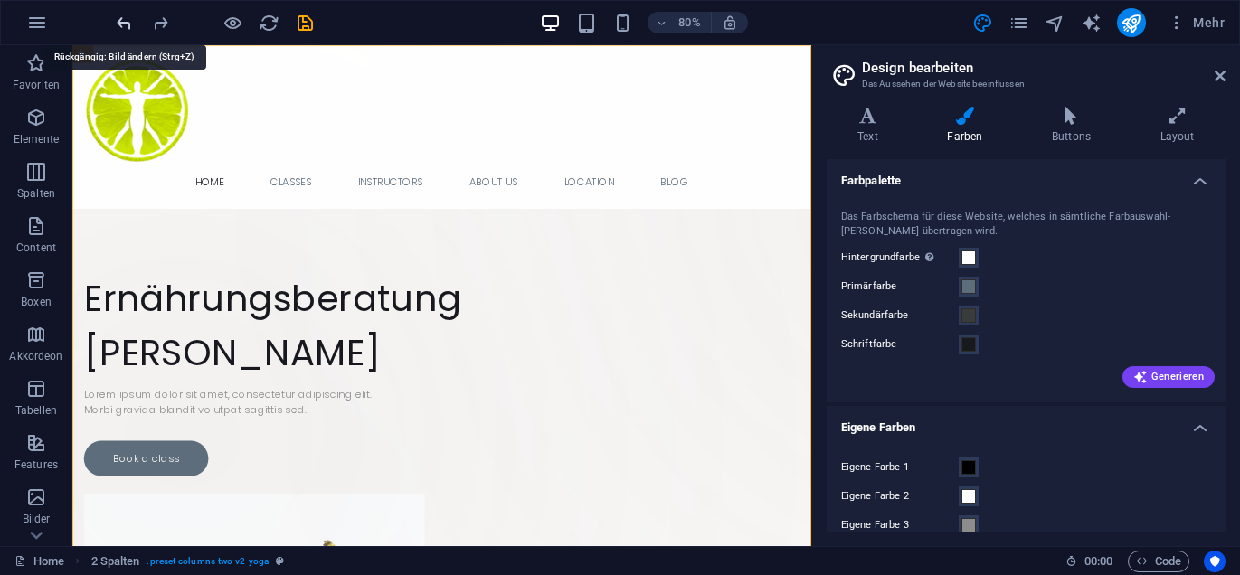
click at [123, 21] on icon "undo" at bounding box center [124, 23] width 21 height 21
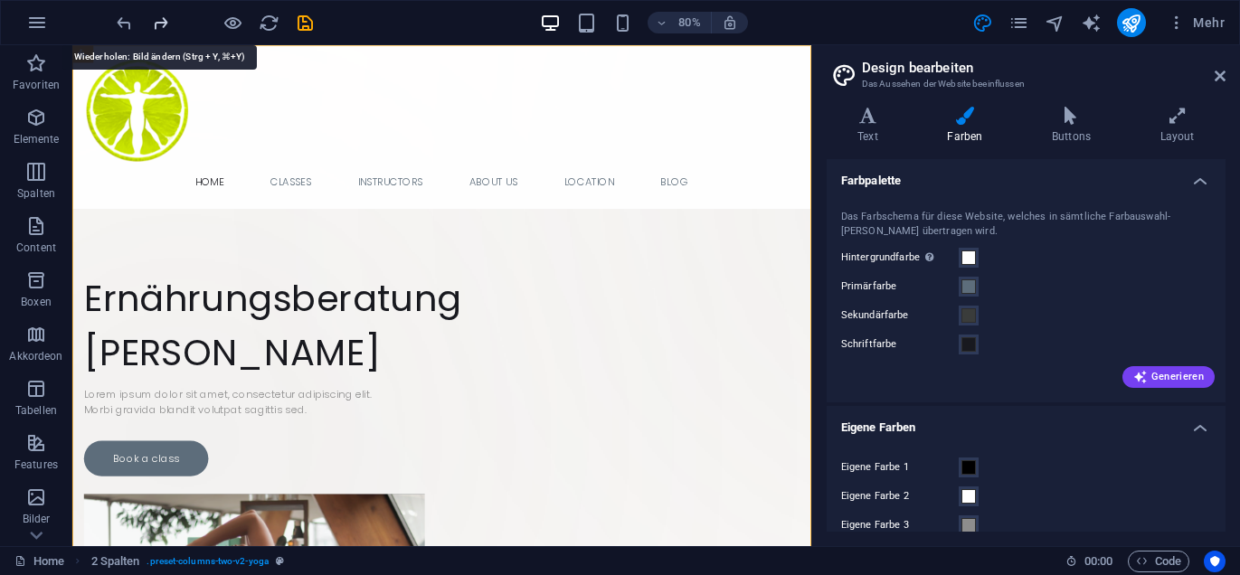
click at [162, 24] on icon "redo" at bounding box center [160, 23] width 21 height 21
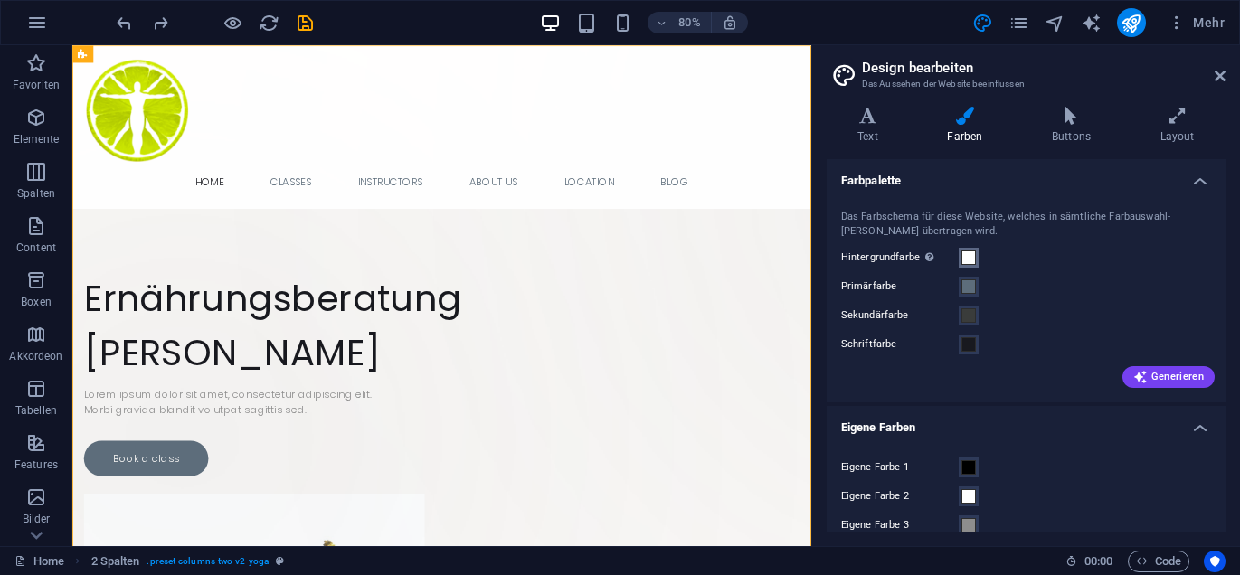
click at [970, 255] on span at bounding box center [969, 258] width 14 height 14
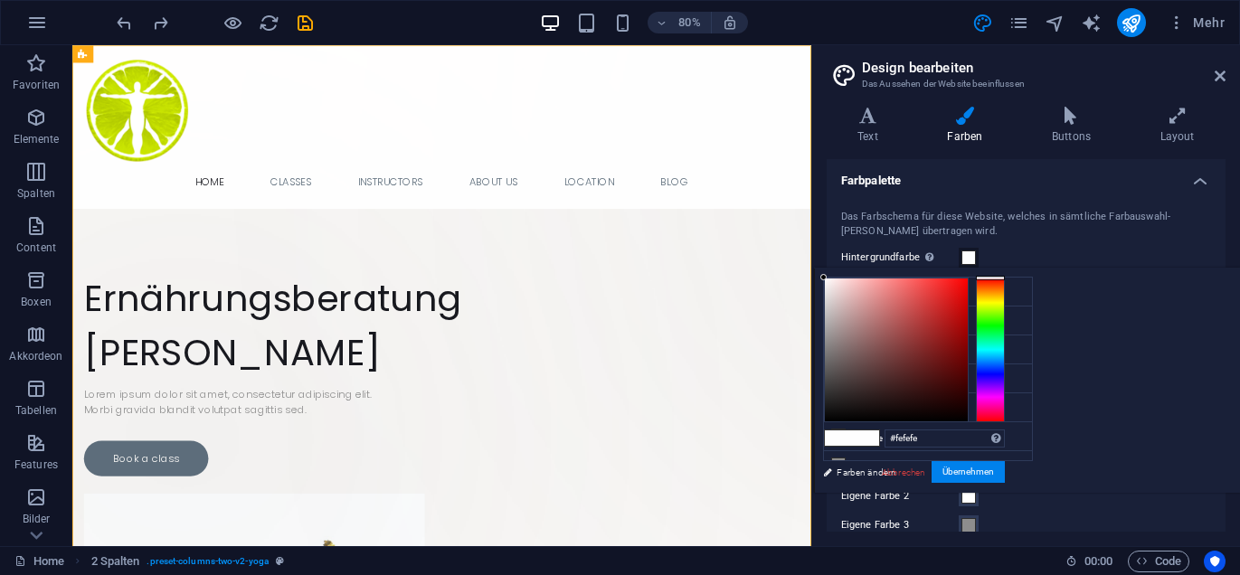
click at [1005, 347] on div at bounding box center [990, 350] width 29 height 145
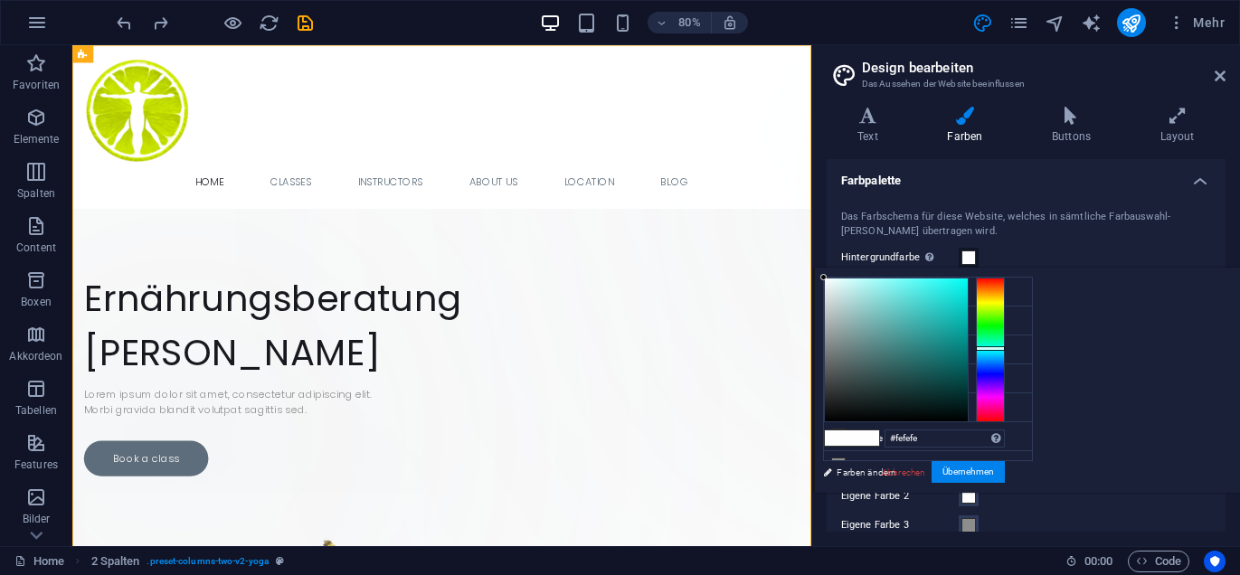
click at [968, 279] on div at bounding box center [896, 350] width 143 height 143
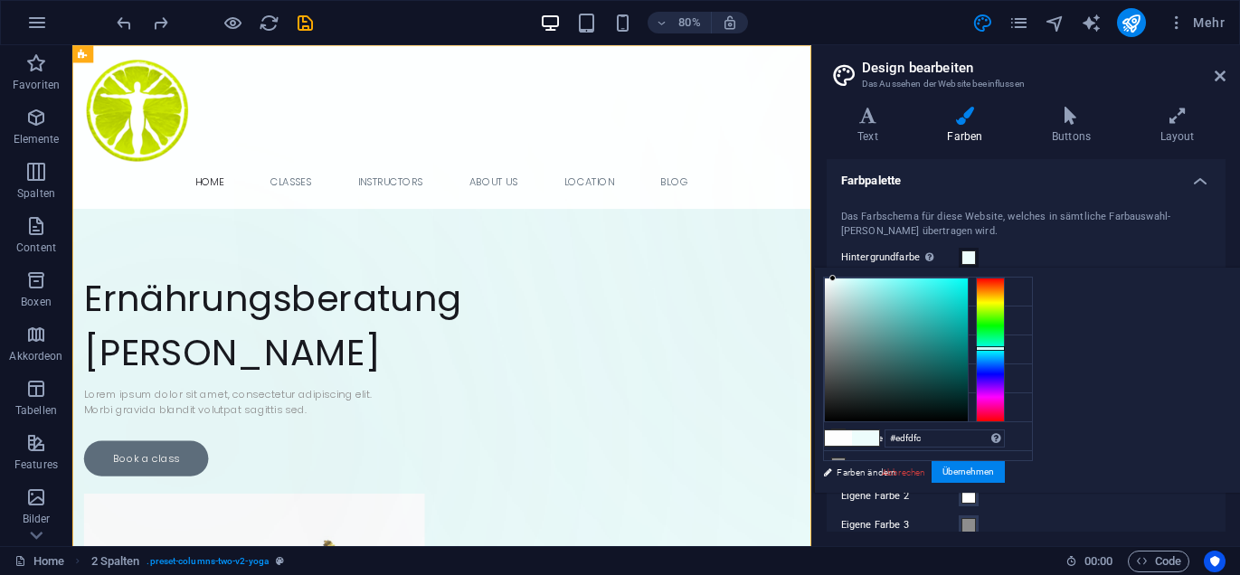
click at [968, 279] on div at bounding box center [896, 350] width 143 height 143
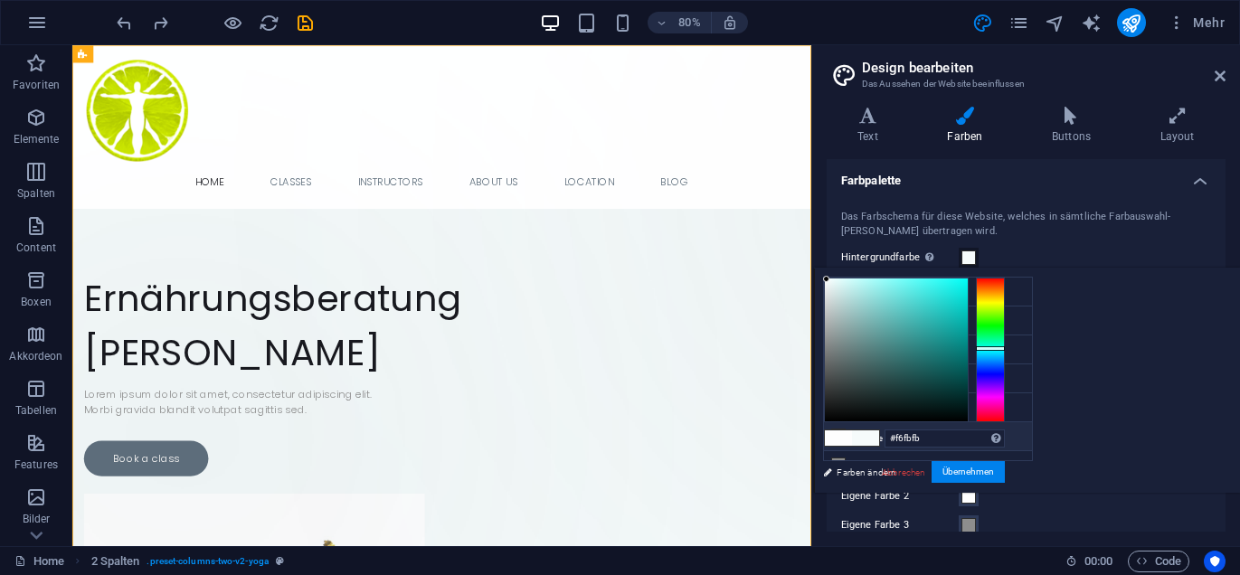
click at [842, 431] on icon at bounding box center [838, 436] width 13 height 13
type input "#ffffff"
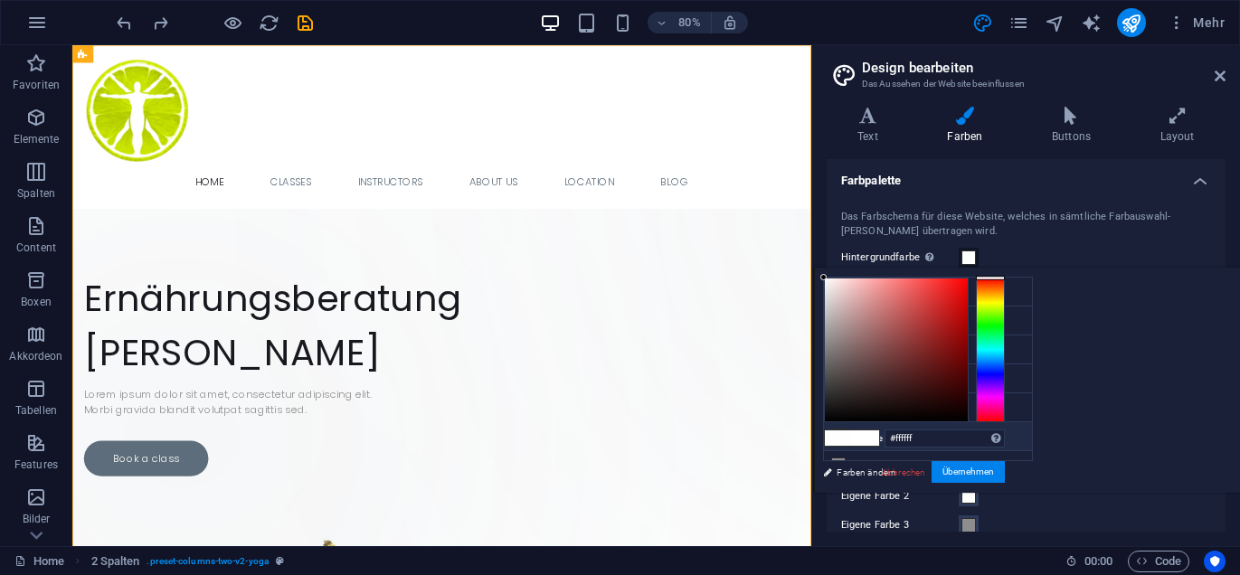
click at [838, 430] on icon at bounding box center [838, 436] width 13 height 13
click at [841, 289] on icon at bounding box center [838, 291] width 13 height 13
click at [931, 293] on li "Hintergrundfarbe #ffffff" at bounding box center [928, 292] width 208 height 29
drag, startPoint x: 1220, startPoint y: 277, endPoint x: 1238, endPoint y: 450, distance: 174.6
click at [1014, 450] on div "#ffffff Unterstützte Formate: #0852ed rgb(8, 82, 237) rgba(8, 82, 237, 90%) hsv…" at bounding box center [914, 512] width 200 height 487
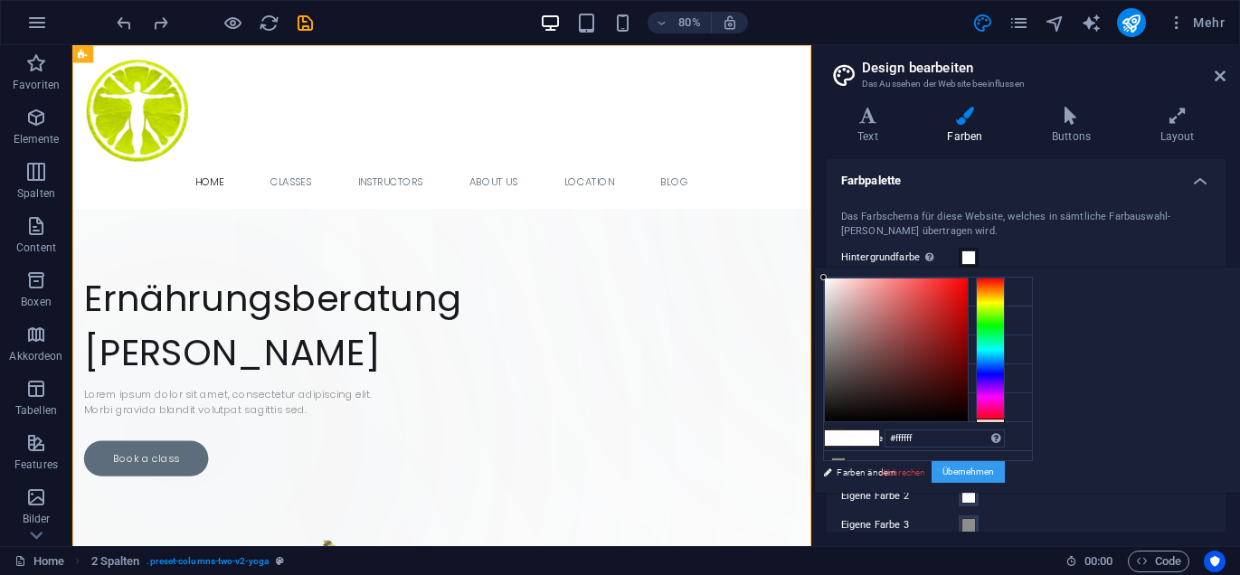
click at [1005, 472] on button "Übernehmen" at bounding box center [968, 472] width 73 height 22
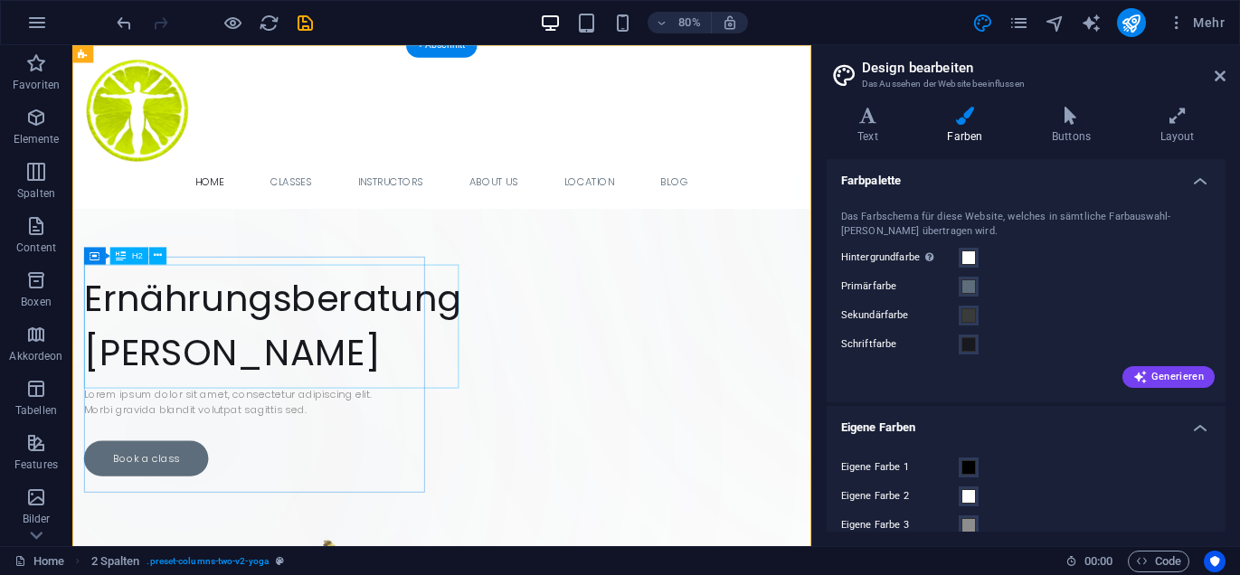
click at [513, 411] on div "​ Ernährungsberatung Natalie Lamprecht" at bounding box center [300, 386] width 426 height 155
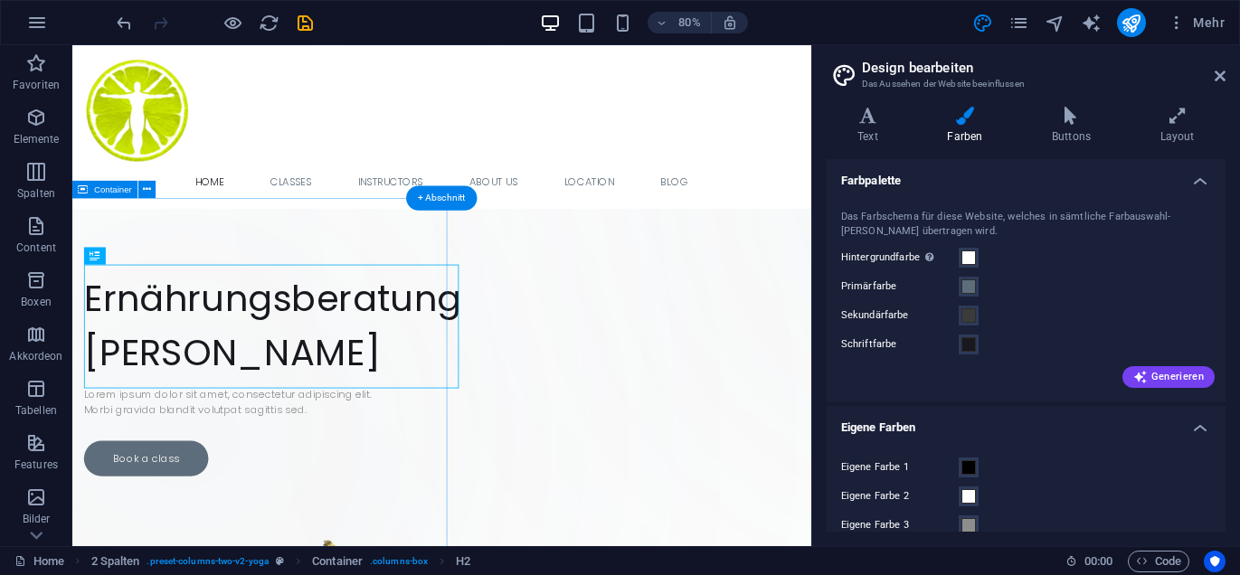
drag, startPoint x: 608, startPoint y: 360, endPoint x: 399, endPoint y: 267, distance: 228.8
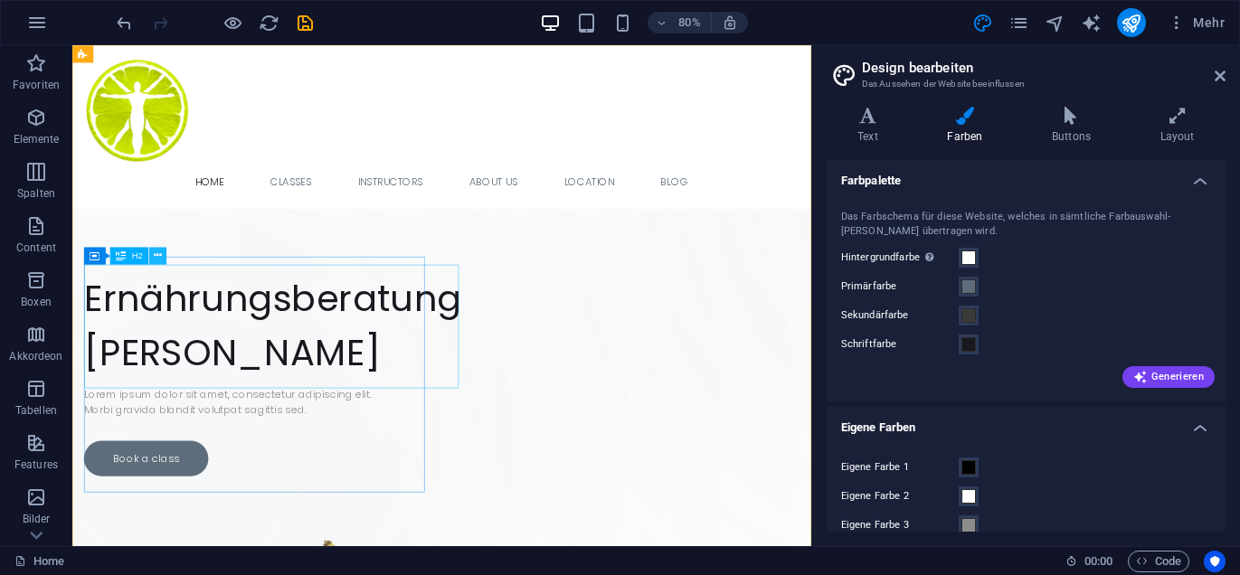
click at [159, 256] on icon at bounding box center [158, 255] width 8 height 15
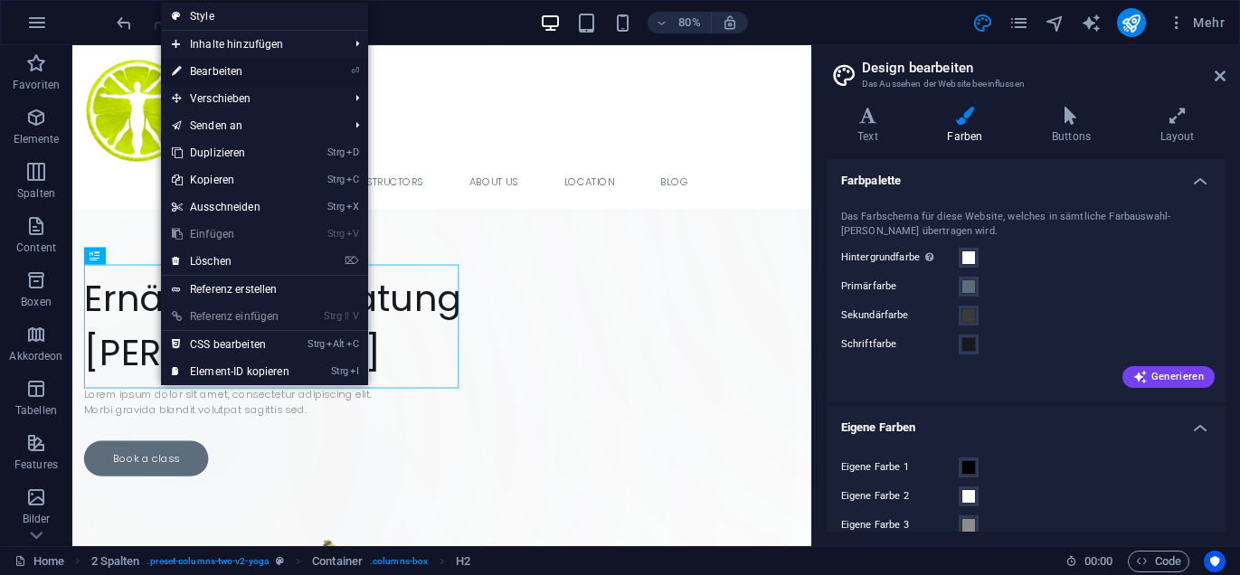
click at [213, 69] on link "⏎ Bearbeiten" at bounding box center [230, 71] width 139 height 27
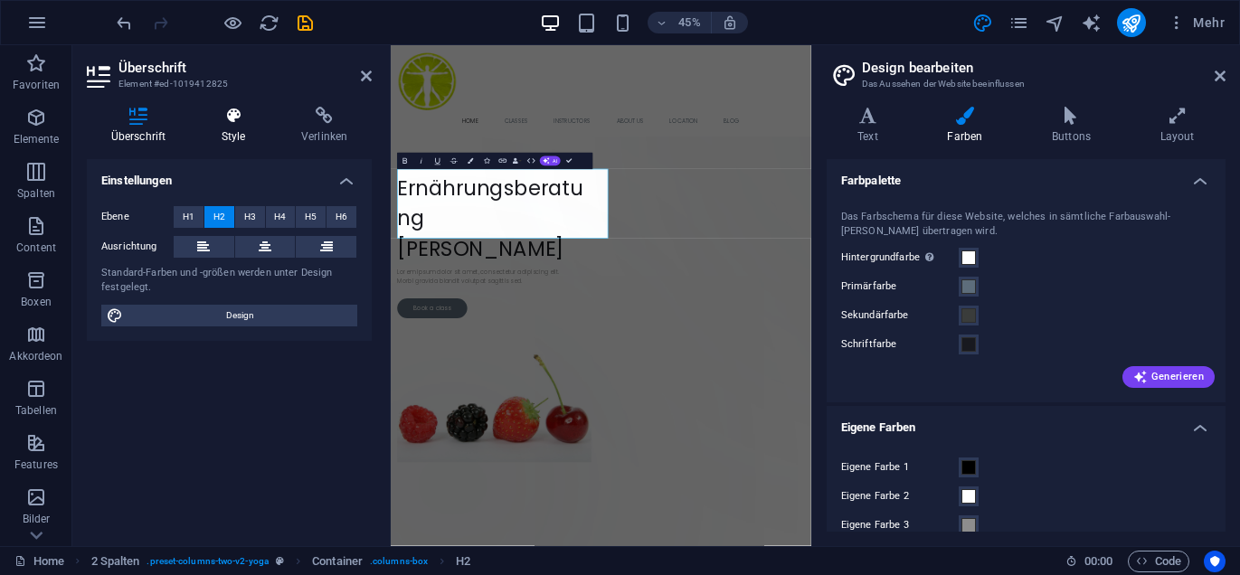
click at [241, 124] on icon at bounding box center [233, 116] width 72 height 18
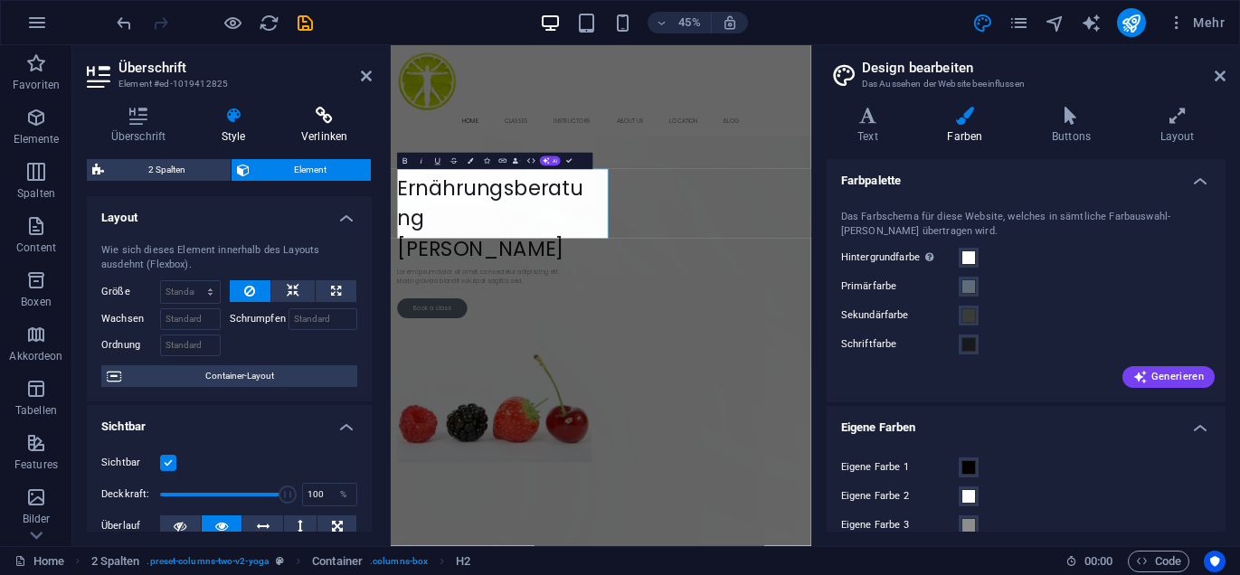
click at [319, 130] on h4 "Verlinken" at bounding box center [324, 126] width 95 height 38
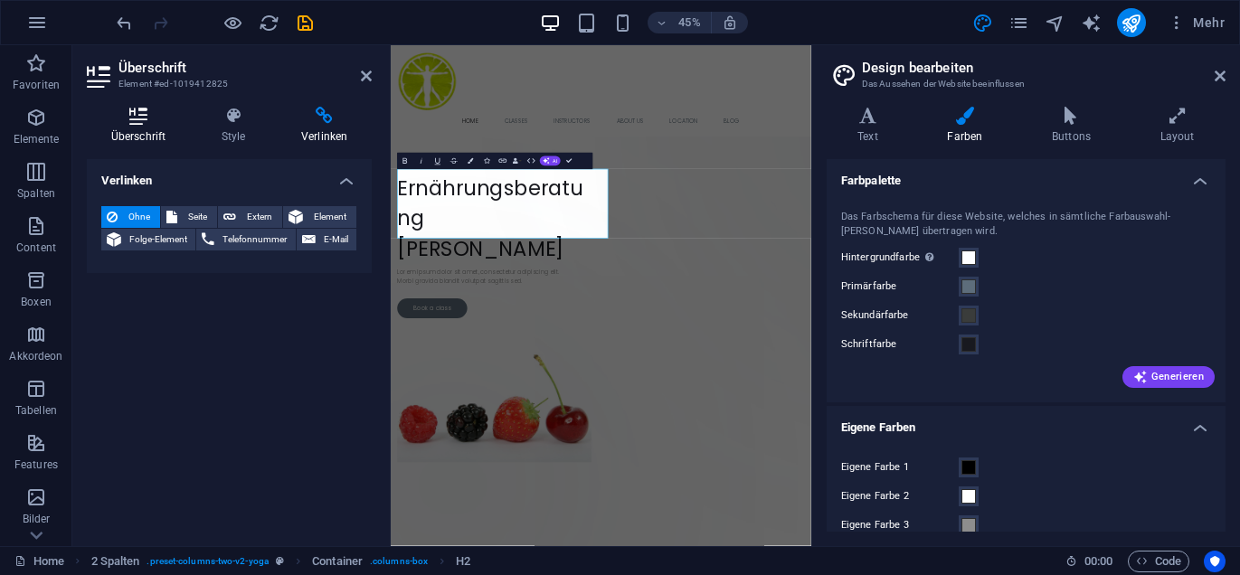
click at [147, 140] on h4 "Überschrift" at bounding box center [142, 126] width 110 height 38
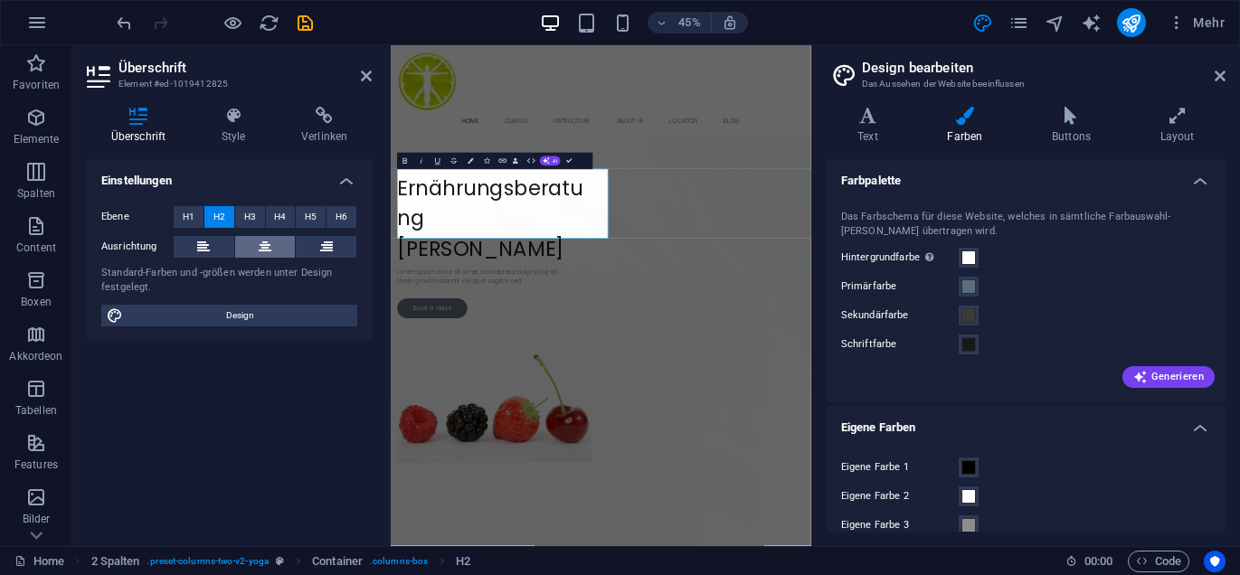
click at [261, 247] on icon at bounding box center [265, 247] width 13 height 22
click at [1123, 257] on div "Ziehe hier Inhalte hinein oder Elemente hinzufügen Zwischenablage einfügen ​ Er…" at bounding box center [858, 559] width 934 height 1028
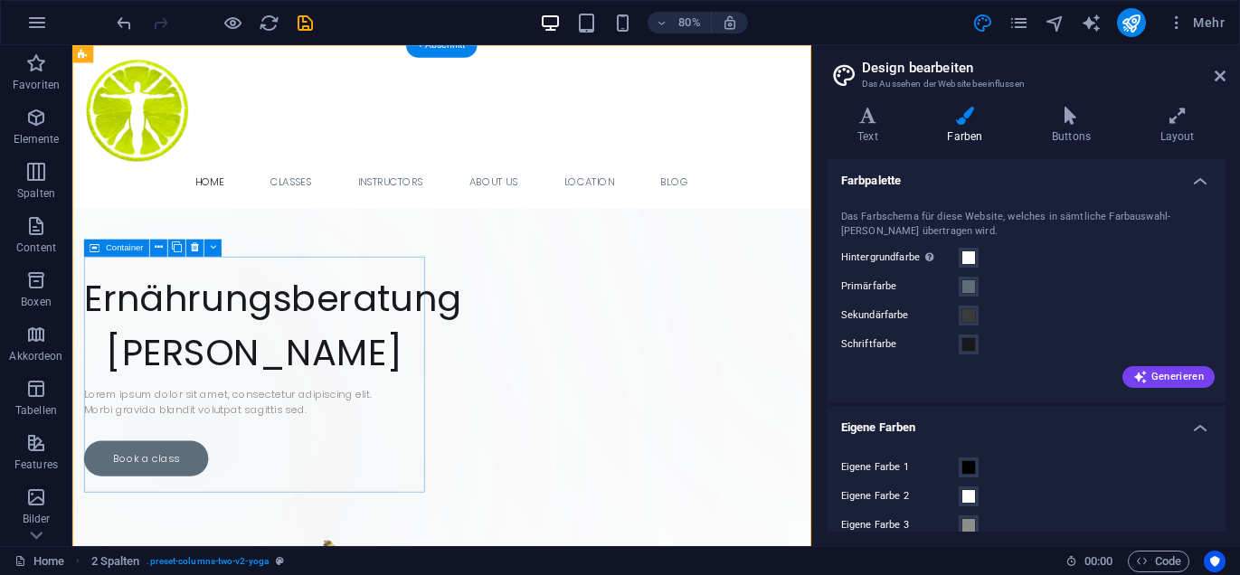
click at [278, 574] on div "​ Ernährungsberatung Natalie Lamprecht Lorem ipsum dolor sit amet, consectetur …" at bounding box center [300, 446] width 426 height 275
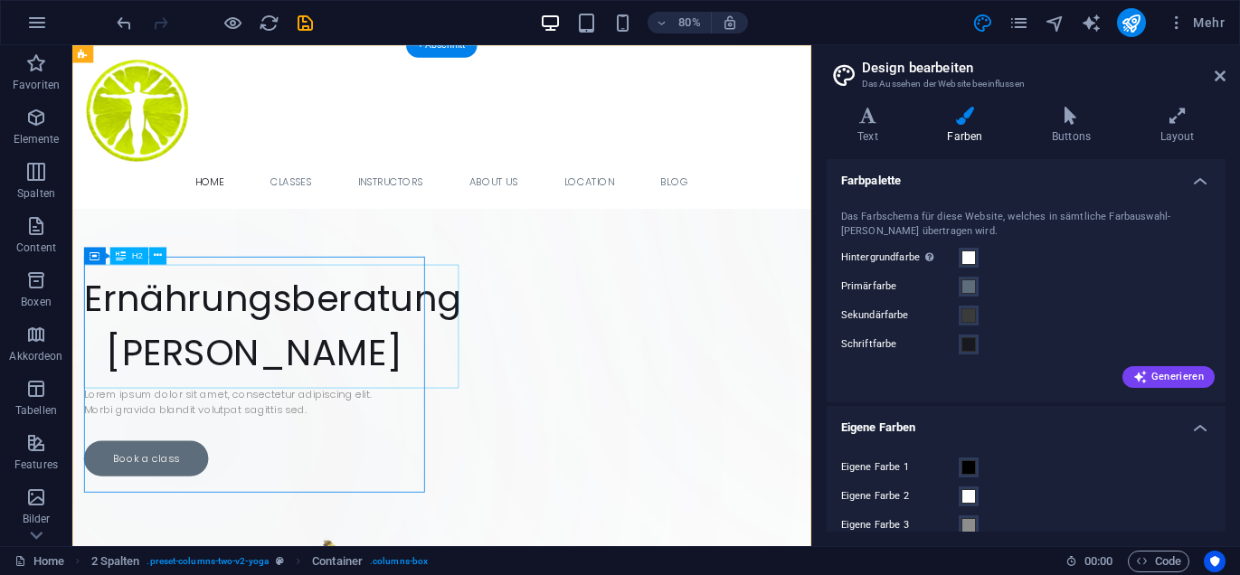
click at [431, 376] on div "​ Ernährungsberatung Natalie Lamprecht" at bounding box center [300, 386] width 426 height 155
click at [233, 370] on div "​ Ernährungsberatung Natalie Lamprecht" at bounding box center [300, 386] width 426 height 155
click at [157, 258] on icon at bounding box center [158, 255] width 8 height 15
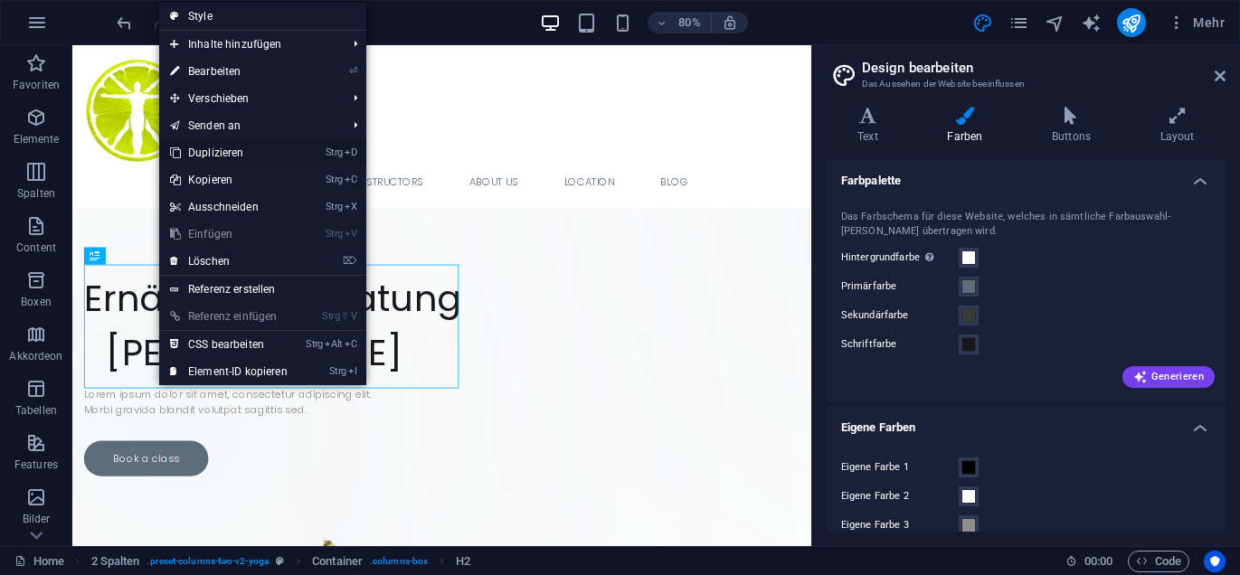
click at [220, 150] on link "Strg D Duplizieren" at bounding box center [228, 152] width 139 height 27
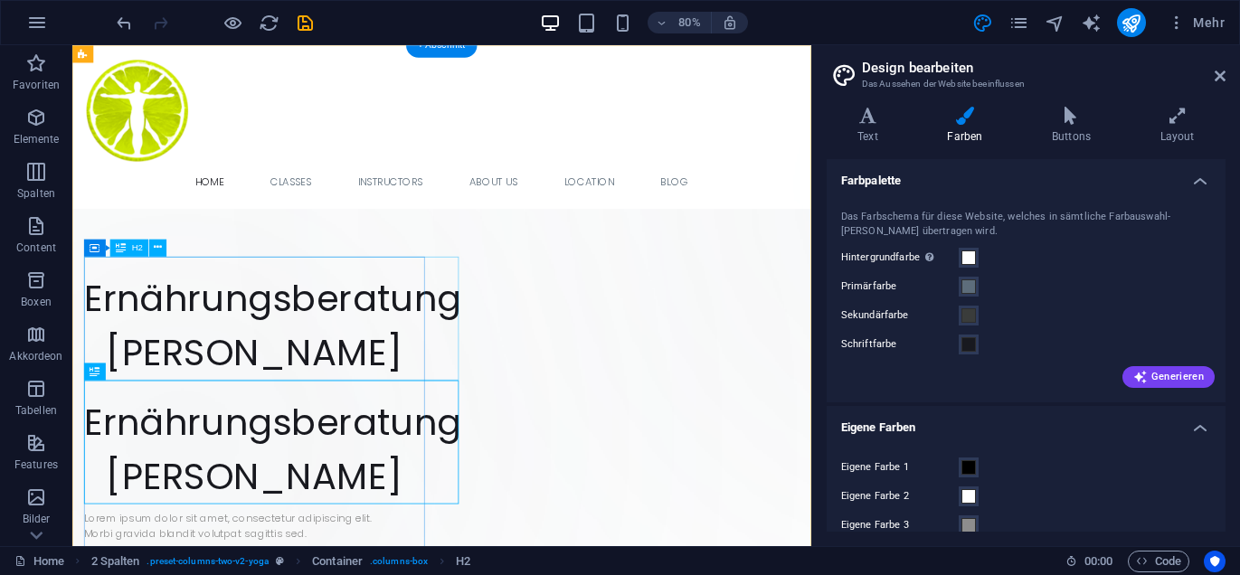
click at [317, 417] on div "​ Ernährungsberatung Natalie Lamprecht" at bounding box center [300, 386] width 426 height 155
click at [513, 422] on div "​ Ernährungsberatung Natalie Lamprecht" at bounding box center [300, 386] width 426 height 155
click at [162, 249] on button at bounding box center [157, 247] width 17 height 17
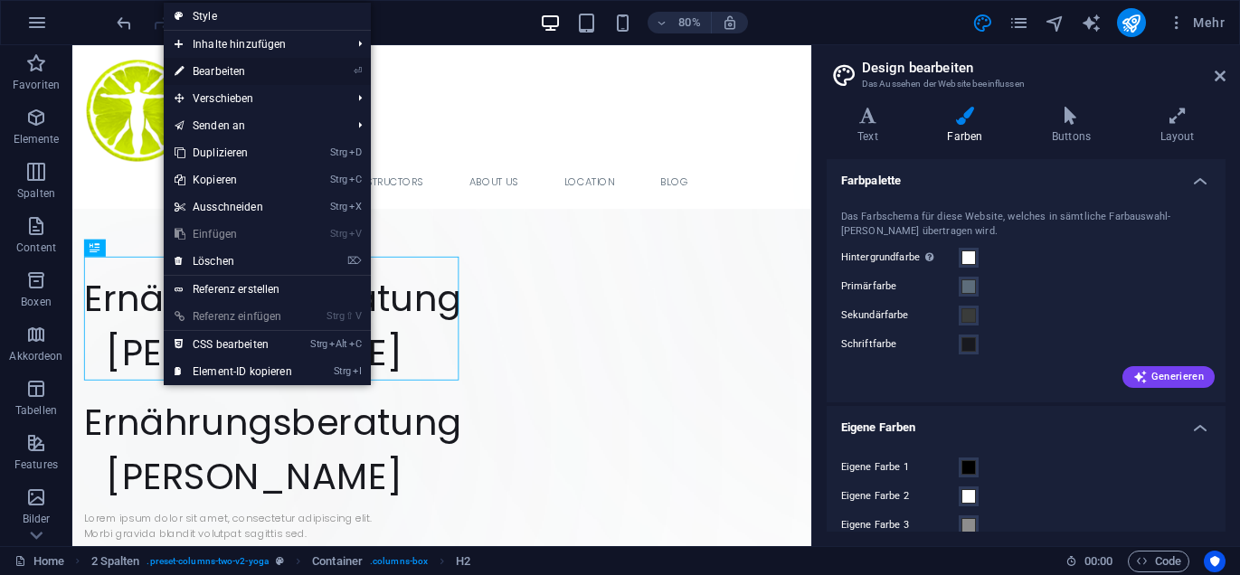
click at [219, 71] on link "⏎ Bearbeiten" at bounding box center [233, 71] width 139 height 27
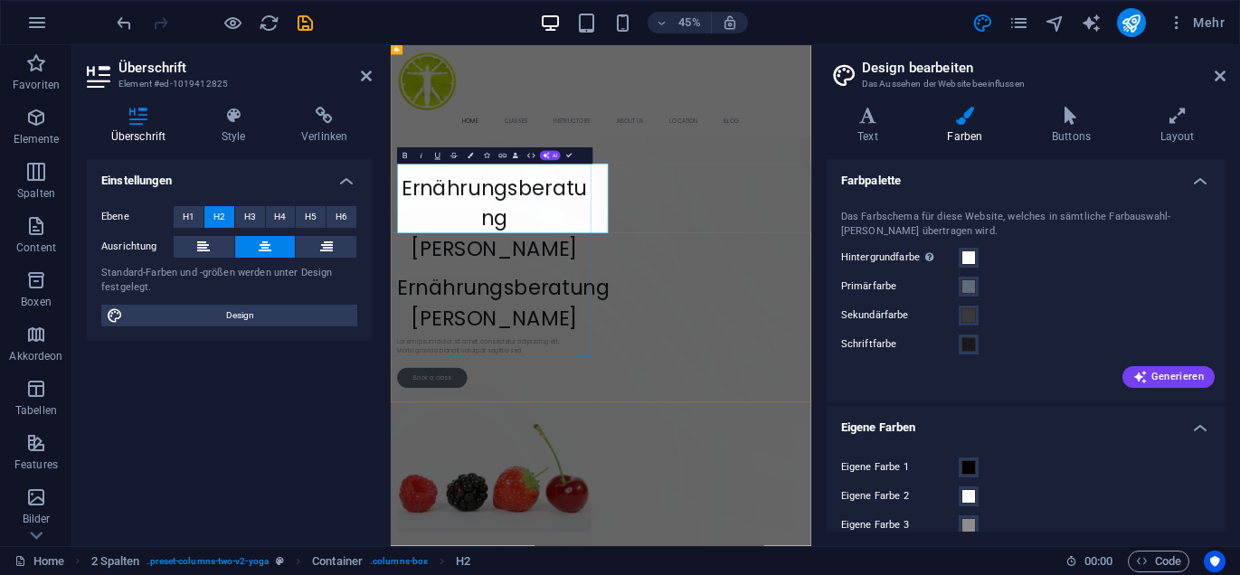
click at [837, 431] on h2 "Ernährungsberatung Natalie Lamprecht" at bounding box center [620, 430] width 431 height 204
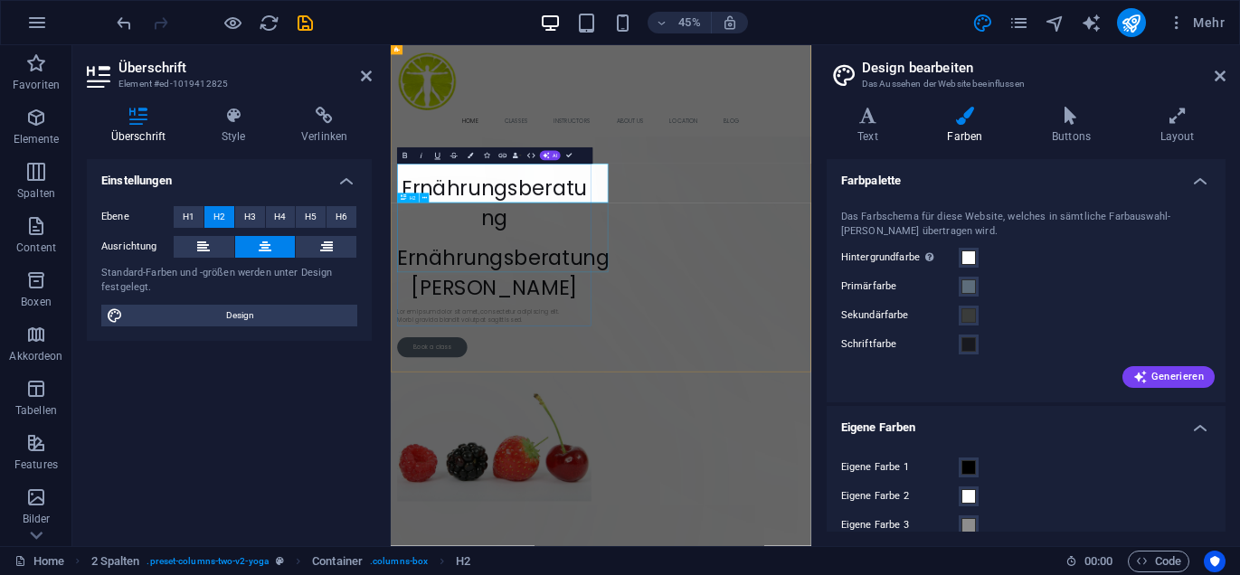
click at [745, 470] on div "​ Ernährungsberatung Natalie Lamprecht" at bounding box center [620, 541] width 431 height 155
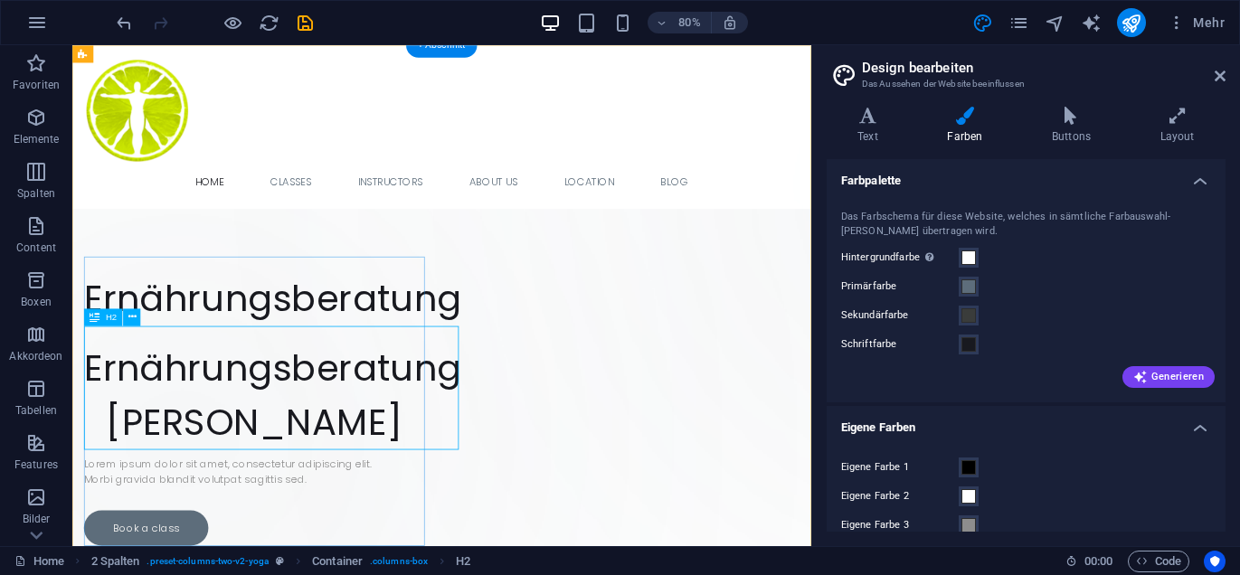
click at [391, 511] on div "​ Ernährungsberatung Natalie Lamprecht" at bounding box center [300, 473] width 426 height 155
click at [130, 319] on icon at bounding box center [132, 316] width 8 height 15
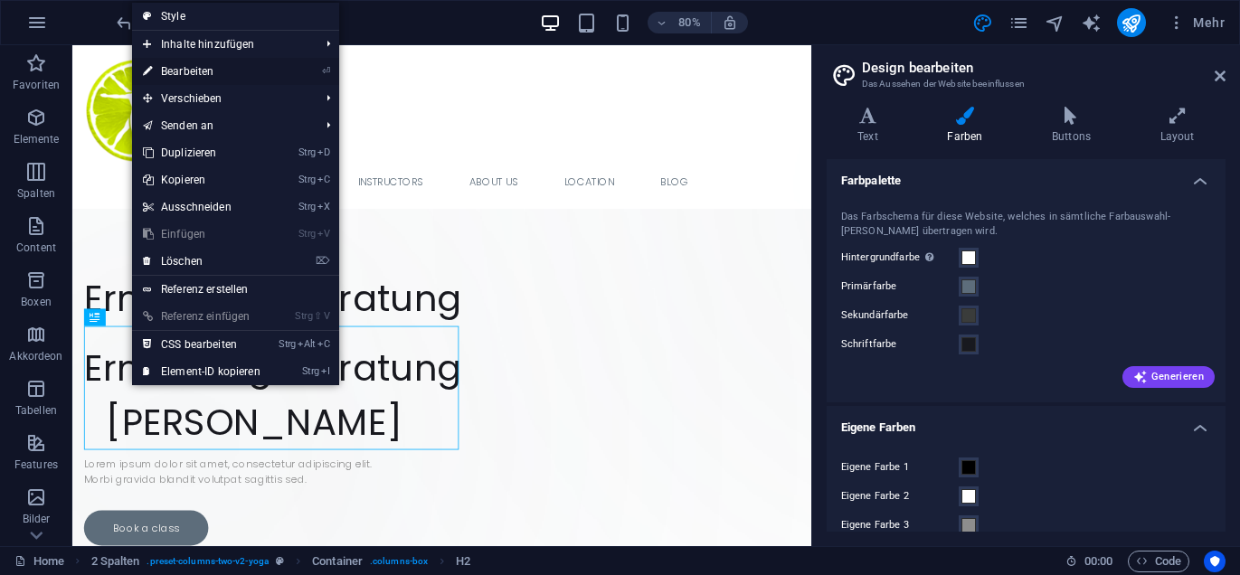
click at [198, 71] on link "⏎ Bearbeiten" at bounding box center [201, 71] width 139 height 27
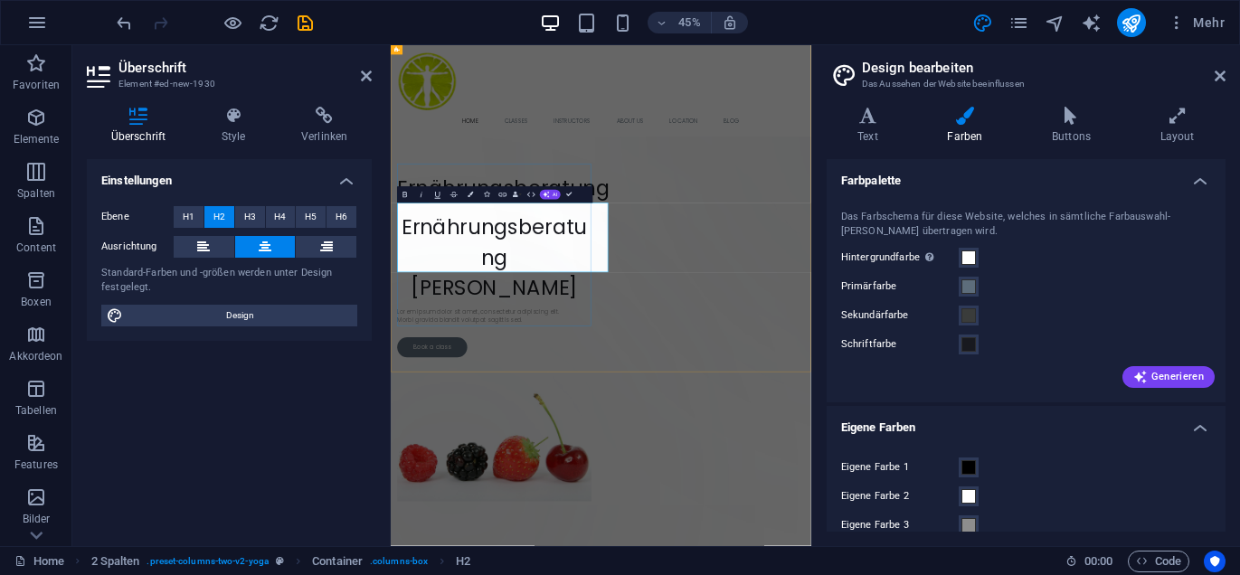
click at [837, 454] on h2 "Ernährungsberatung Natalie Lamprecht" at bounding box center [620, 517] width 431 height 204
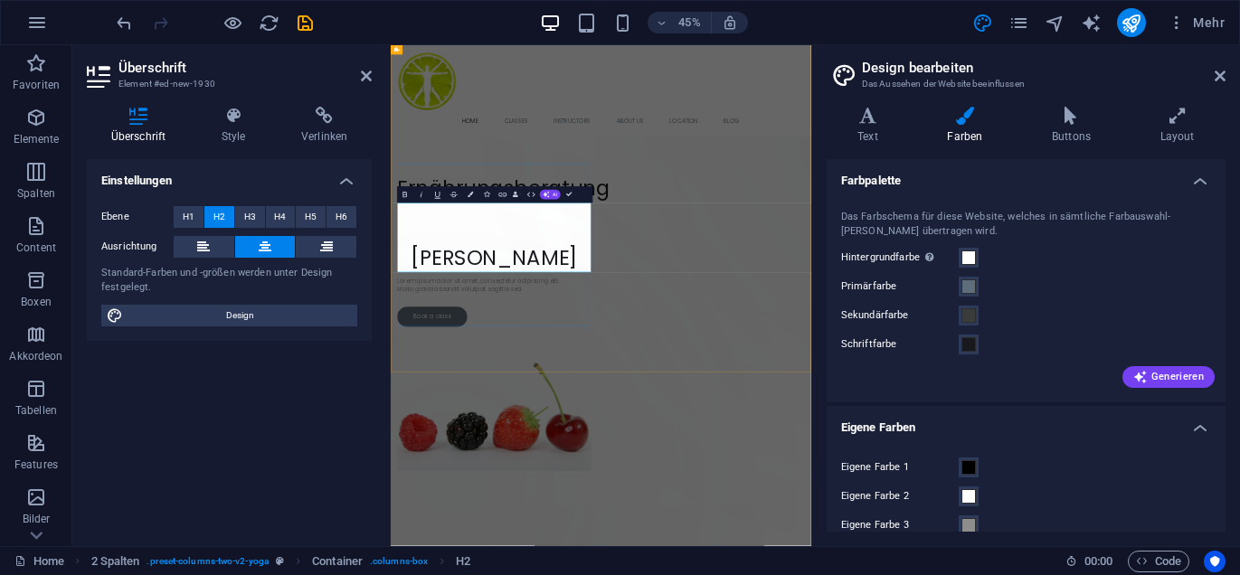
click at [422, 513] on h2 "​ Natalie Lamprecht" at bounding box center [620, 483] width 431 height 136
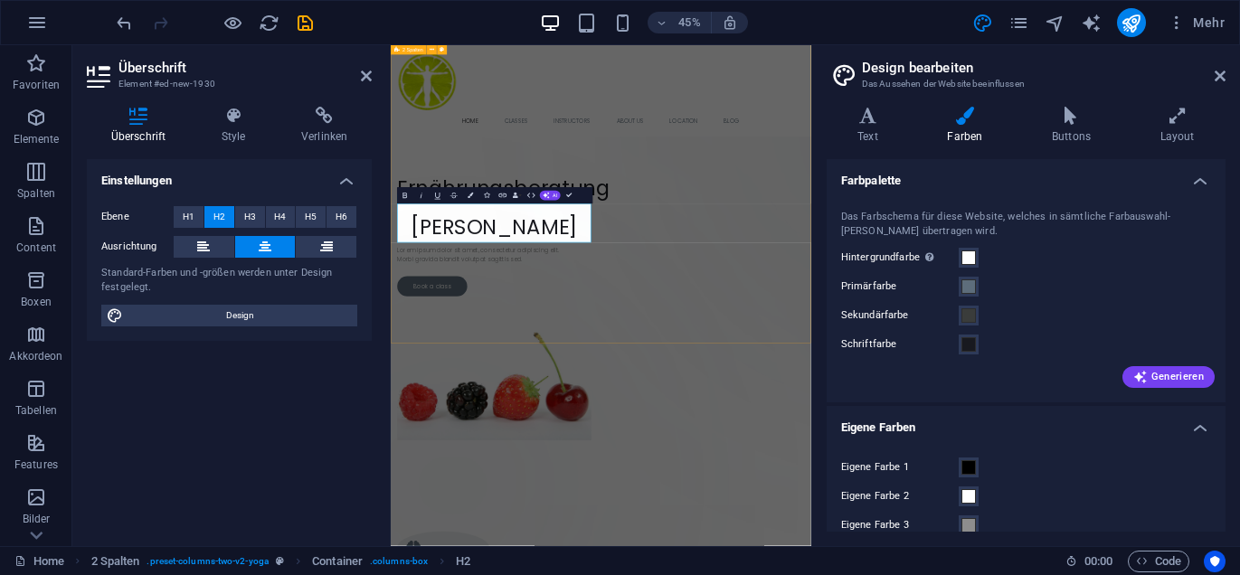
click at [664, 574] on div "Ziehe hier Inhalte hinein oder Elemente hinzufügen Zwischenablage einfügen ​ Er…" at bounding box center [858, 535] width 934 height 980
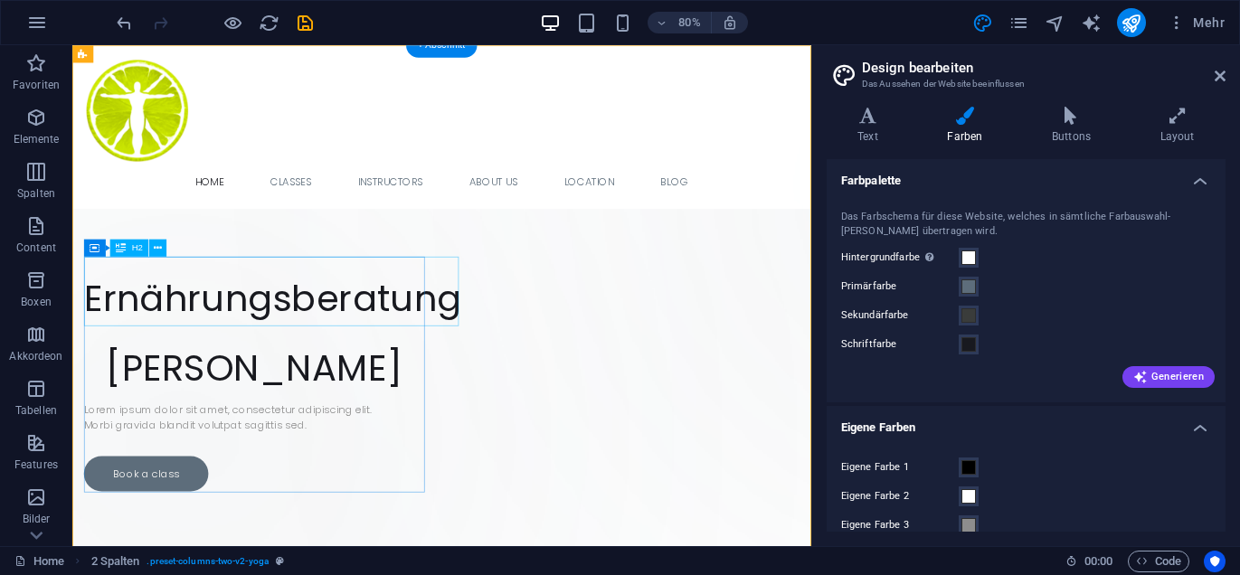
click at [412, 378] on div "​ Ernährungsberatung" at bounding box center [300, 352] width 426 height 87
click at [222, 333] on div "​ Ernährungsberatung" at bounding box center [300, 352] width 426 height 87
click at [160, 247] on icon at bounding box center [158, 248] width 8 height 15
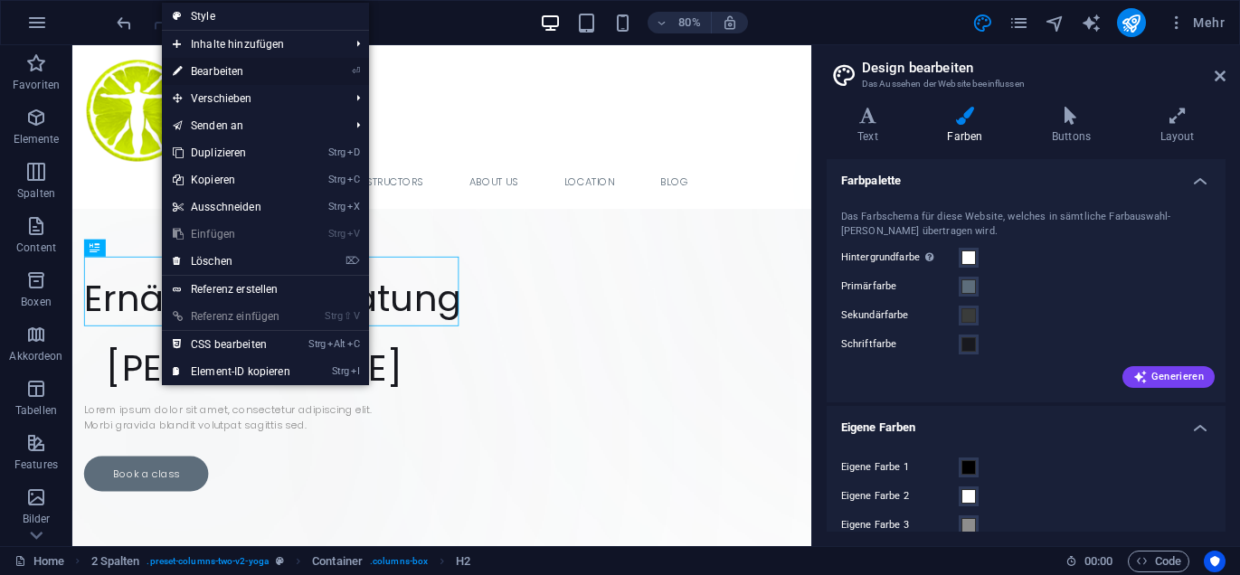
click at [229, 69] on link "⏎ Bearbeiten" at bounding box center [231, 71] width 139 height 27
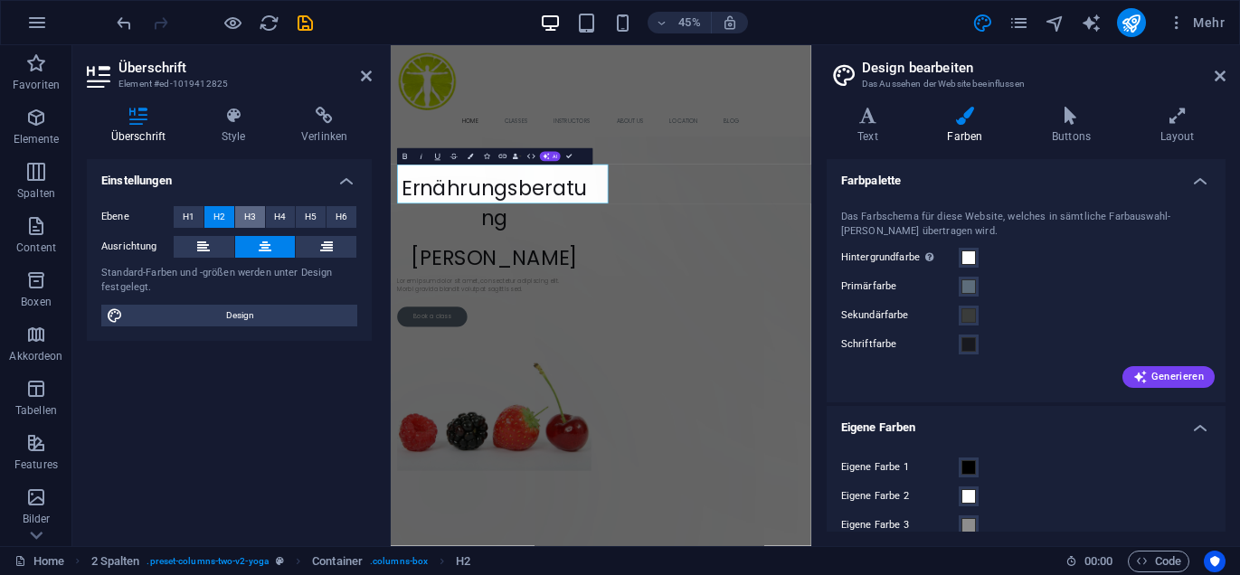
click at [249, 217] on span "H3" at bounding box center [250, 217] width 12 height 22
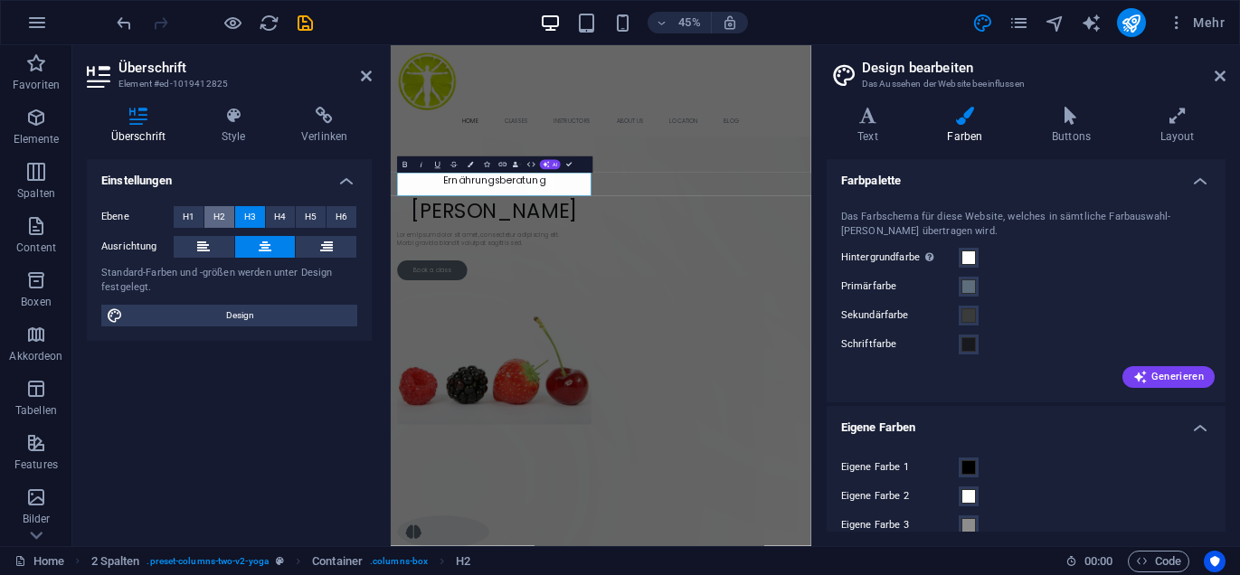
click at [218, 222] on span "H2" at bounding box center [219, 217] width 12 height 22
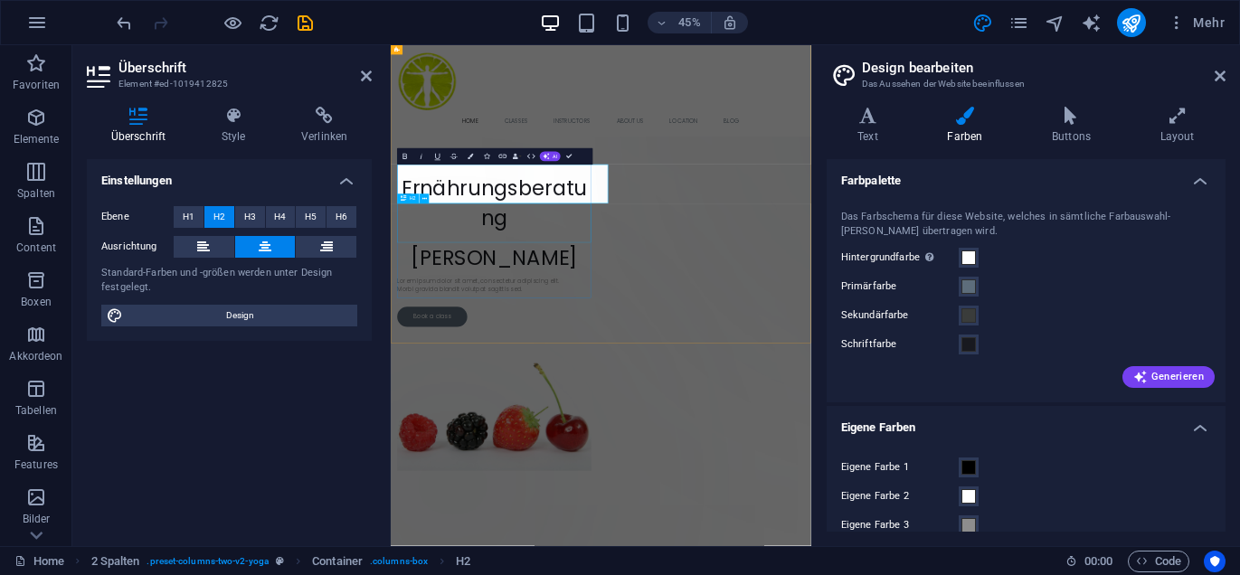
click at [706, 464] on div "​ Natalie Lamprecht" at bounding box center [620, 507] width 431 height 87
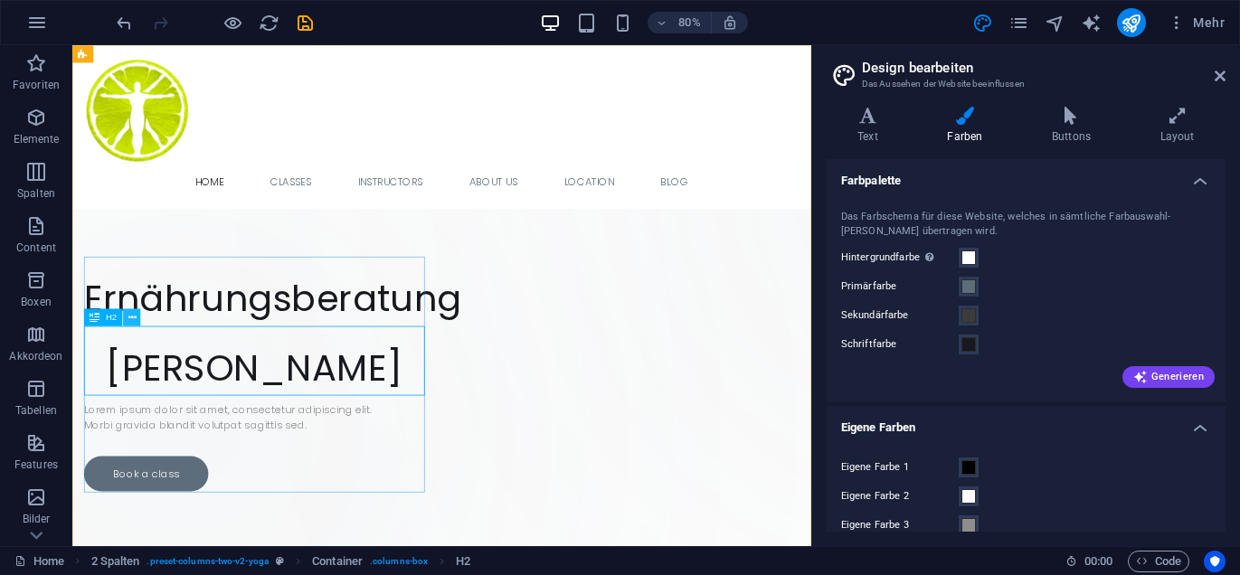
click at [133, 319] on icon at bounding box center [132, 317] width 8 height 15
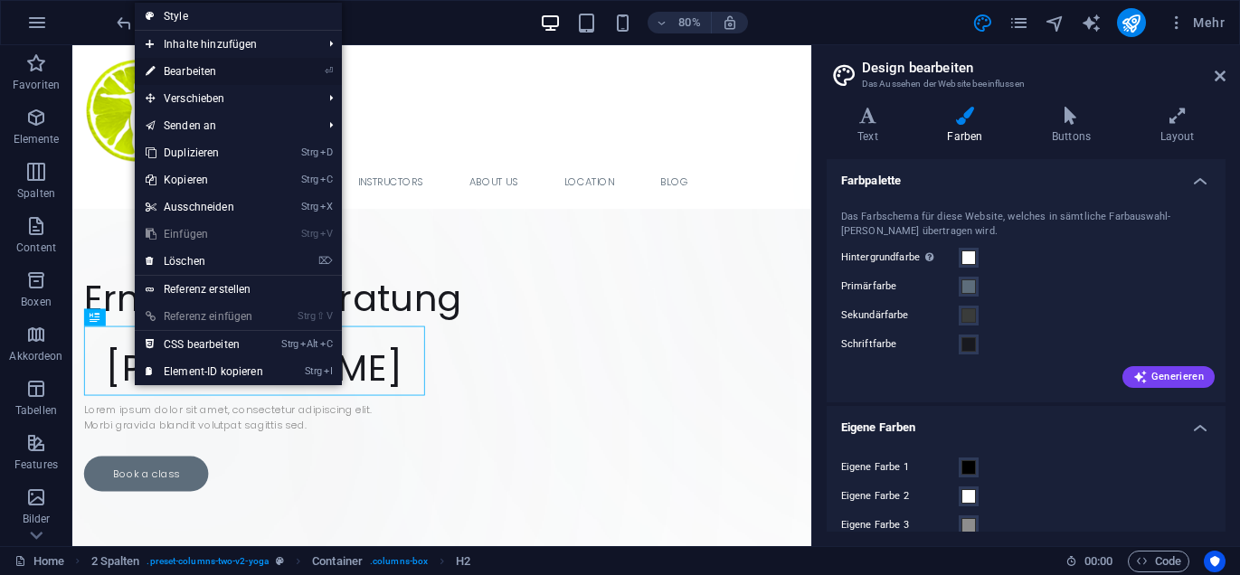
click at [204, 71] on link "⏎ Bearbeiten" at bounding box center [204, 71] width 139 height 27
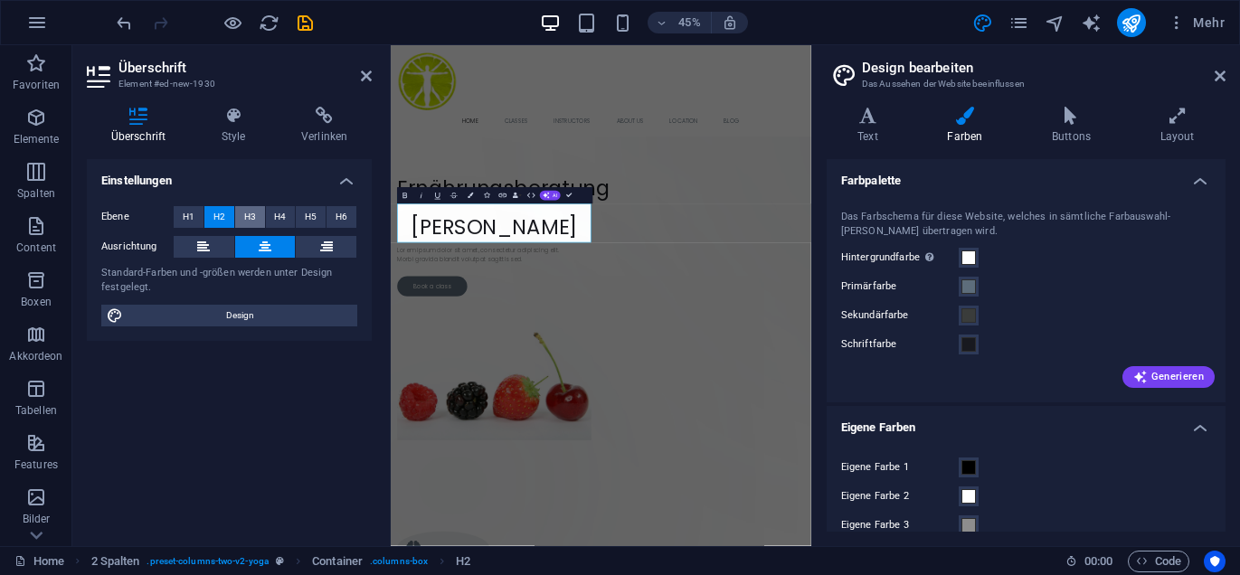
click at [247, 212] on span "H3" at bounding box center [250, 217] width 12 height 22
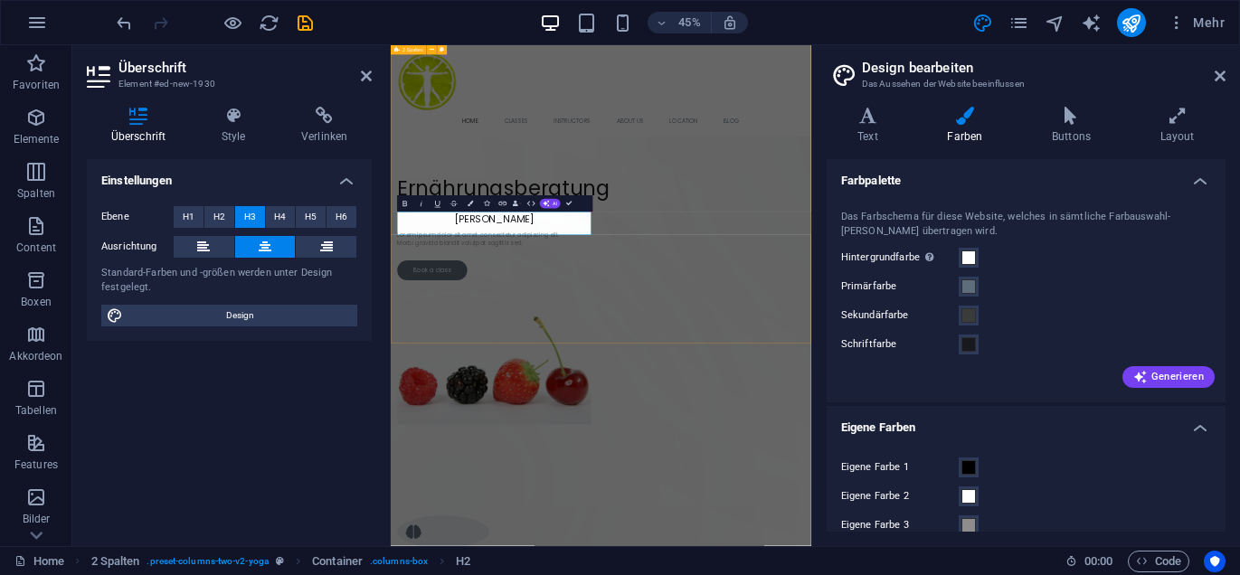
click at [682, 574] on div "Ziehe hier Inhalte hinein oder Elemente hinzufügen Zwischenablage einfügen ​ Er…" at bounding box center [858, 517] width 934 height 944
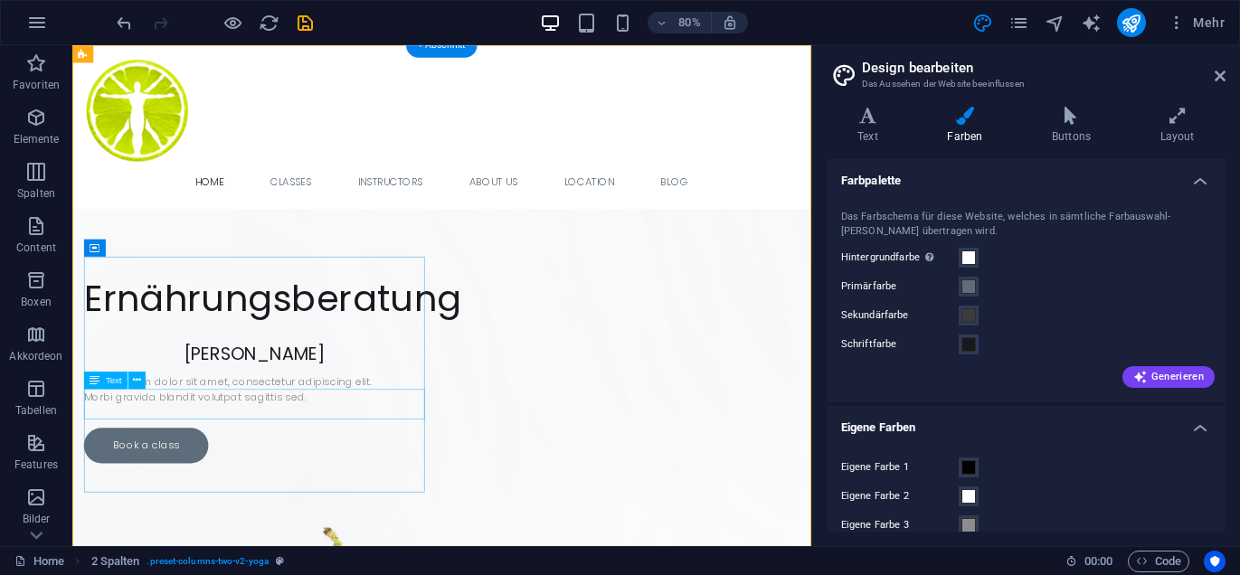
click at [358, 495] on div "Lorem ipsum dolor sit amet, consectetur adipiscing elit. Morbi gravida blandit …" at bounding box center [300, 476] width 426 height 38
click at [135, 379] on icon at bounding box center [137, 380] width 8 height 15
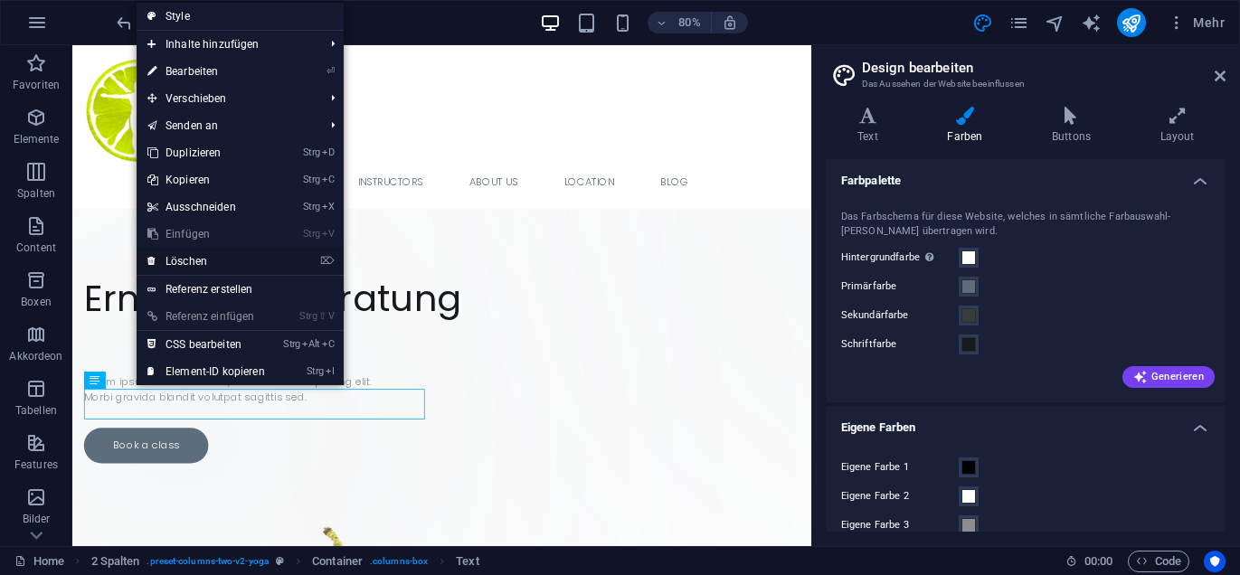
click at [197, 266] on link "⌦ Löschen" at bounding box center [206, 261] width 139 height 27
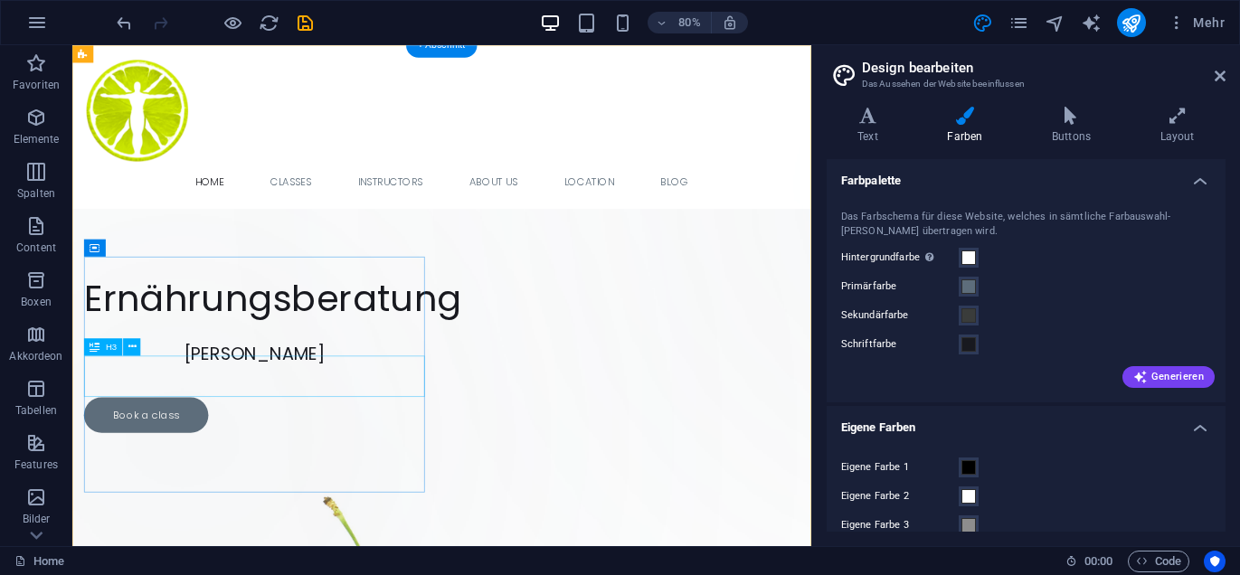
click at [393, 448] on div "​ Natalie Lamprecht" at bounding box center [300, 422] width 426 height 52
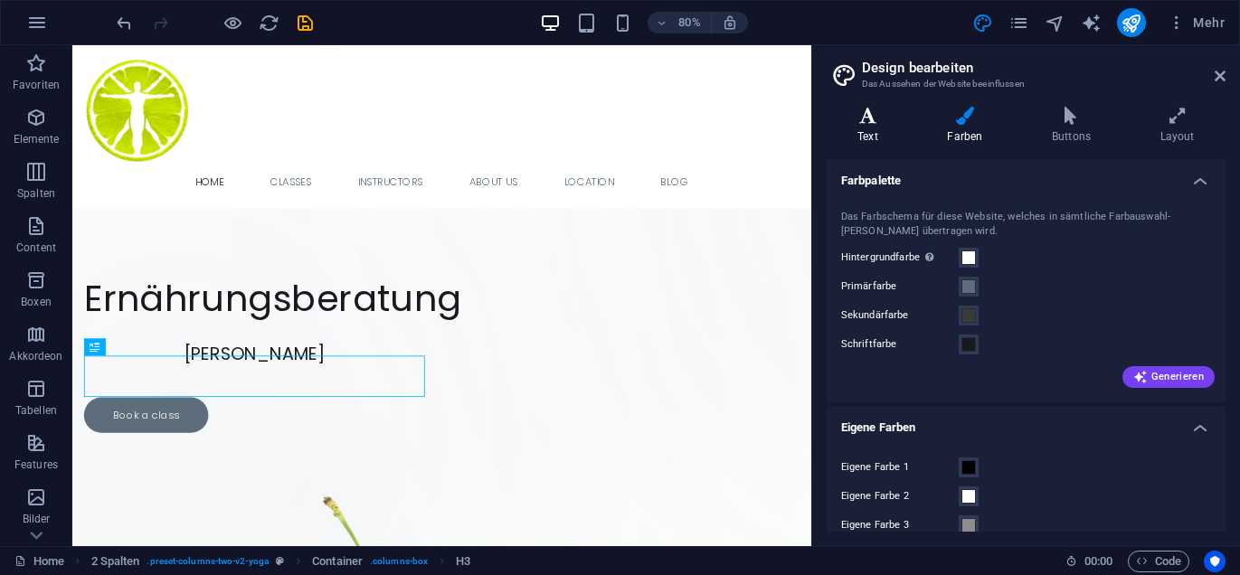
click at [869, 118] on icon at bounding box center [868, 116] width 82 height 18
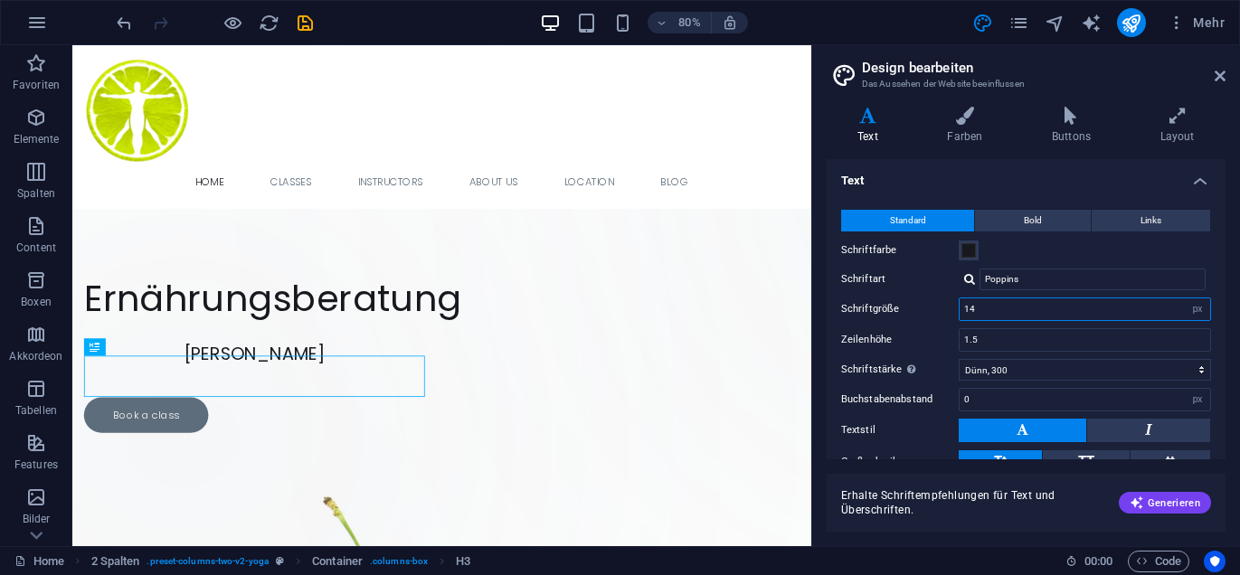
click at [993, 313] on input "14" at bounding box center [1085, 309] width 251 height 22
type input "1"
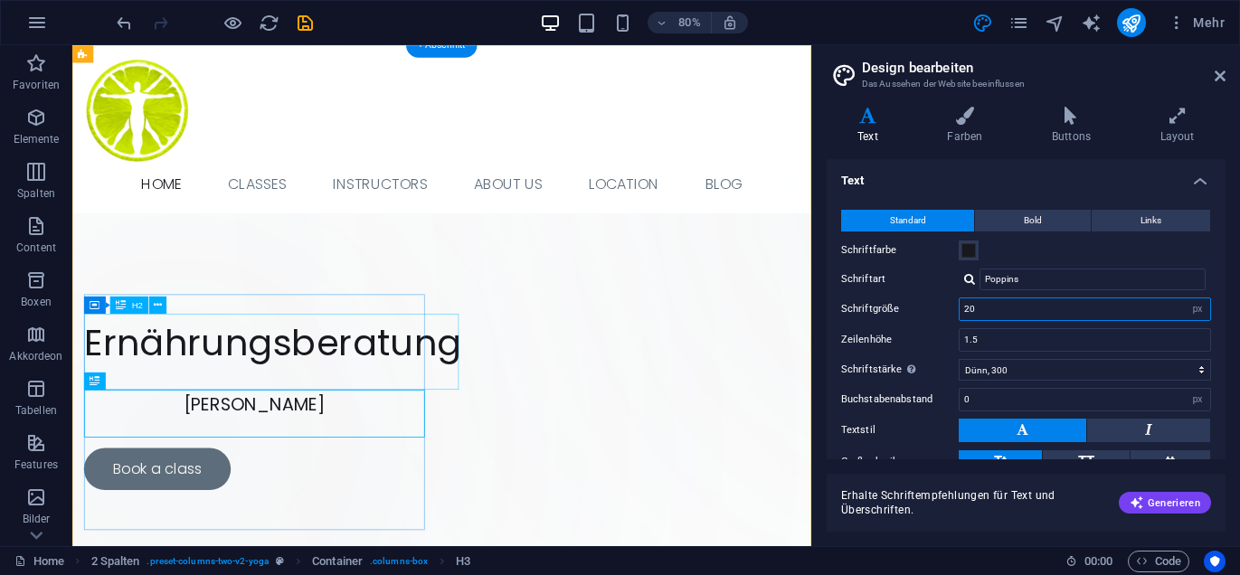
type input "20"
click at [320, 431] on div "​ Ernährungsberatung" at bounding box center [300, 403] width 426 height 95
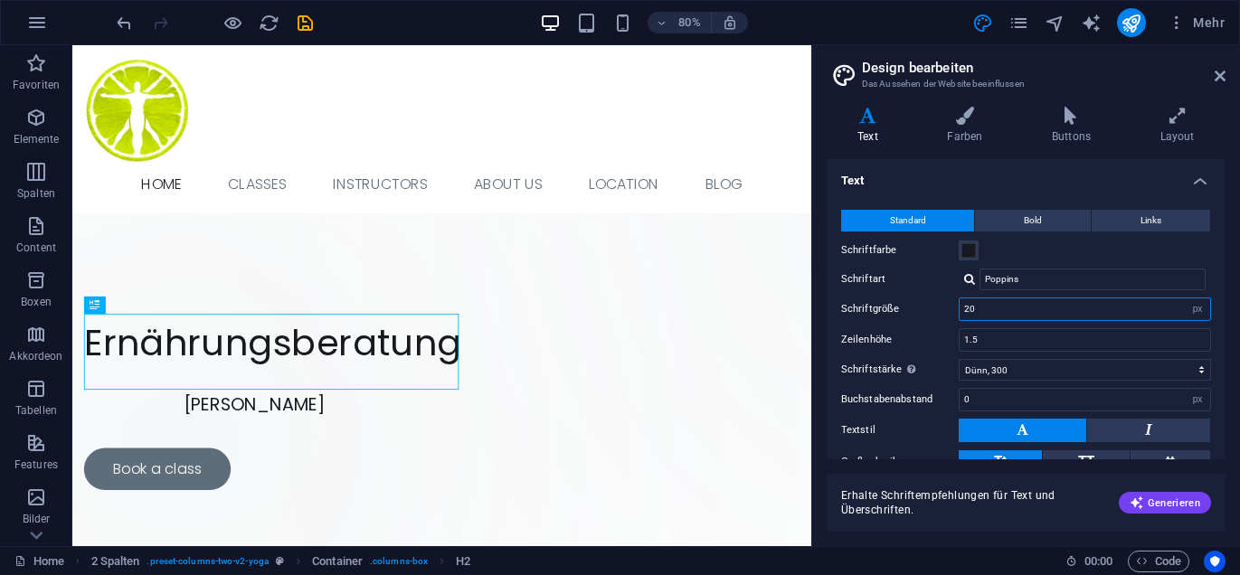
click at [989, 313] on input "20" at bounding box center [1085, 309] width 251 height 22
click at [1227, 72] on aside "Design bearbeiten Das Aussehen der Website beeinflussen Varianten Text Farben B…" at bounding box center [1025, 295] width 429 height 501
click at [1223, 74] on icon at bounding box center [1220, 76] width 11 height 14
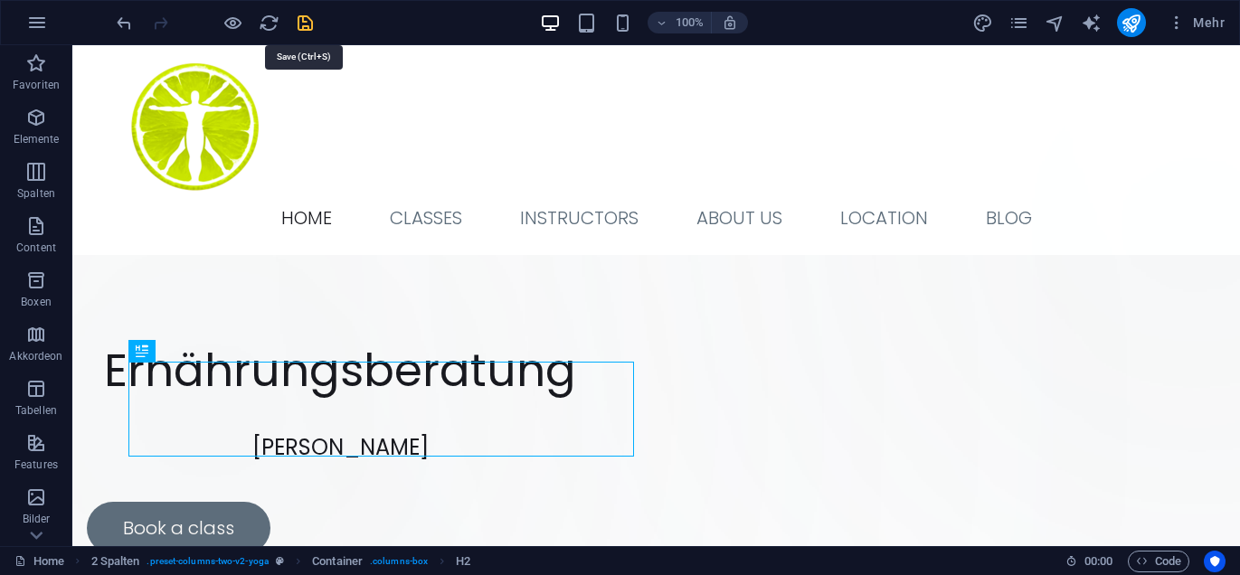
click at [307, 20] on icon "save" at bounding box center [305, 23] width 21 height 21
checkbox input "false"
